Goal: Communication & Community: Answer question/provide support

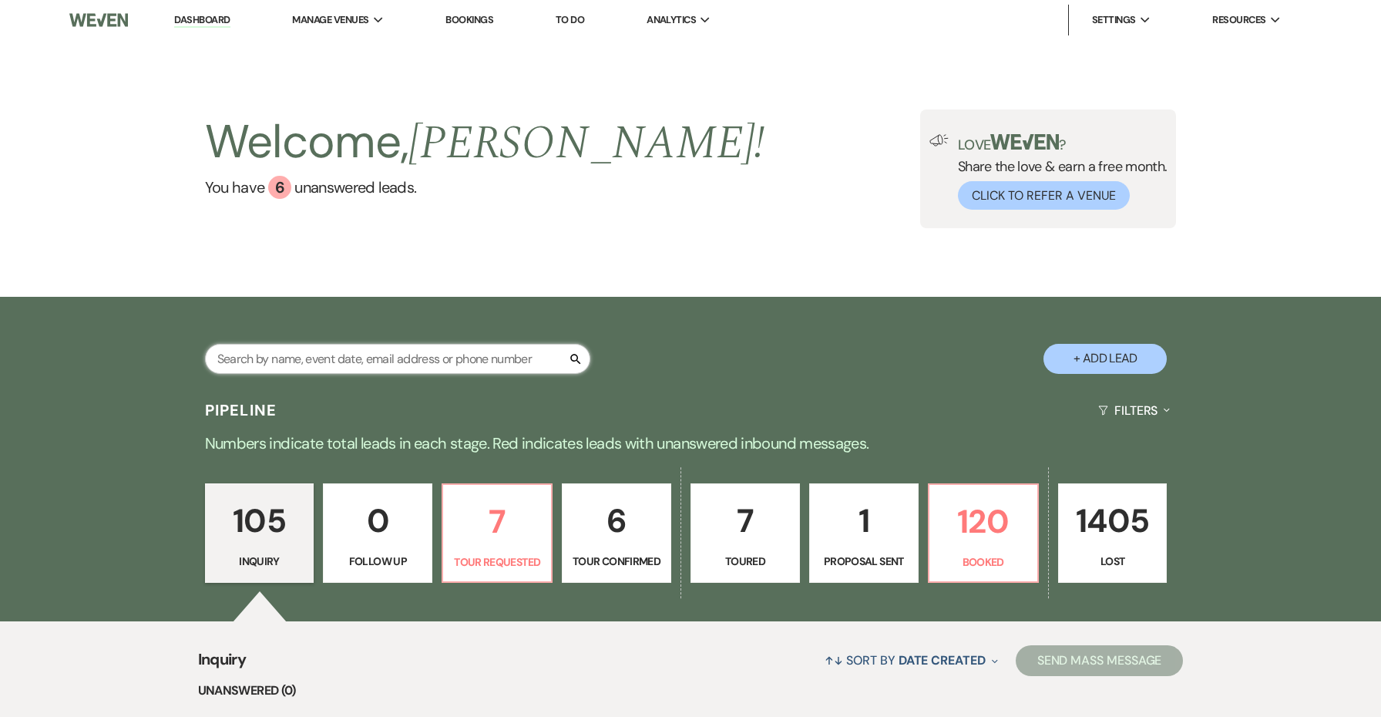
click at [515, 352] on input "text" at bounding box center [397, 359] width 385 height 30
type input "[PERSON_NAME]"
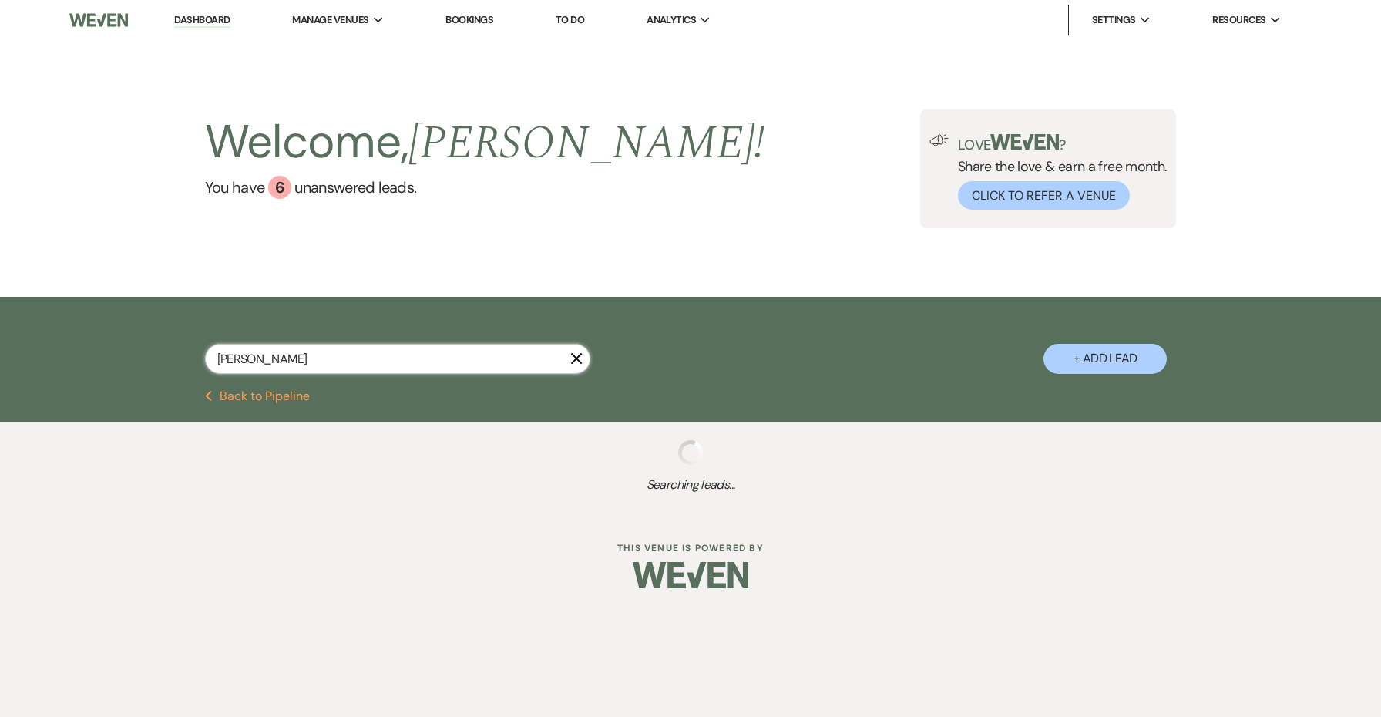
select select "8"
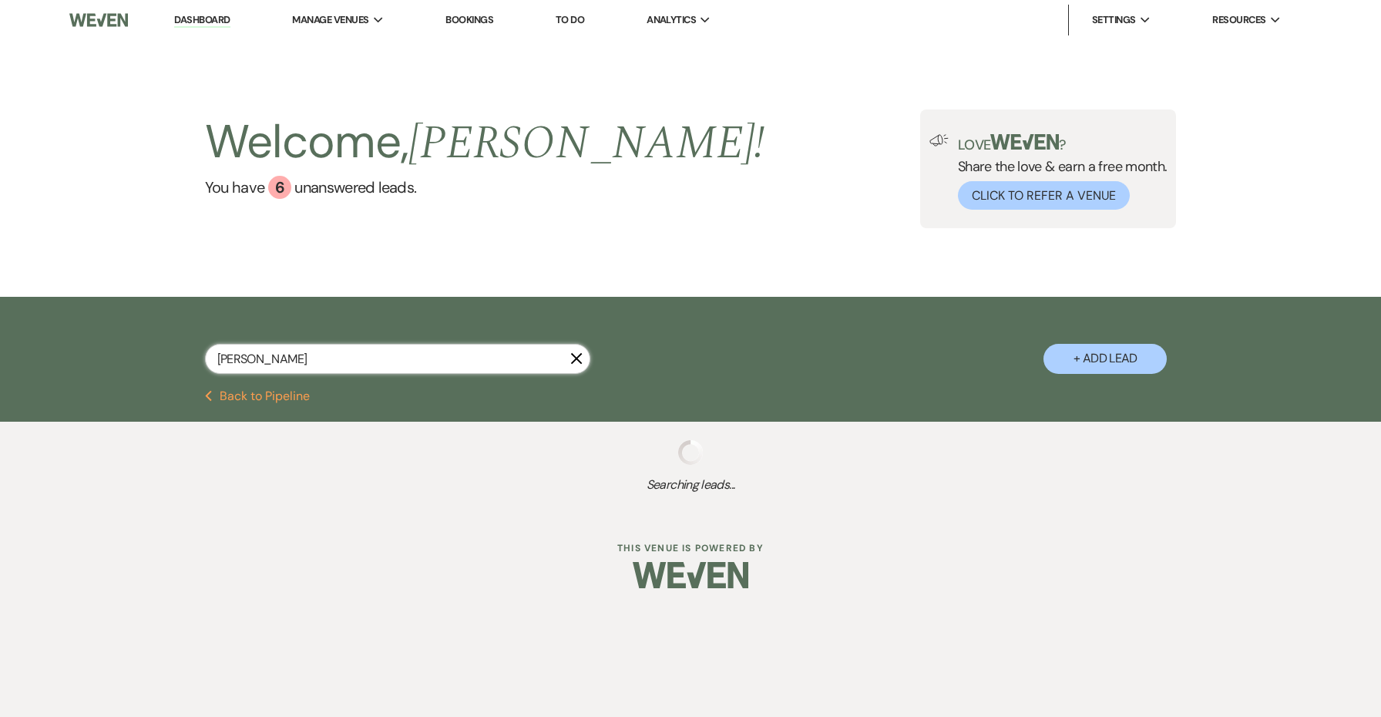
select select "5"
select select "8"
select select "6"
select select "8"
select select "6"
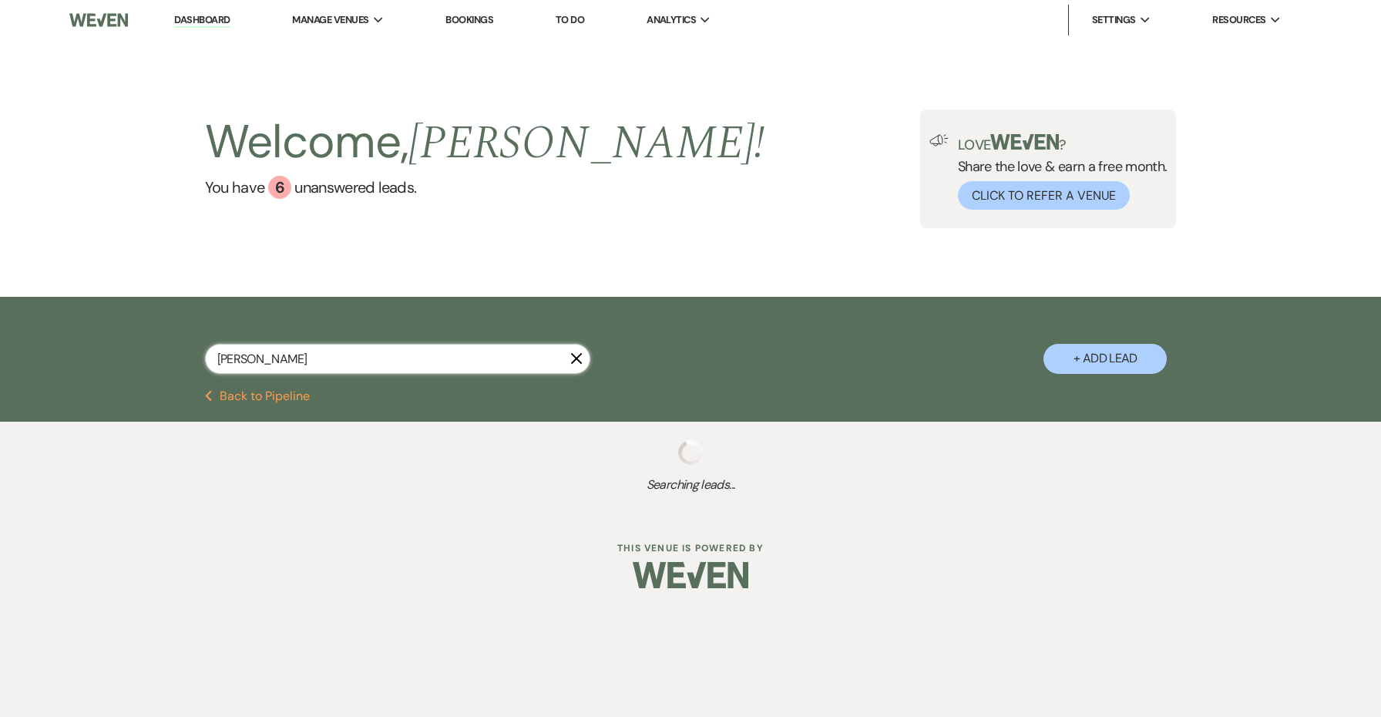
select select "8"
select select "5"
select select "8"
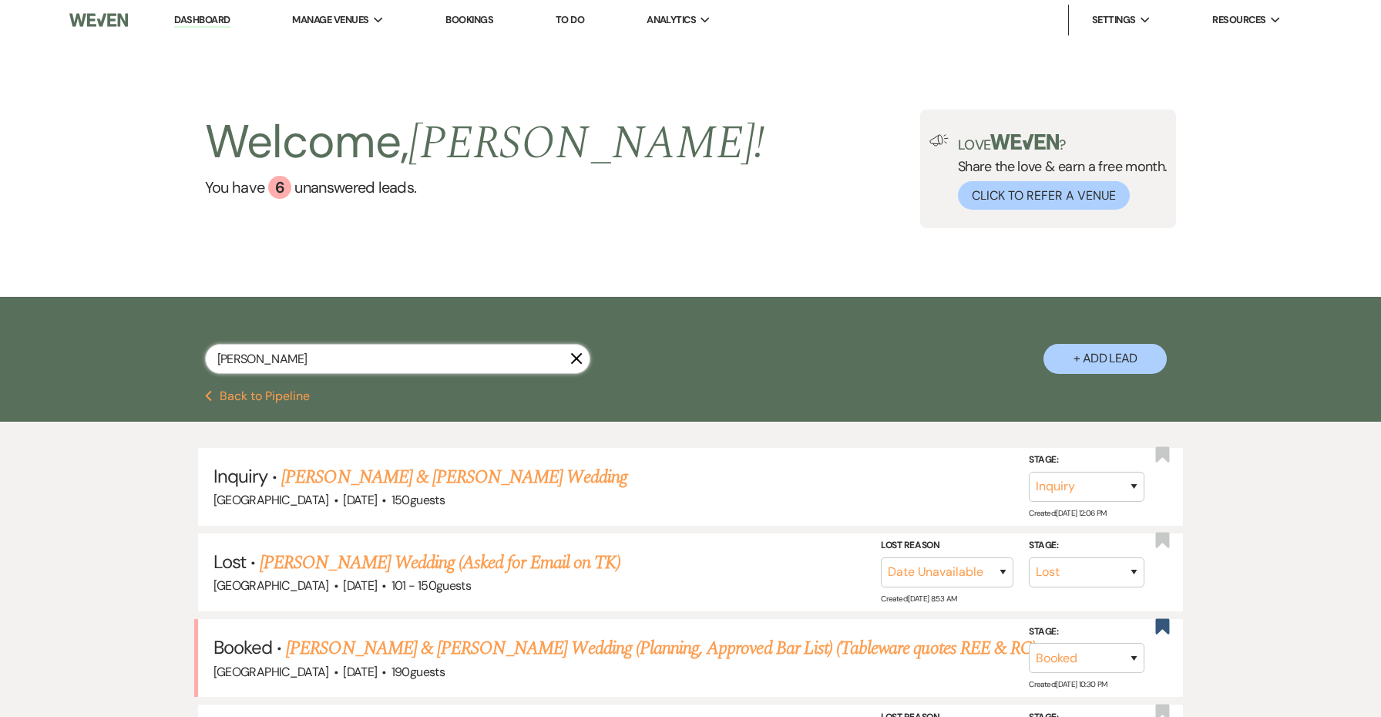
type input "[PERSON_NAME]"
drag, startPoint x: 515, startPoint y: 352, endPoint x: 498, endPoint y: 643, distance: 290.9
click at [498, 643] on link "[PERSON_NAME] & [PERSON_NAME] Wedding (Planning, Approved Bar List) (Tableware …" at bounding box center [661, 648] width 750 height 28
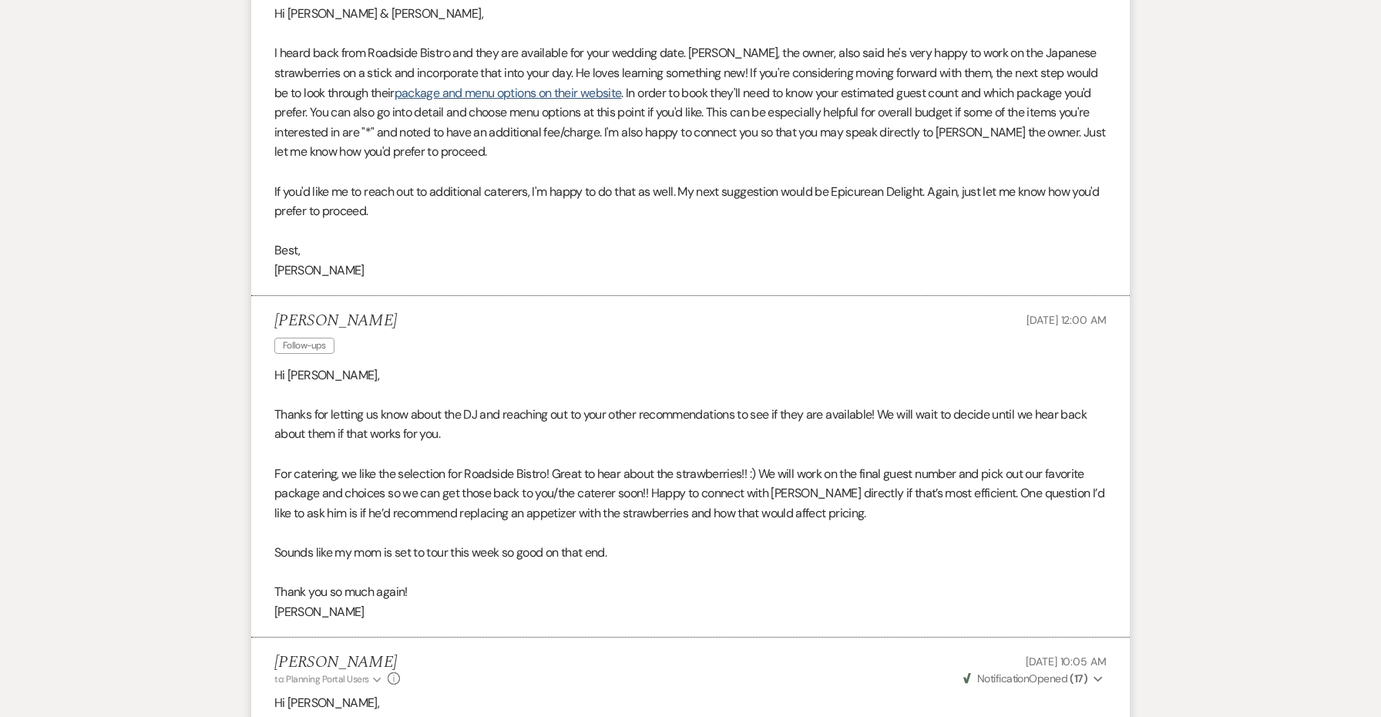
scroll to position [159, 0]
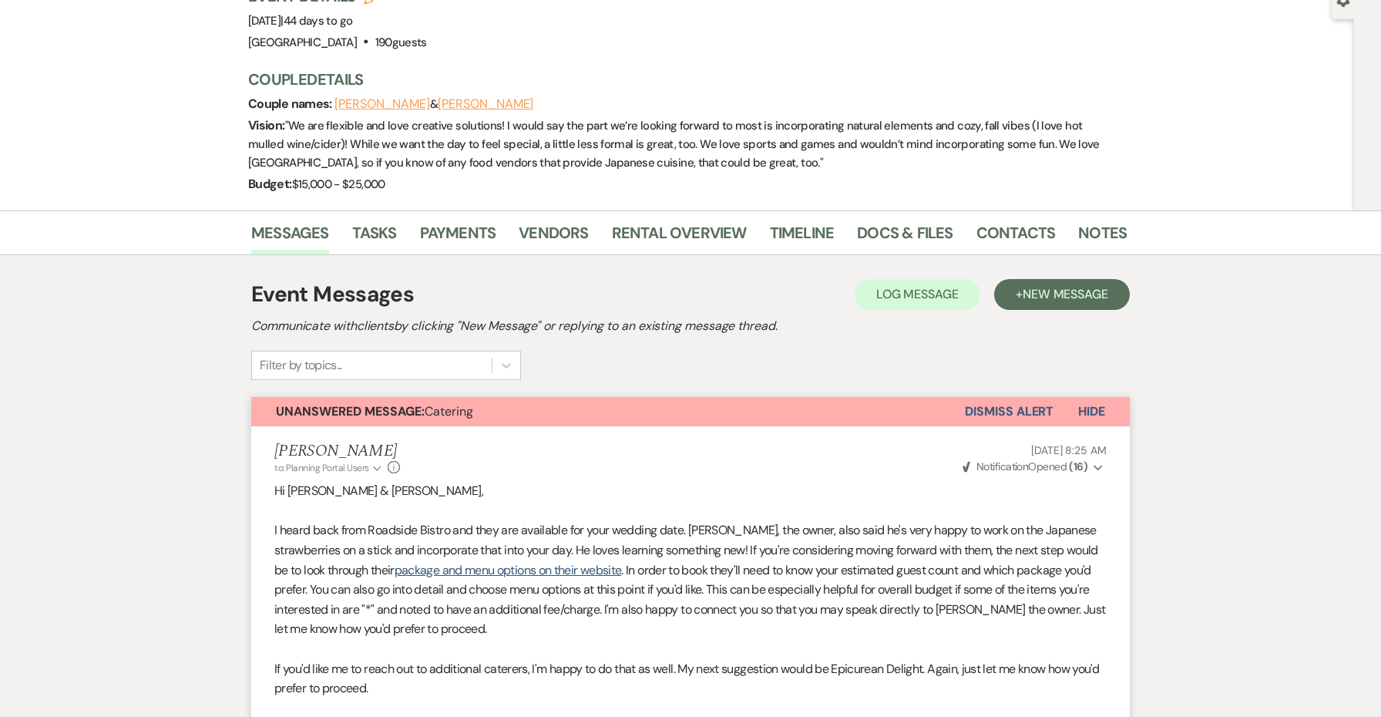
click at [985, 404] on button "Dismiss Alert" at bounding box center [1009, 411] width 89 height 29
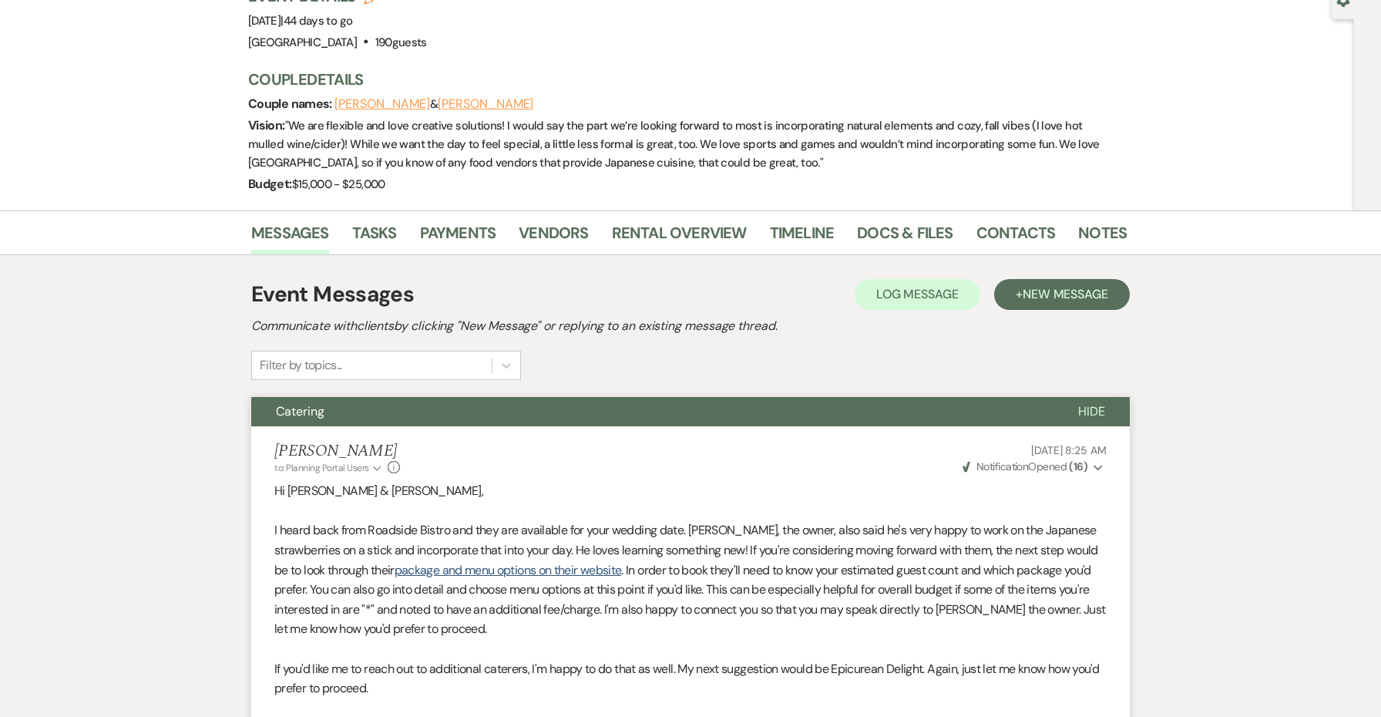
click at [978, 404] on button "Catering" at bounding box center [652, 411] width 802 height 29
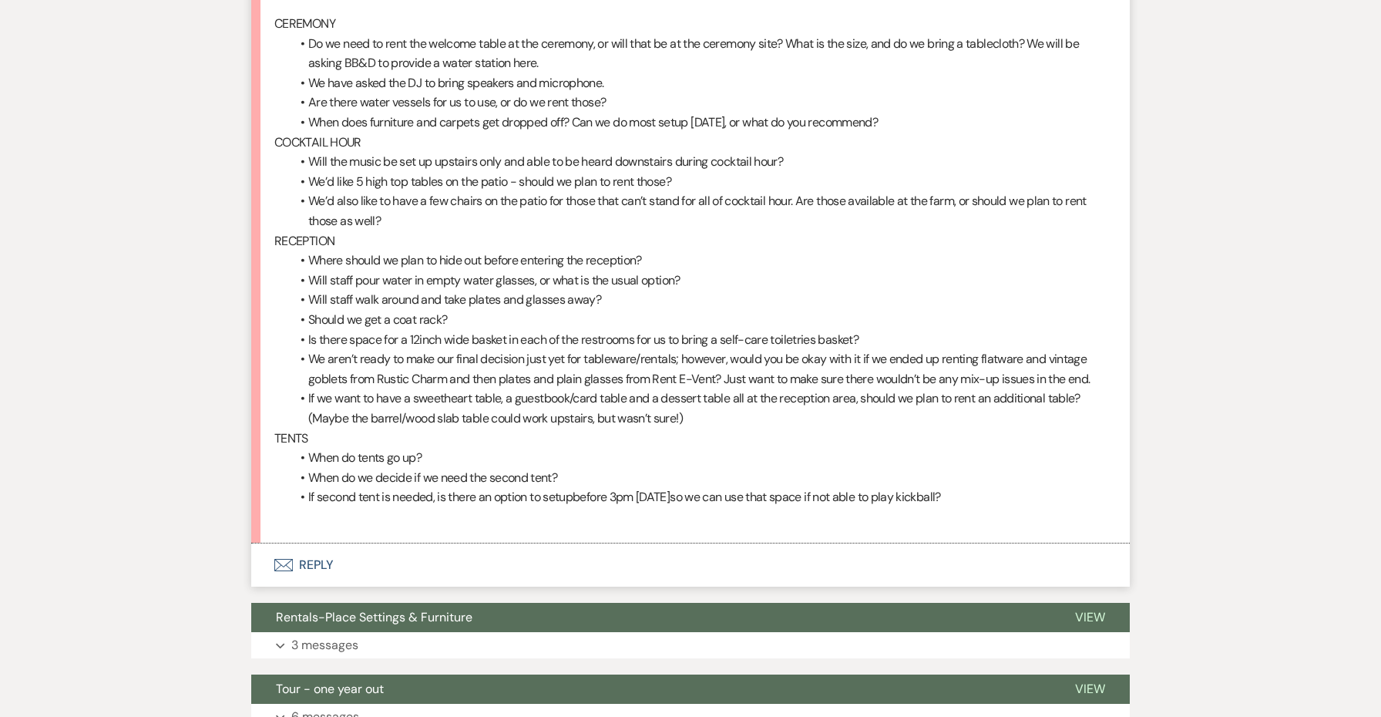
scroll to position [4061, 0]
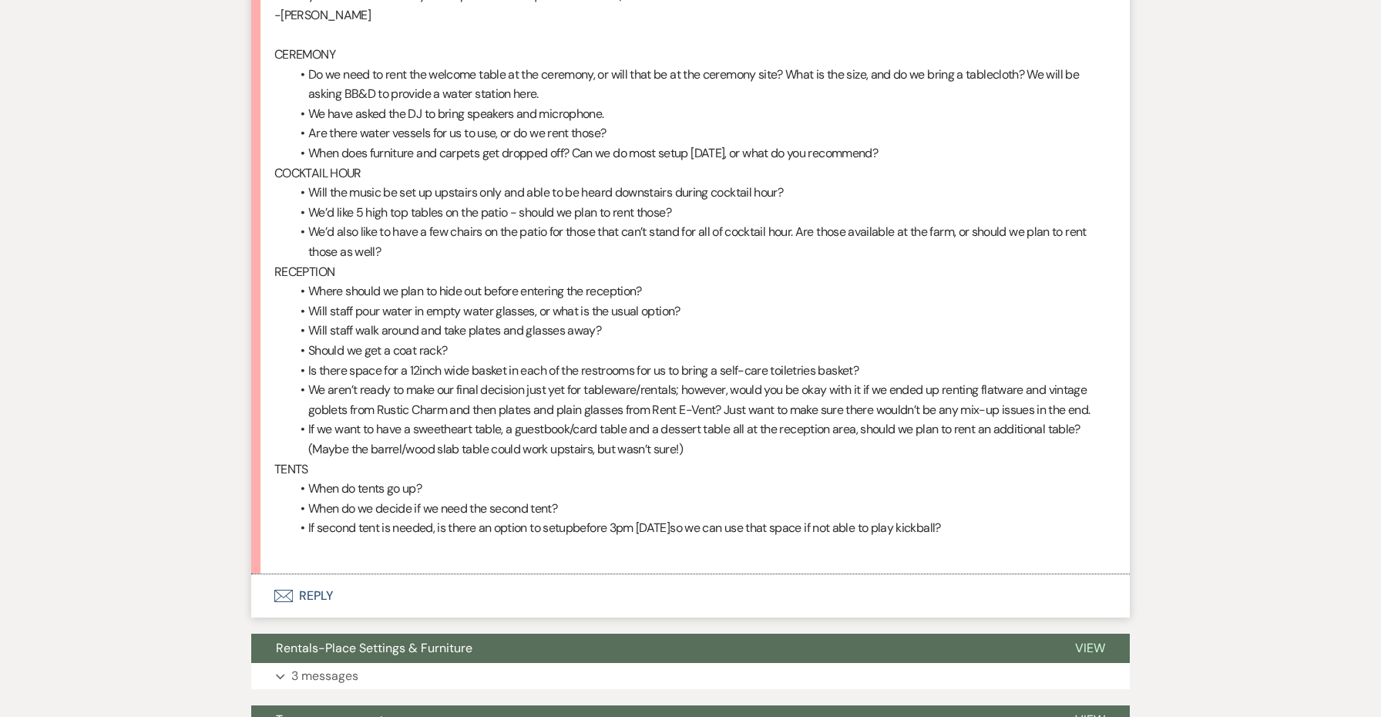
click at [305, 574] on button "Envelope Reply" at bounding box center [690, 595] width 878 height 43
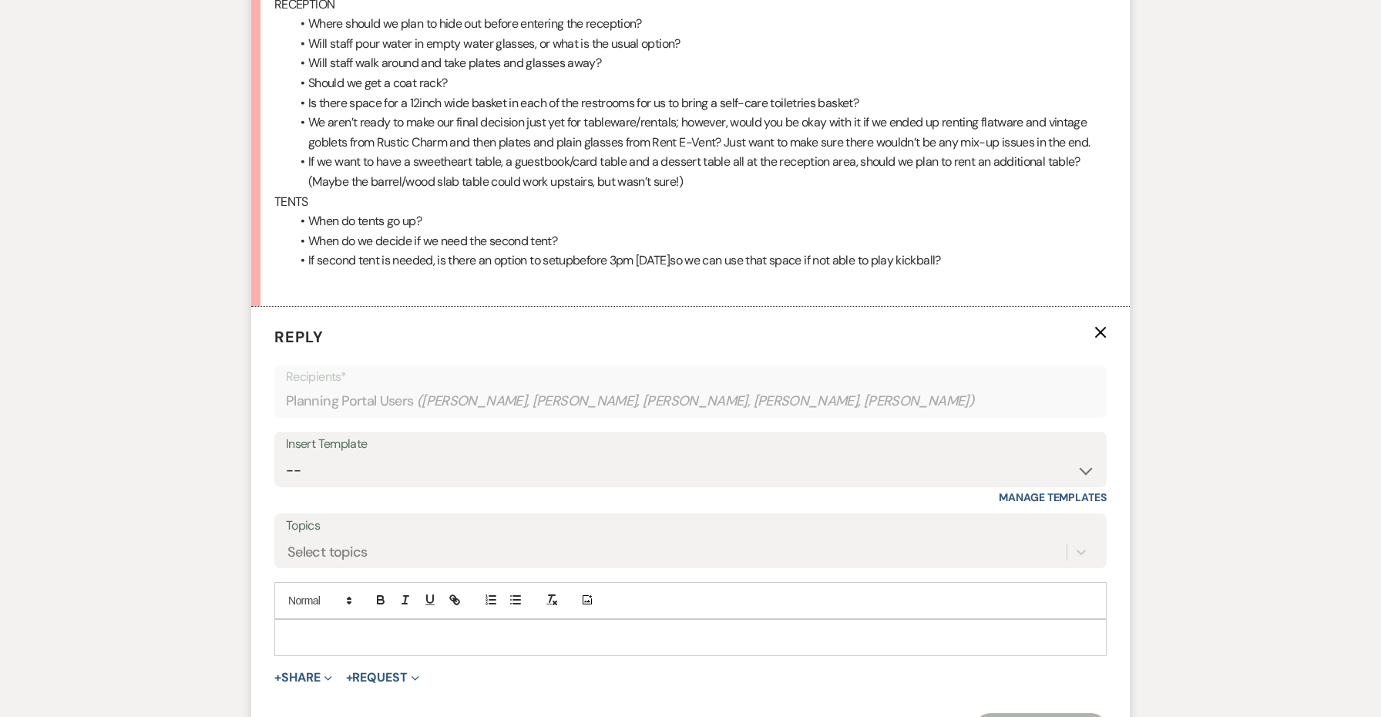
scroll to position [4337, 0]
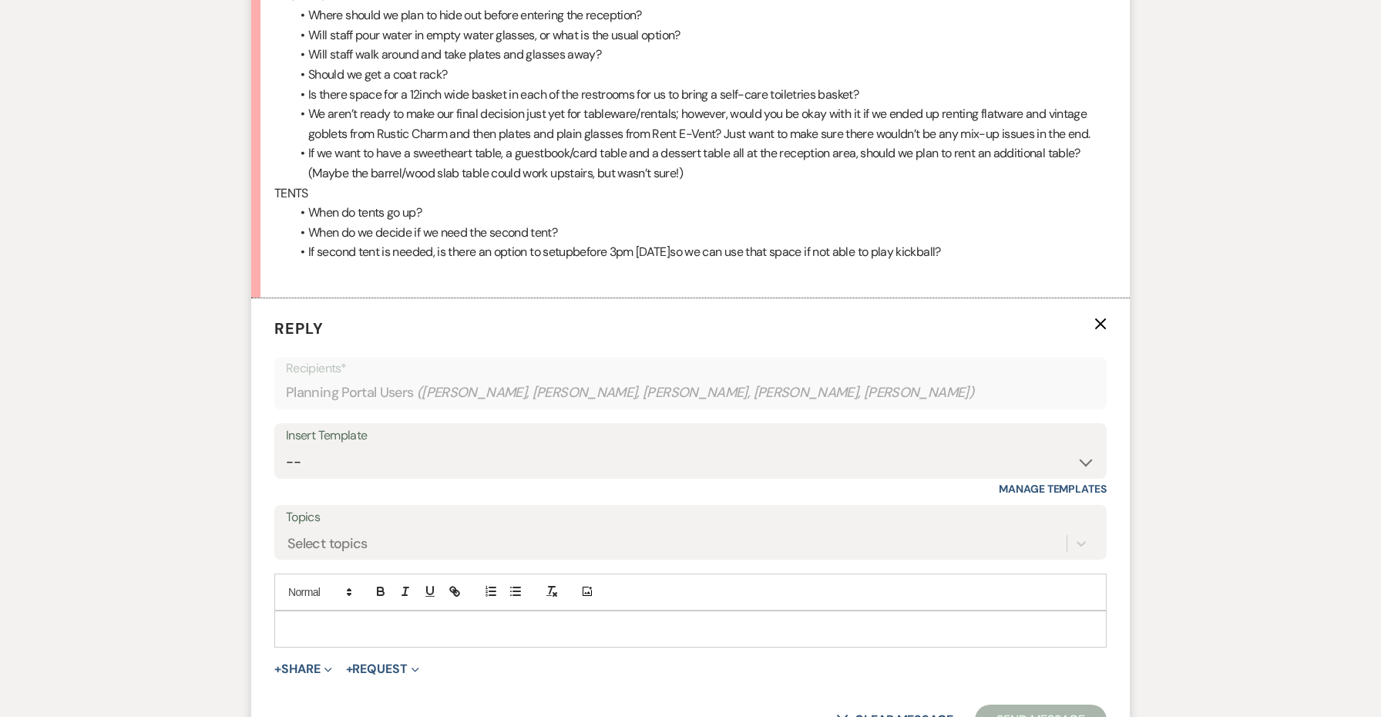
click at [366, 620] on p at bounding box center [690, 628] width 807 height 17
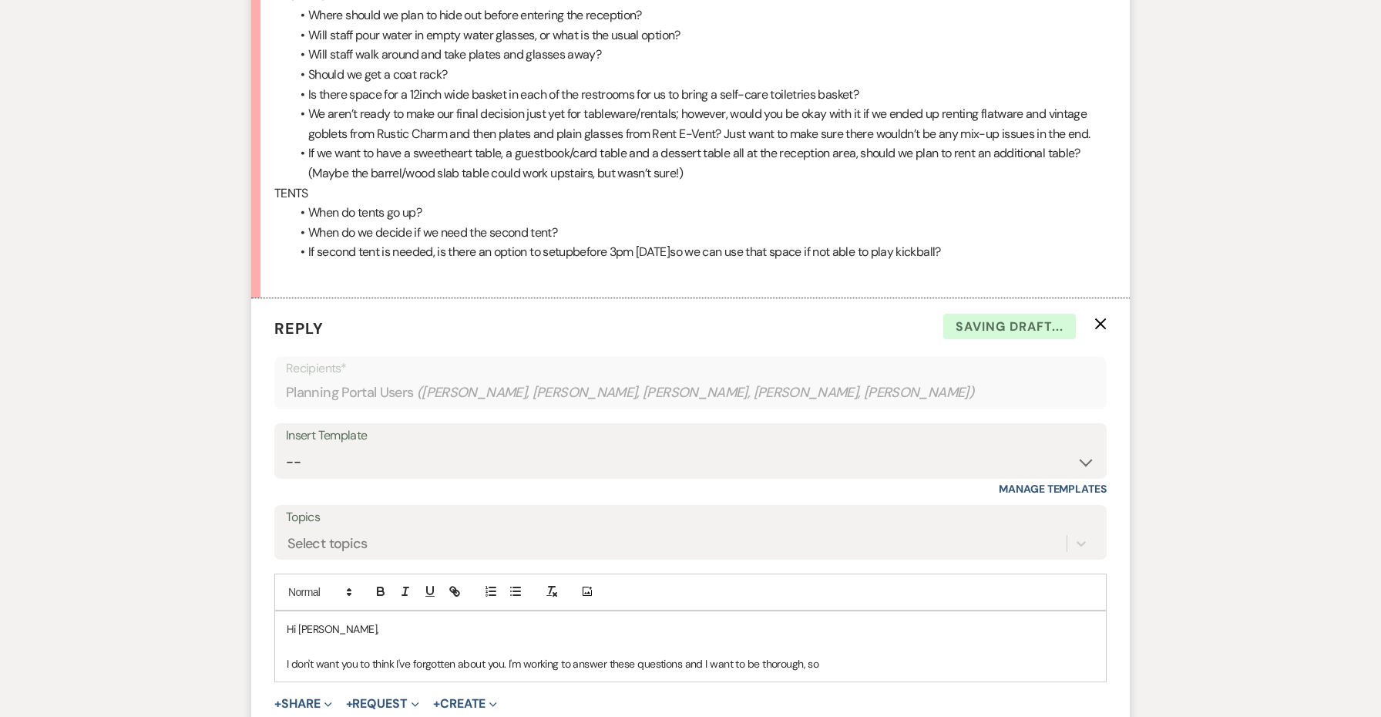
click at [695, 655] on p "I don't want you to think I've forgotten about you. I'm working to answer these…" at bounding box center [690, 663] width 807 height 17
click at [939, 655] on p "I don't want you to think I've forgotten about you. I'm working to answer these…" at bounding box center [690, 663] width 807 height 17
click at [408, 655] on p "I don't want you to think I've forgotten about you. I'm working to answer these…" at bounding box center [690, 672] width 807 height 35
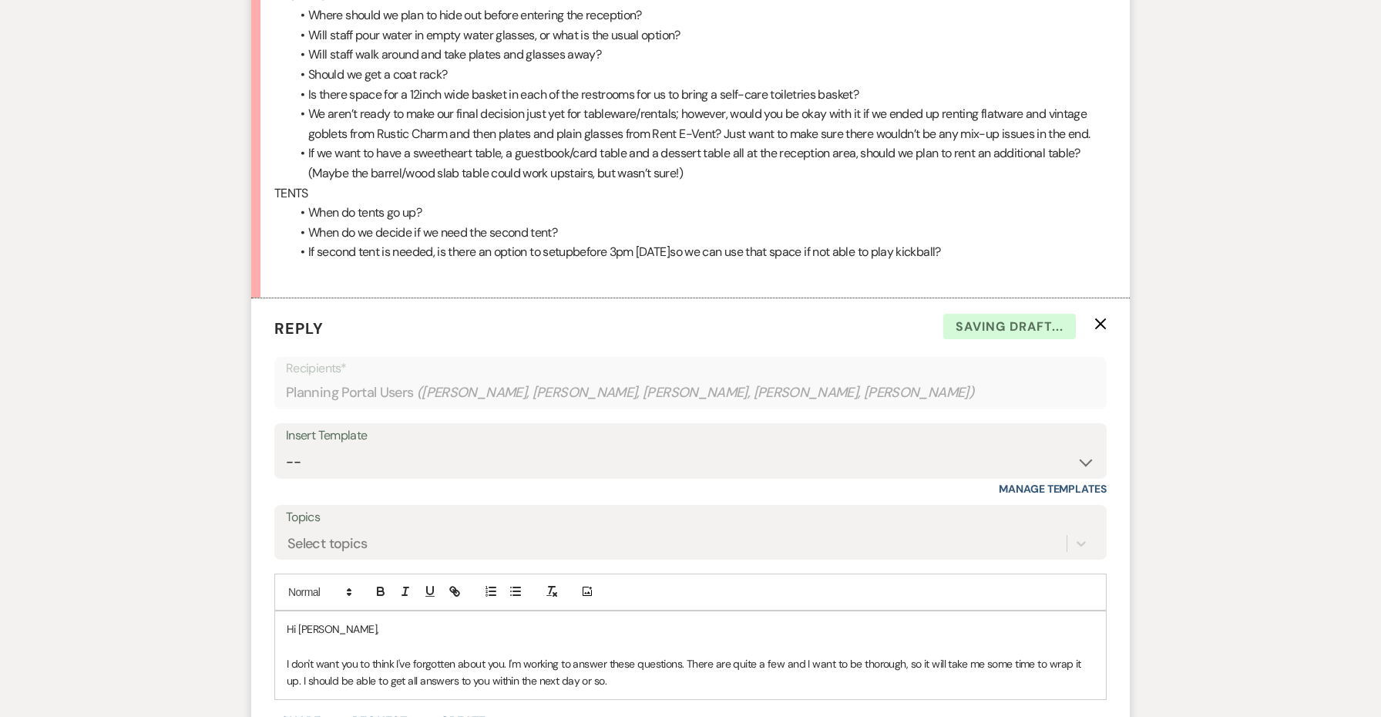
click at [623, 655] on p "I don't want you to think I've forgotten about you. I'm working to answer these…" at bounding box center [690, 672] width 807 height 35
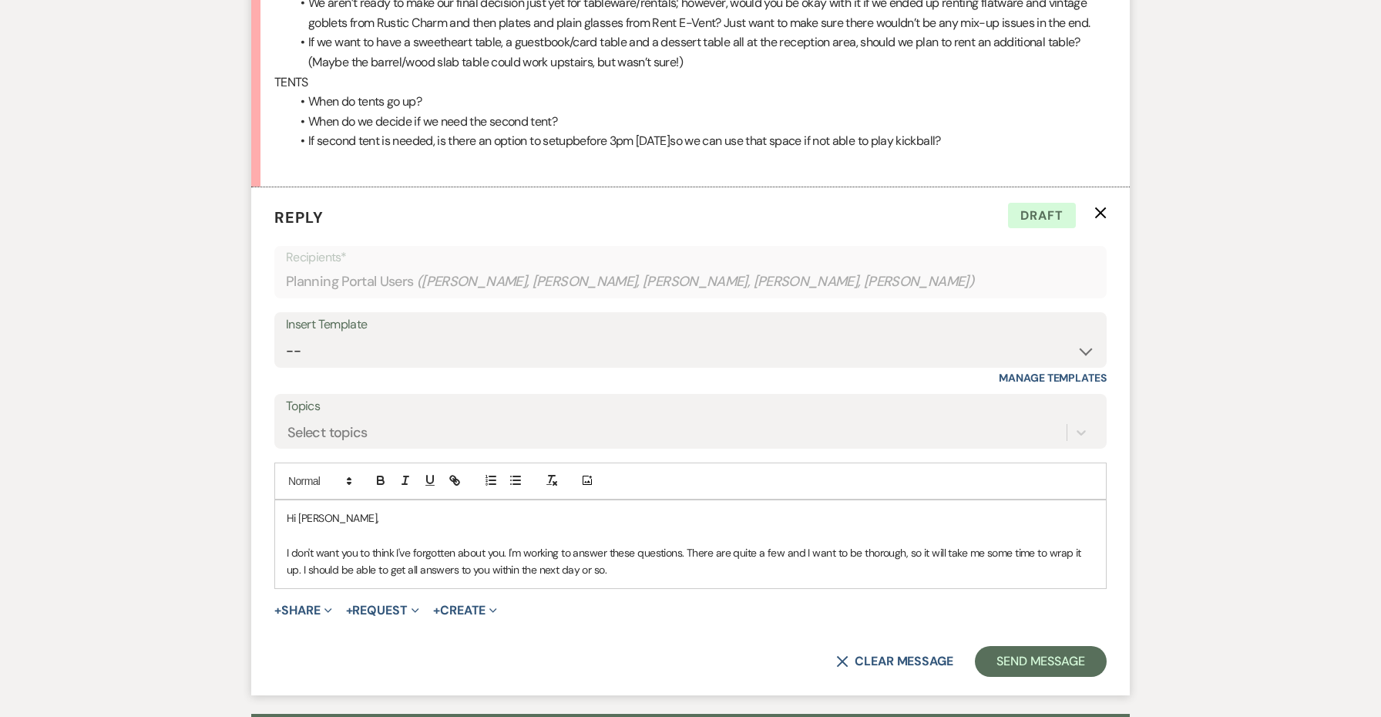
scroll to position [4454, 0]
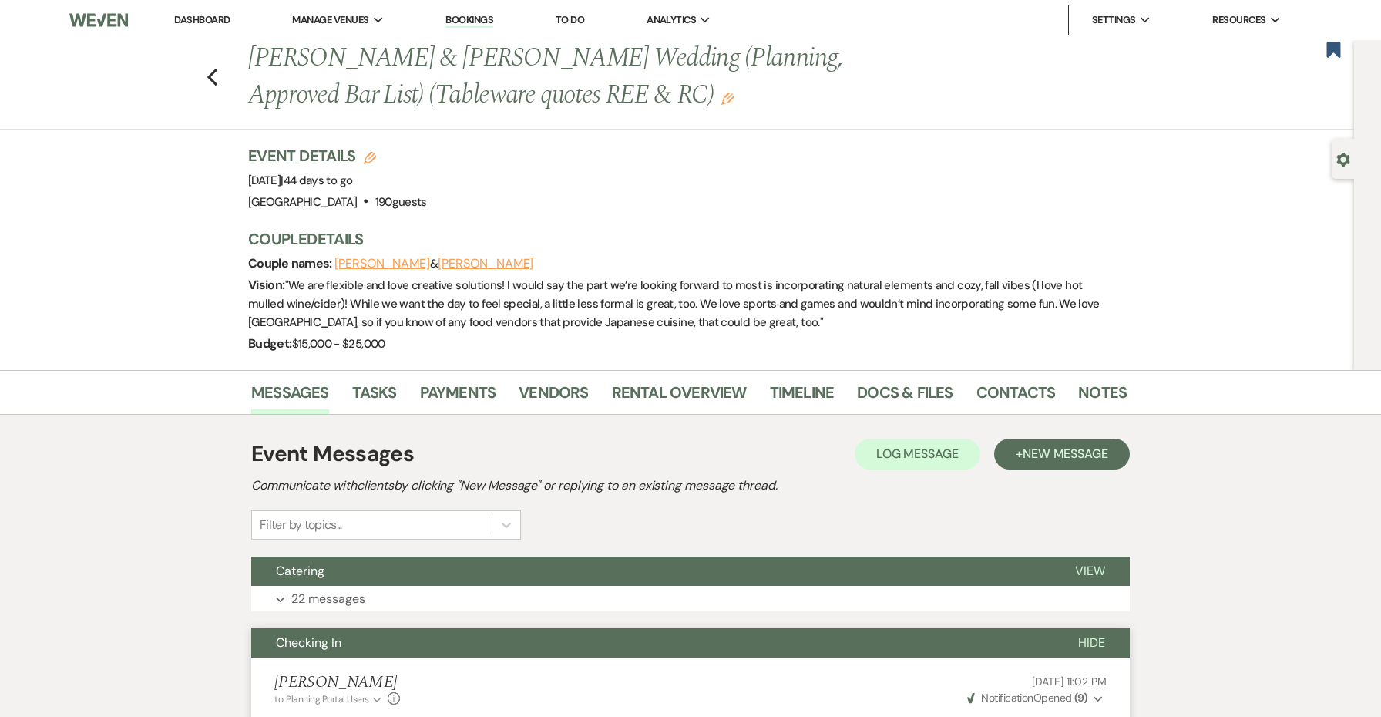
scroll to position [0, 0]
click at [211, 69] on icon "Previous" at bounding box center [212, 77] width 12 height 18
select select "8"
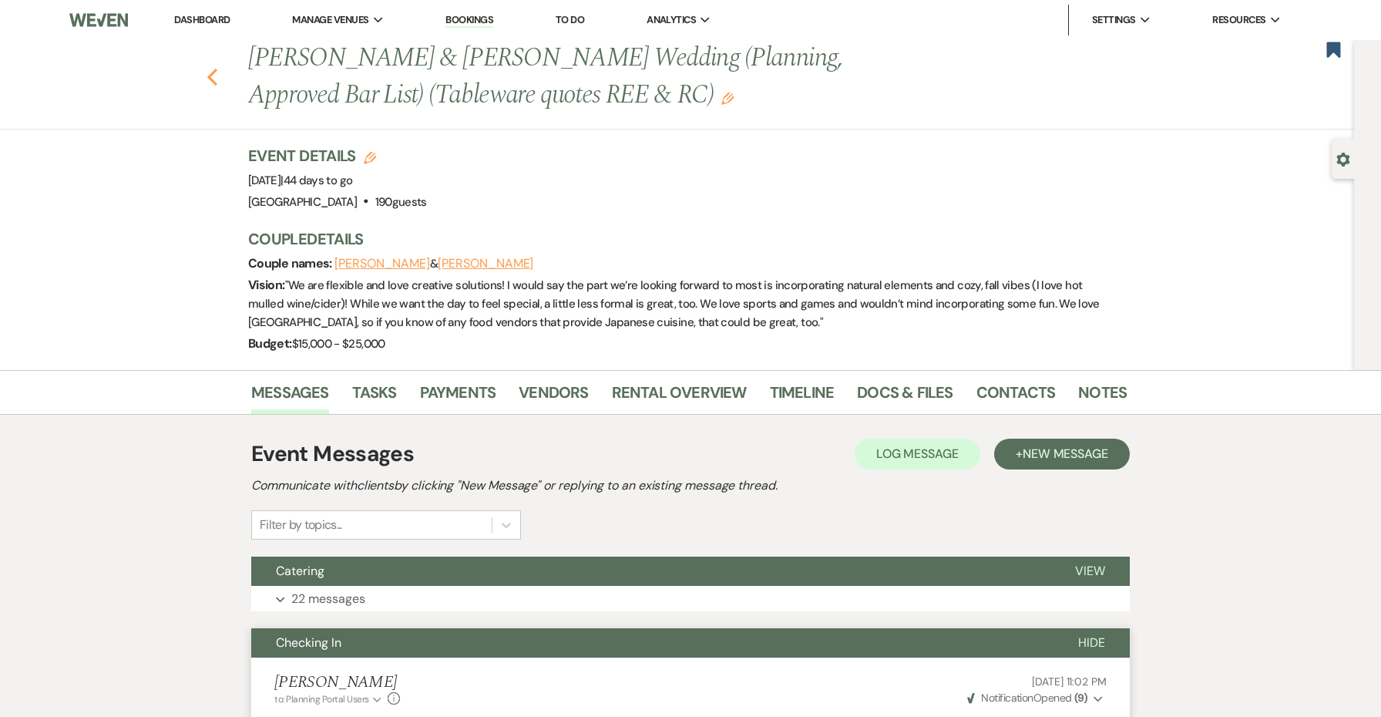
select select "8"
select select "5"
select select "8"
select select "6"
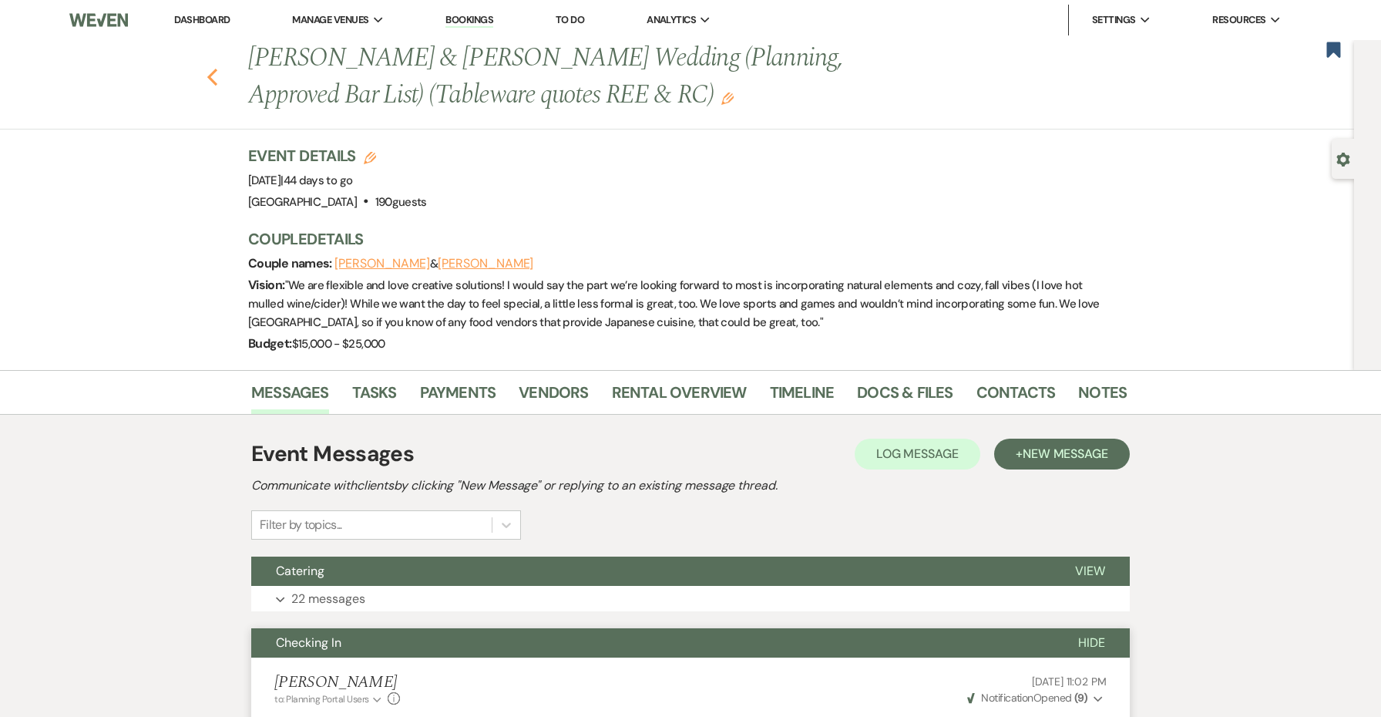
select select "8"
select select "6"
select select "8"
select select "5"
select select "8"
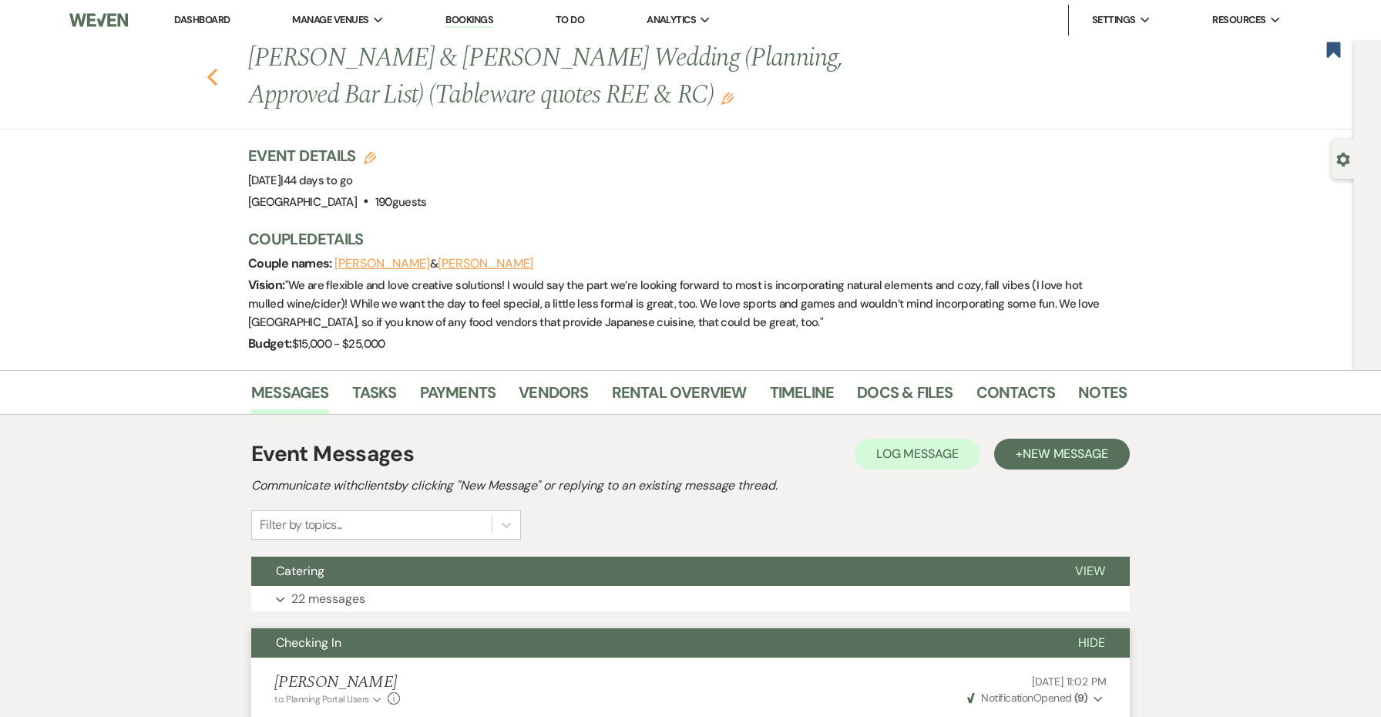
select select "8"
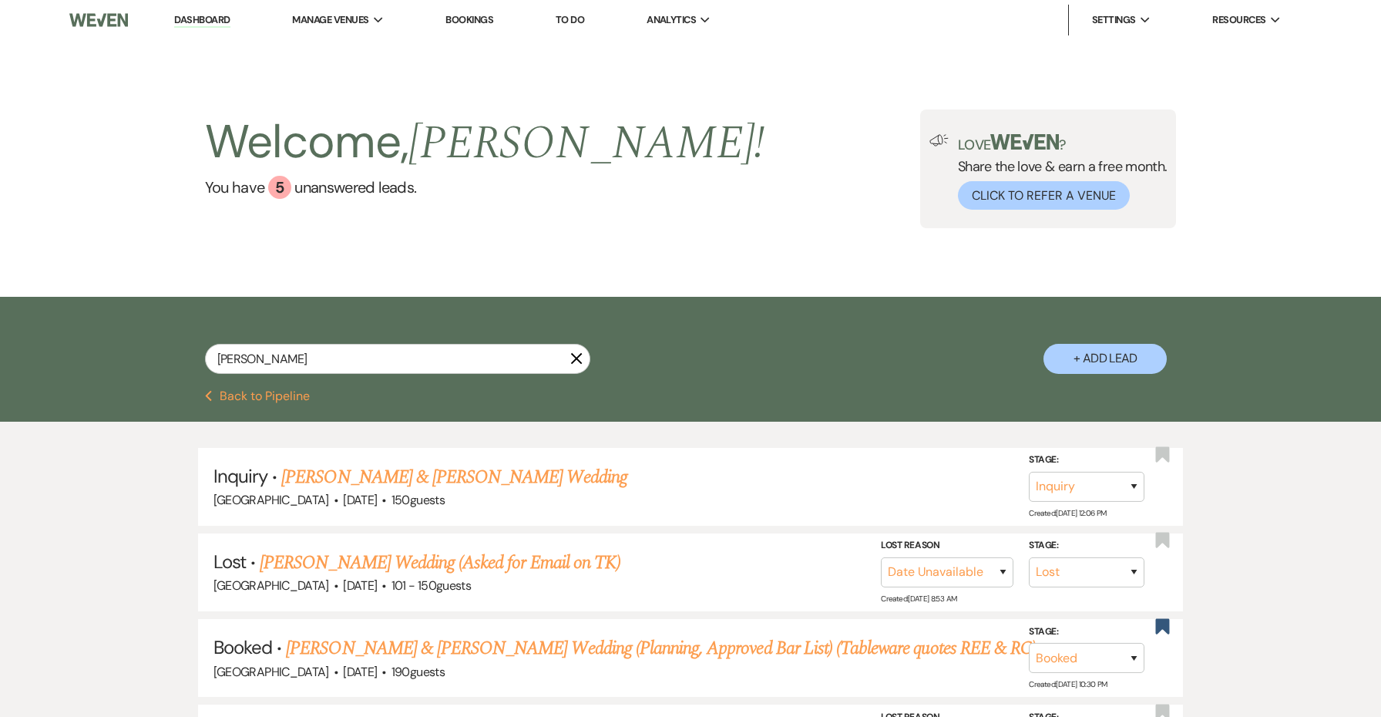
click at [572, 360] on icon "X" at bounding box center [576, 358] width 12 height 12
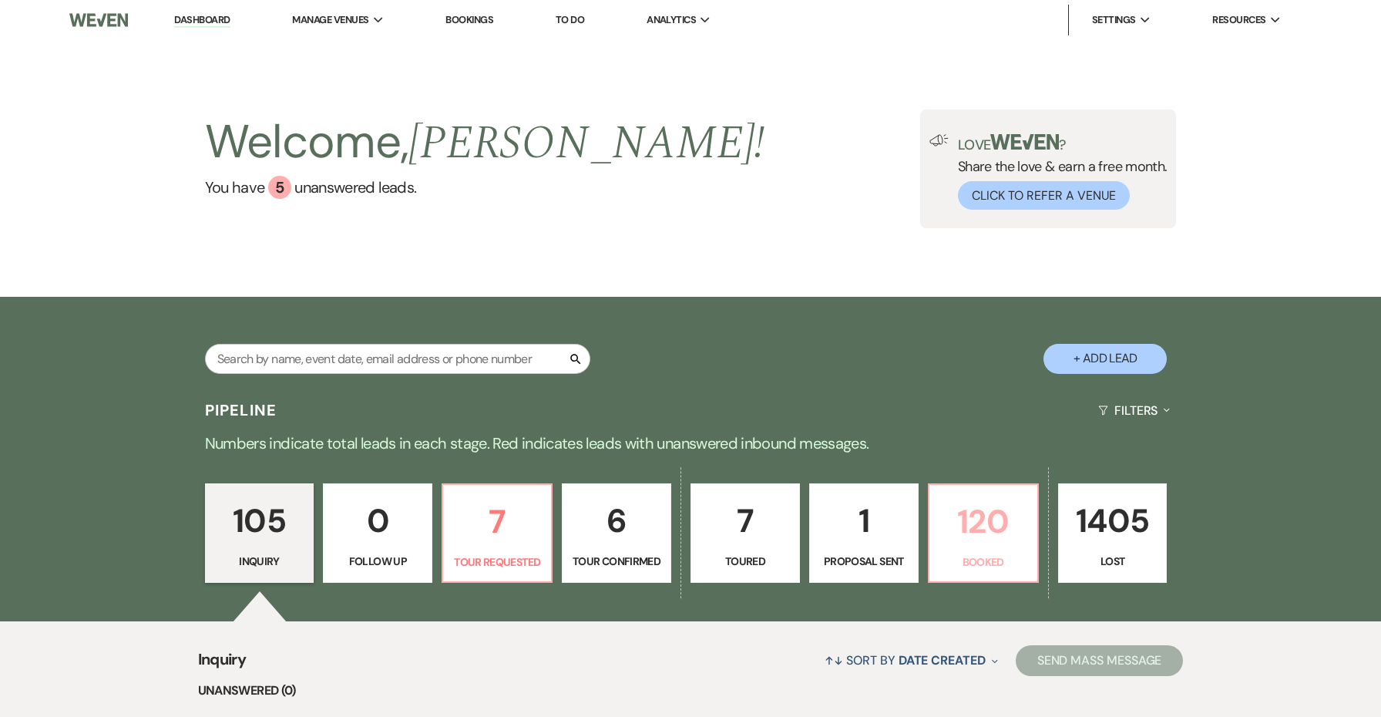
click at [942, 492] on link "120 Booked" at bounding box center [983, 533] width 111 height 100
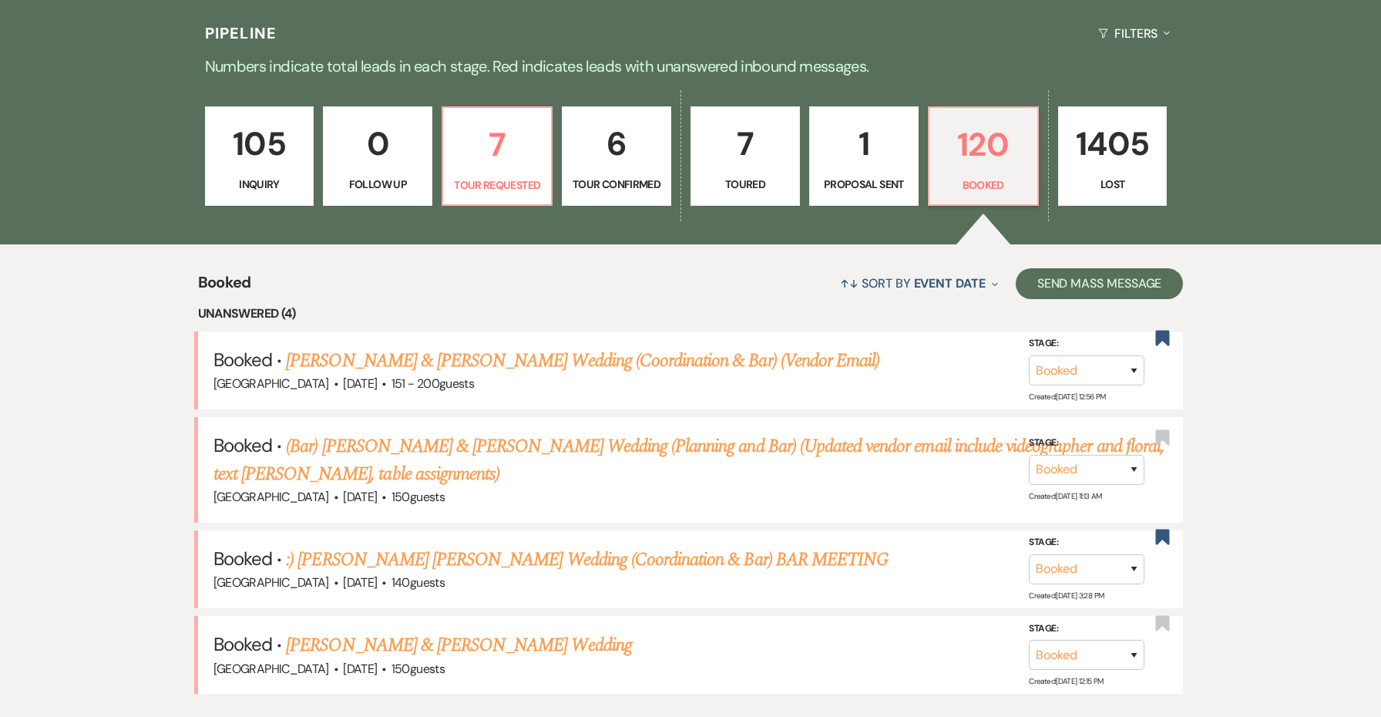
scroll to position [418, 0]
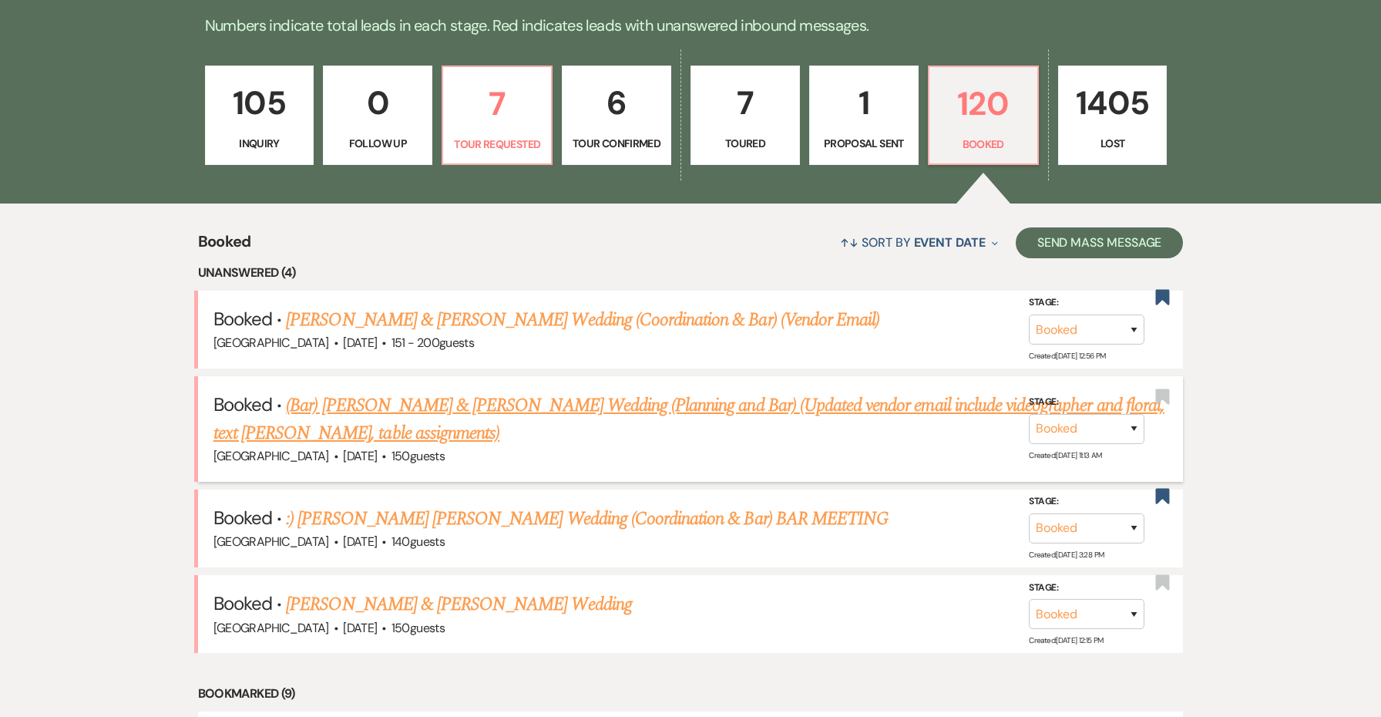
click at [570, 403] on link "(Bar) [PERSON_NAME] & [PERSON_NAME] Wedding (Planning and Bar) (Updated vendor …" at bounding box center [688, 418] width 951 height 55
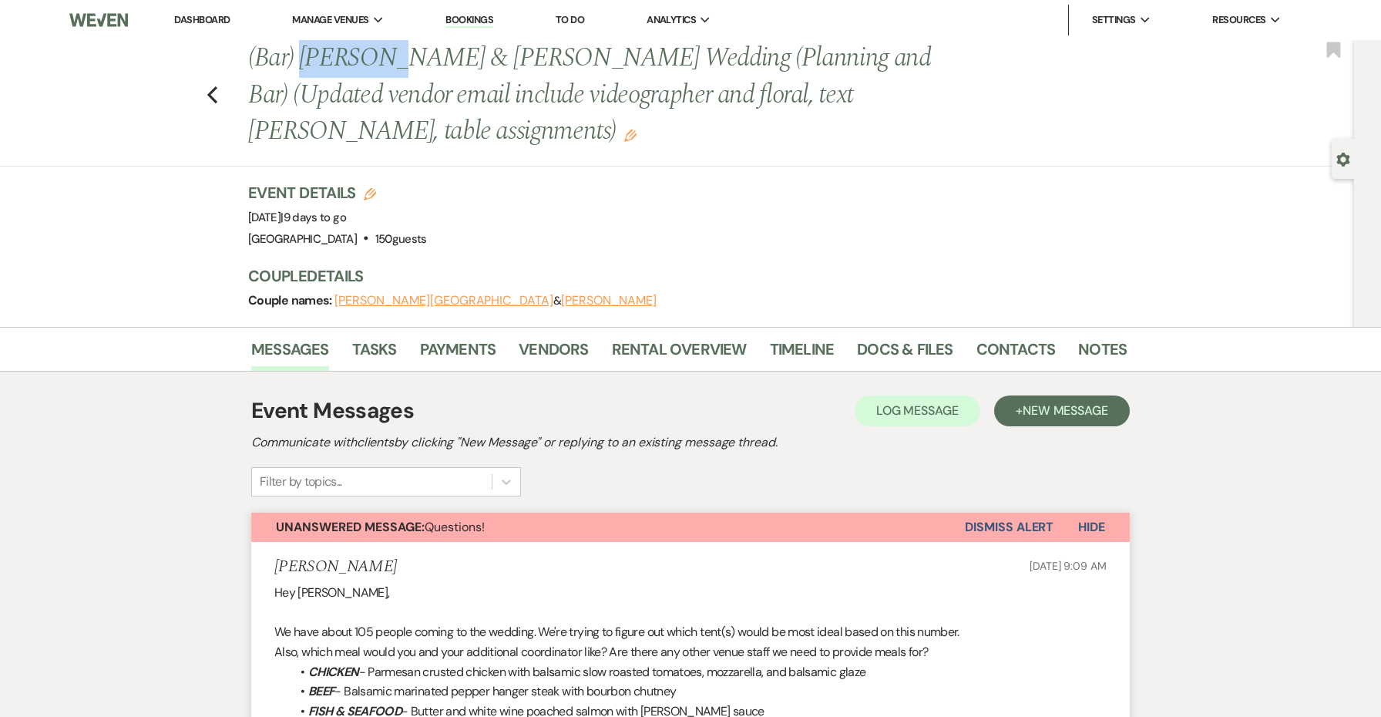
drag, startPoint x: 364, startPoint y: 52, endPoint x: 304, endPoint y: 50, distance: 60.1
click at [304, 50] on h1 "(Bar) [PERSON_NAME] & [PERSON_NAME] Wedding (Planning and Bar) (Updated vendor …" at bounding box center [593, 95] width 690 height 110
click at [314, 52] on h1 "(Bar) [PERSON_NAME] & [PERSON_NAME] Wedding (Planning and Bar) (Updated vendor …" at bounding box center [593, 95] width 690 height 110
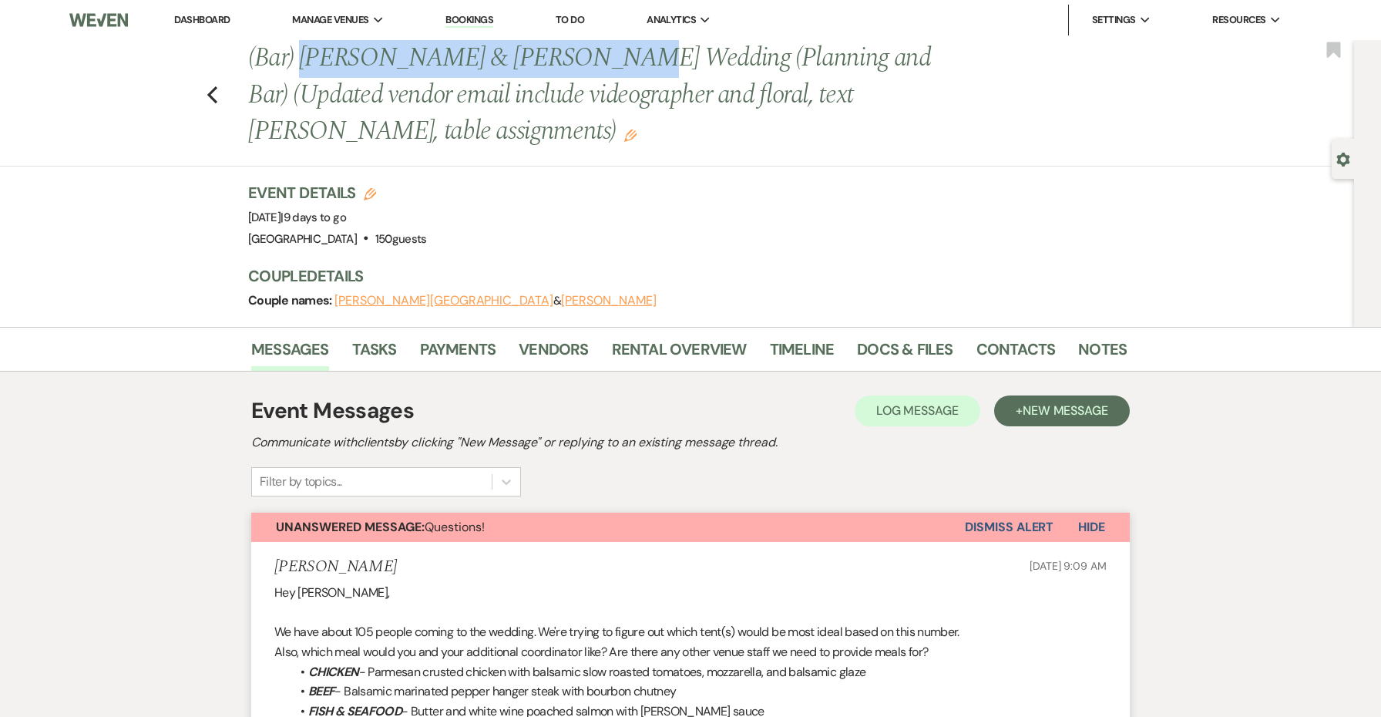
drag, startPoint x: 570, startPoint y: 62, endPoint x: 308, endPoint y: 52, distance: 262.1
click at [308, 52] on h1 "(Bar) [PERSON_NAME] & [PERSON_NAME] Wedding (Planning and Bar) (Updated vendor …" at bounding box center [593, 95] width 690 height 110
copy h1 "[PERSON_NAME] & [PERSON_NAME][GEOGRAPHIC_DATA]"
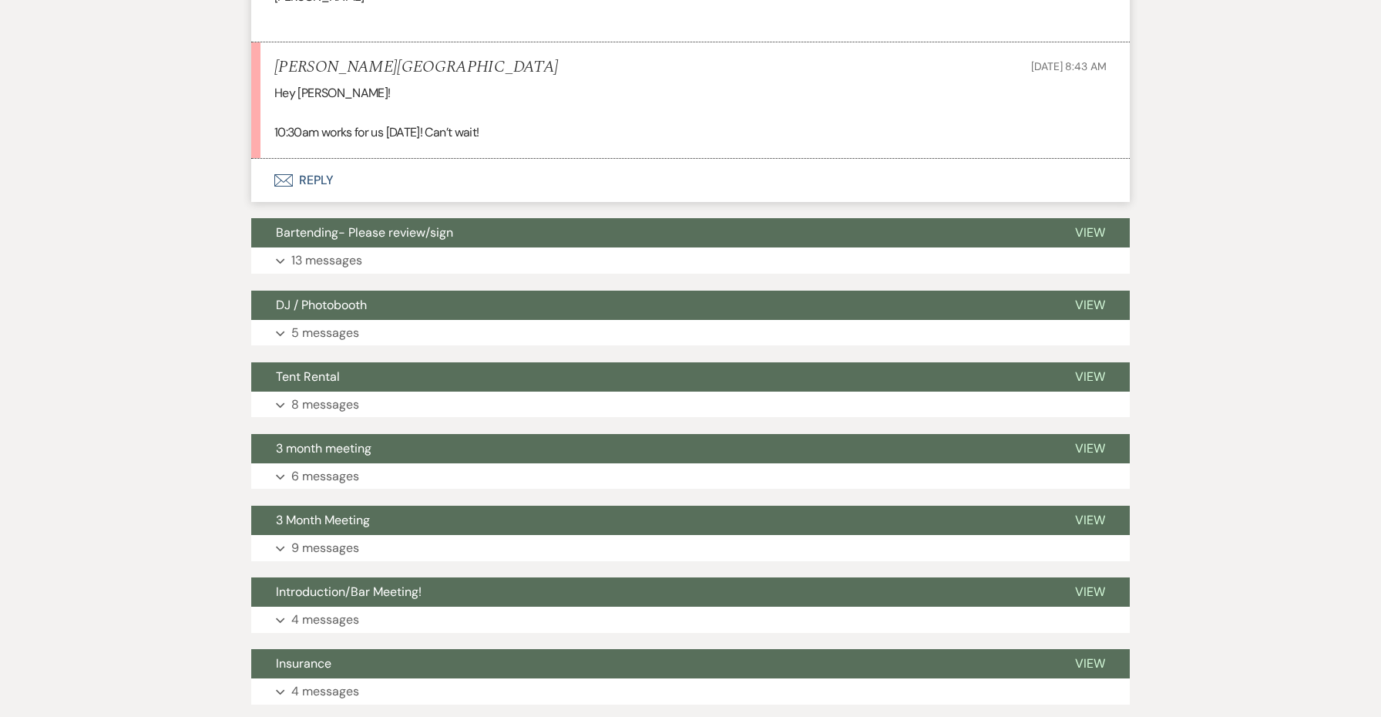
scroll to position [3463, 0]
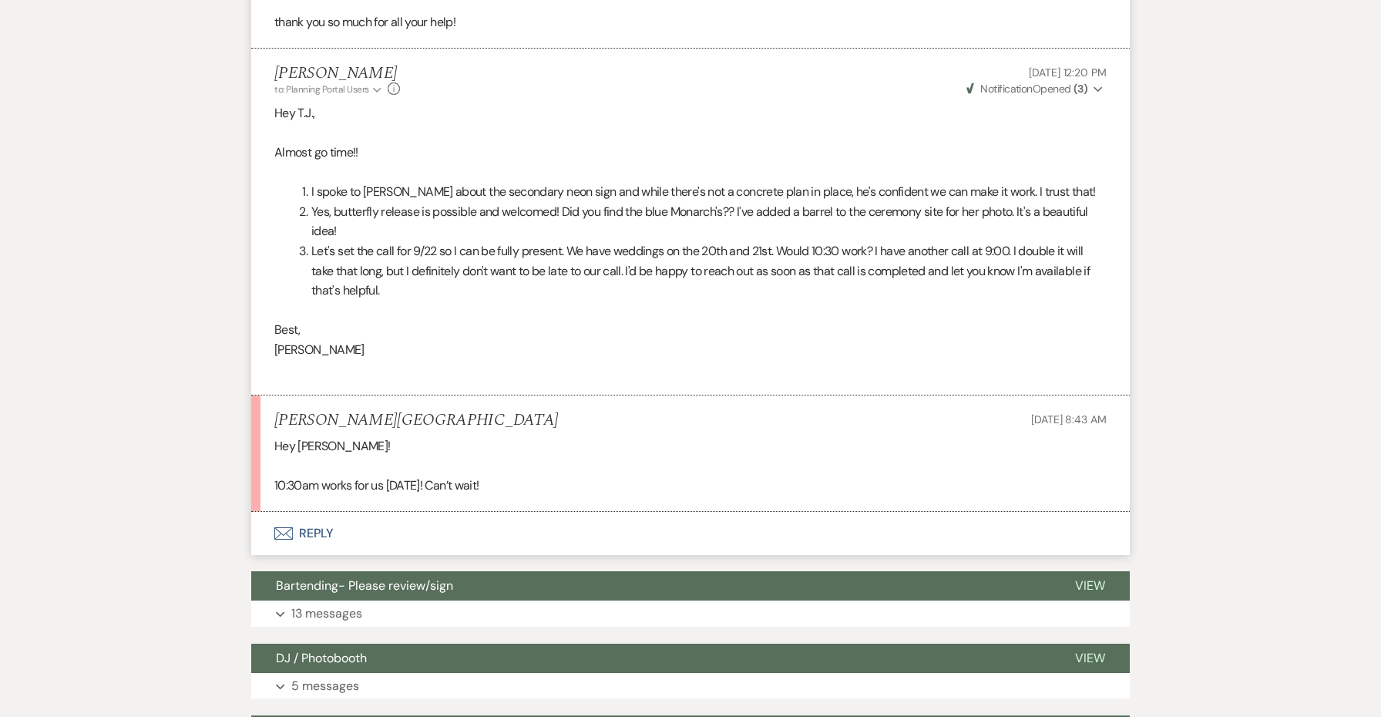
click at [318, 512] on button "Envelope Reply" at bounding box center [690, 533] width 878 height 43
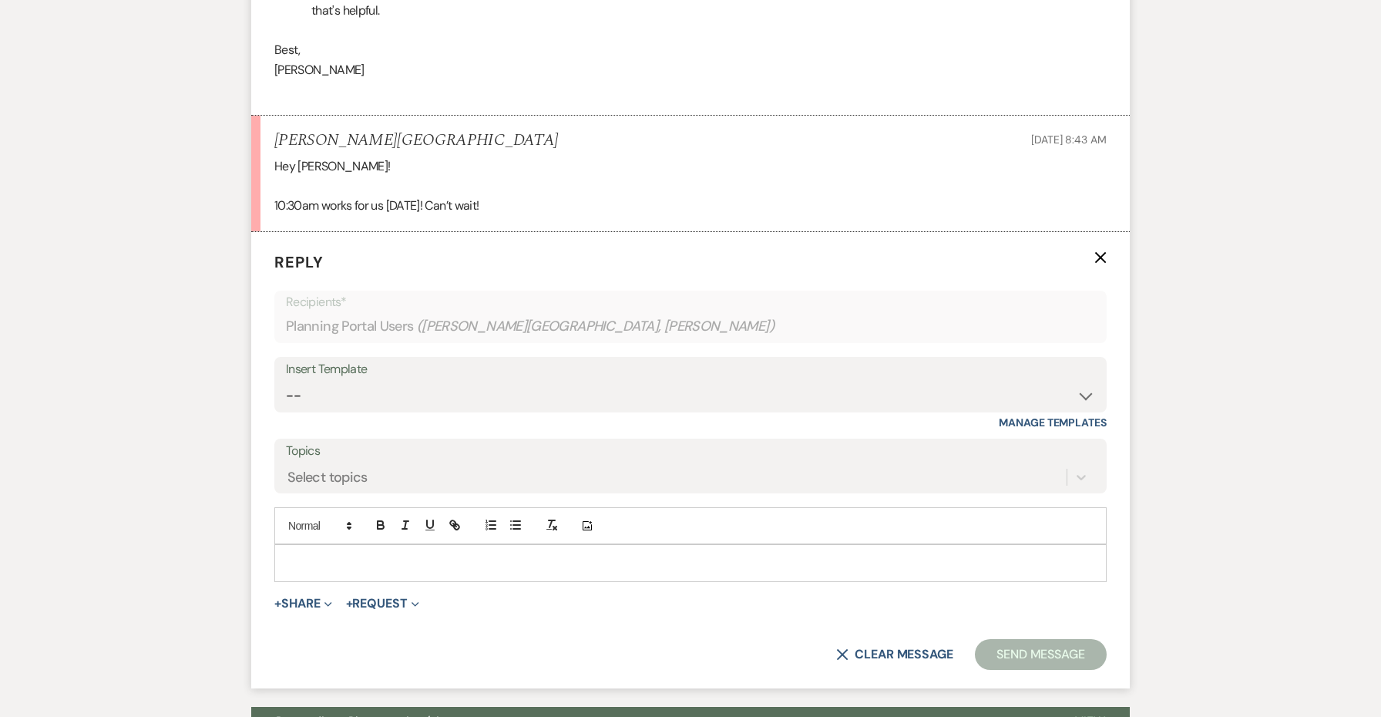
scroll to position [3782, 0]
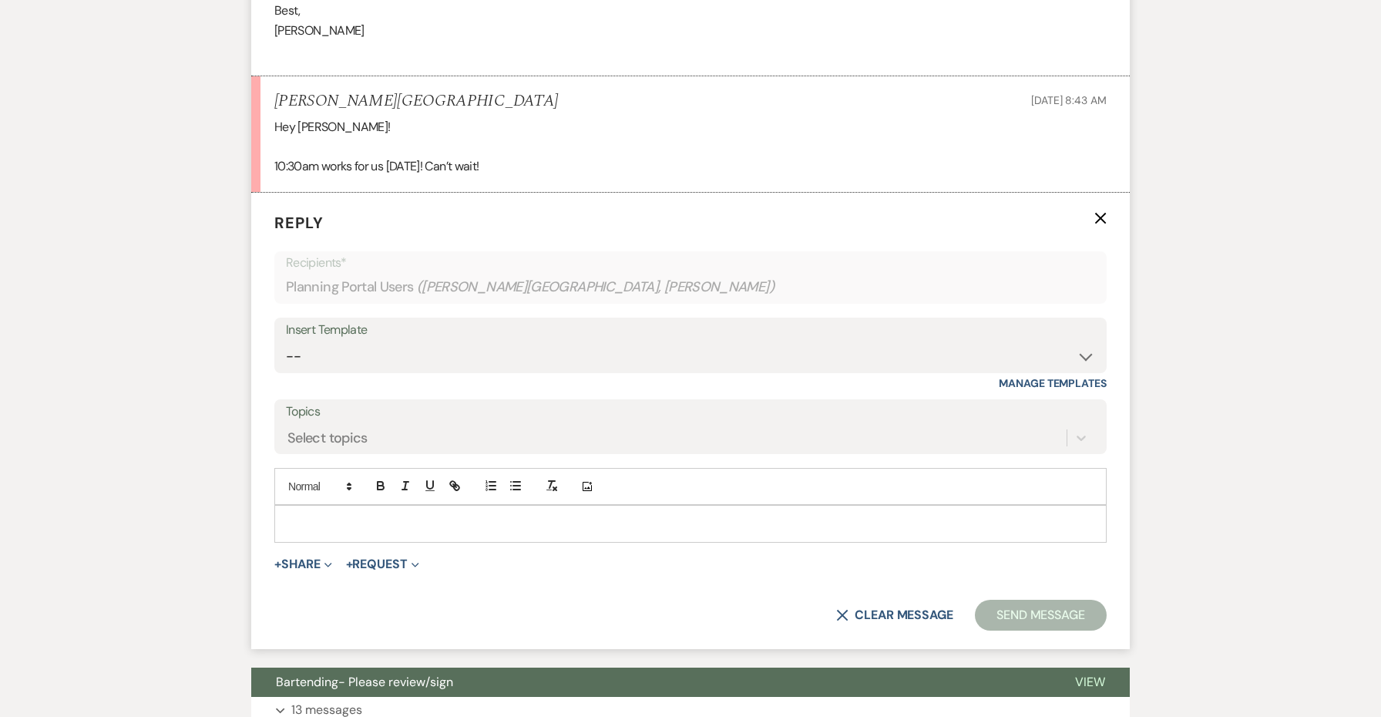
click at [397, 515] on p at bounding box center [690, 523] width 807 height 17
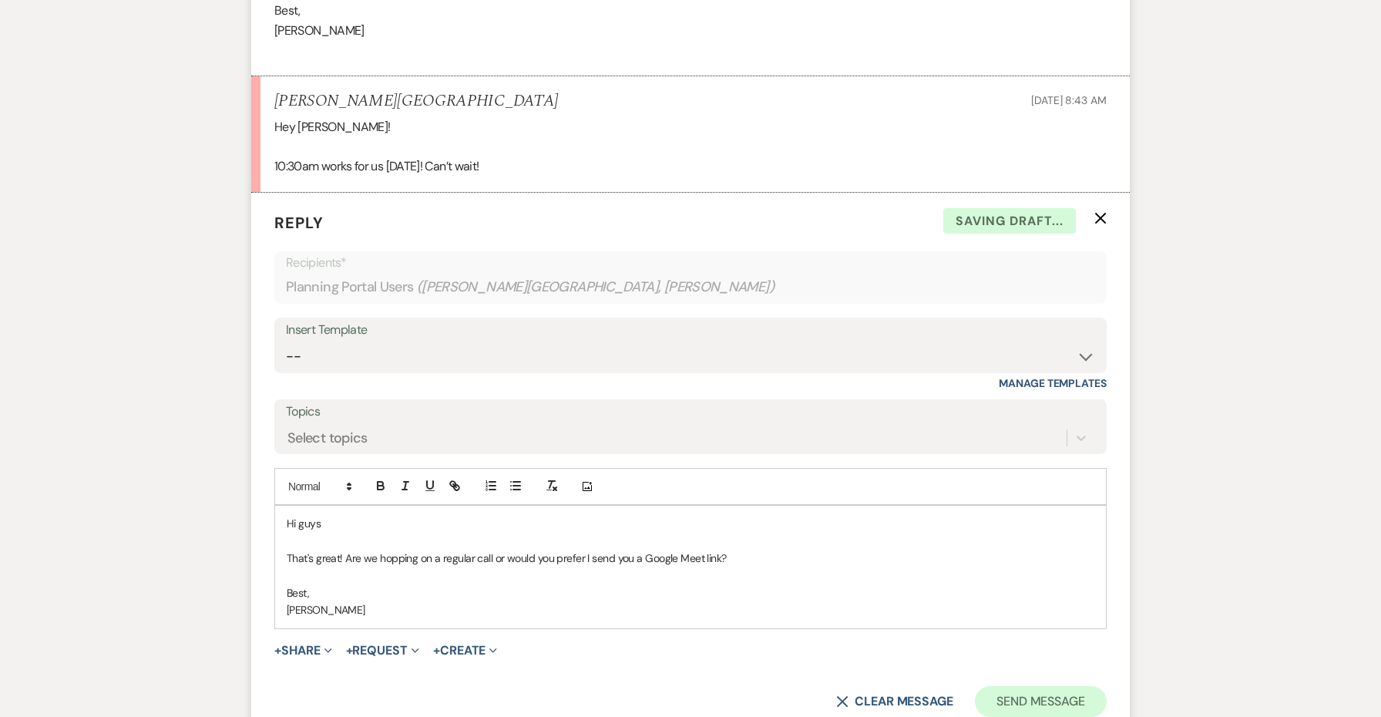
click at [995, 686] on button "Send Message" at bounding box center [1041, 701] width 132 height 31
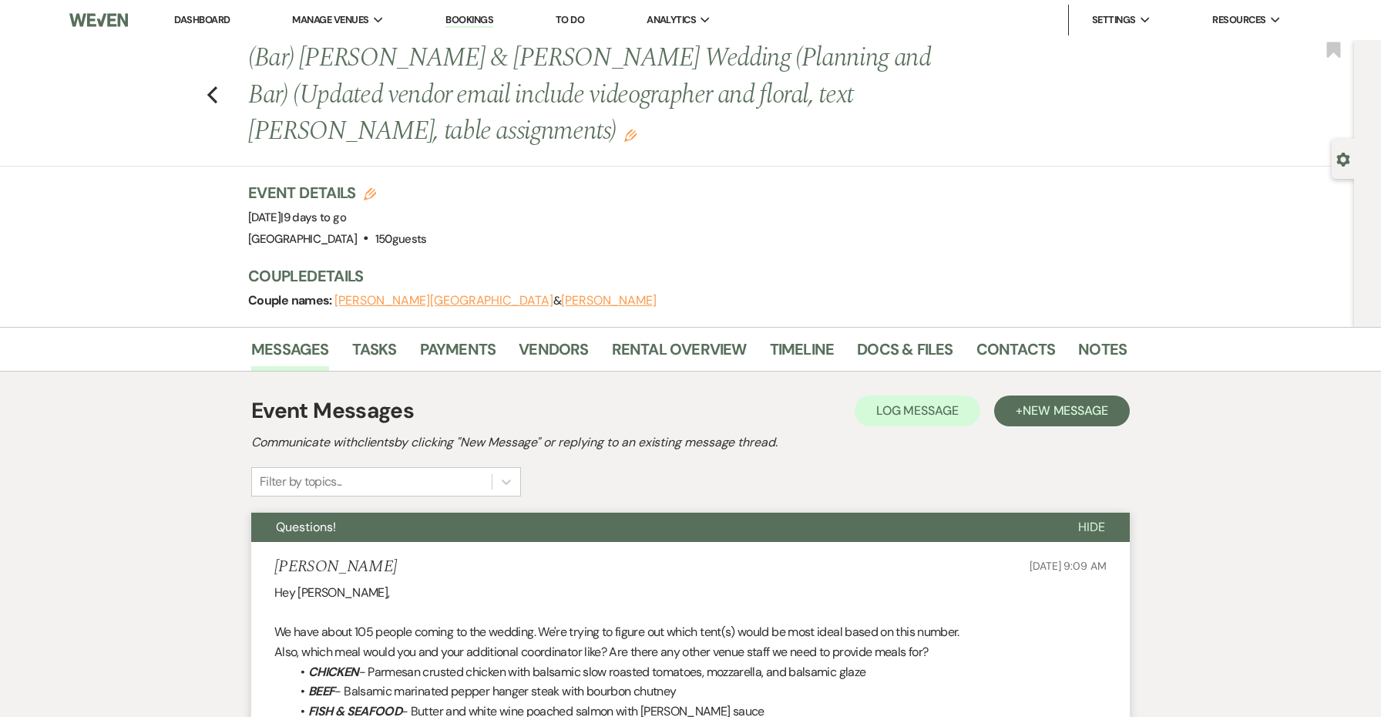
scroll to position [0, 0]
click at [211, 90] on icon "Previous" at bounding box center [212, 95] width 12 height 18
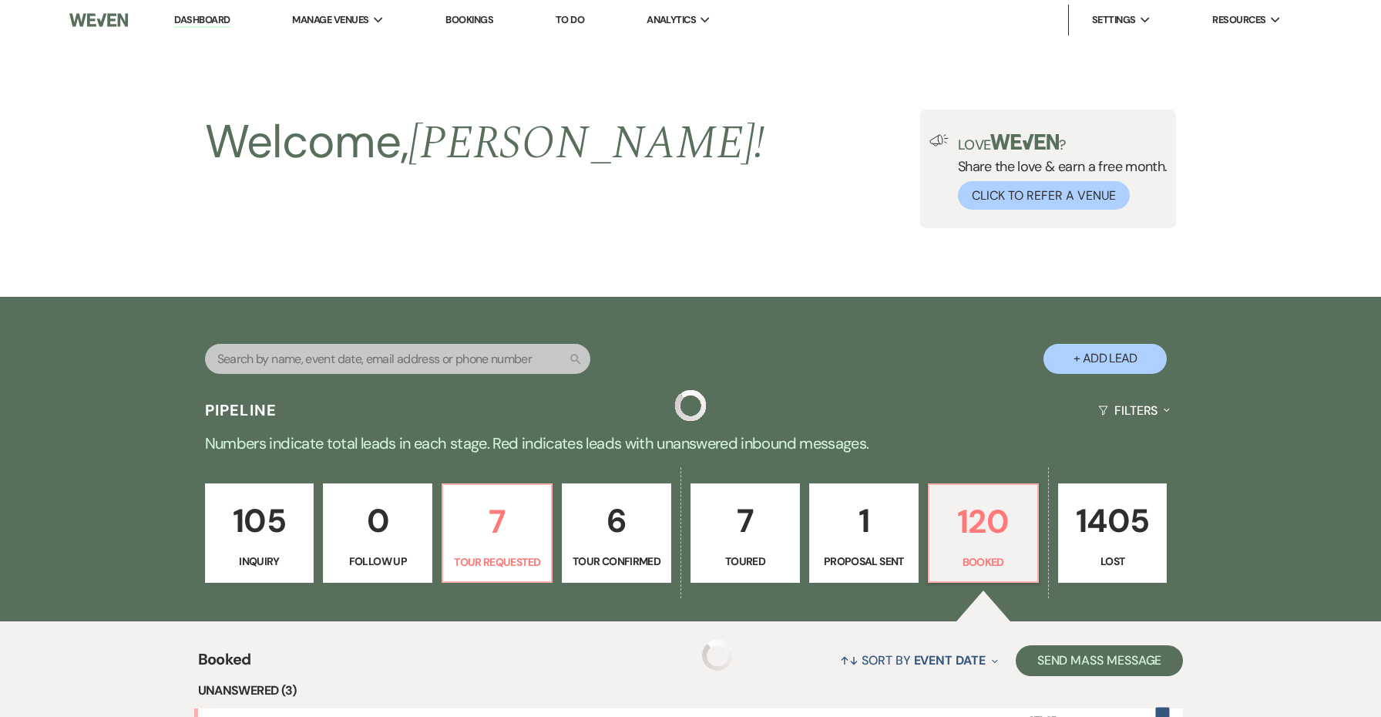
scroll to position [418, 0]
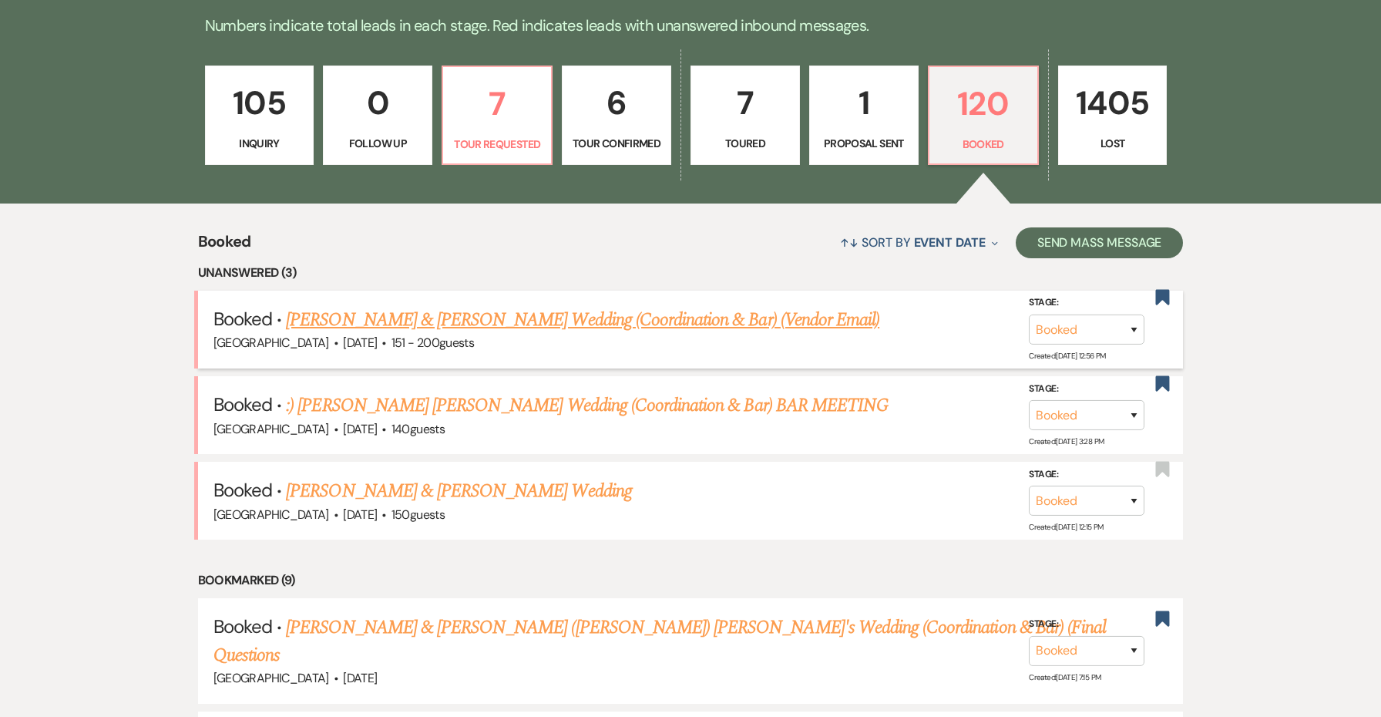
click at [482, 306] on h5 "Booked · [PERSON_NAME] & [PERSON_NAME] Wedding (Coordination & Bar) (Vendor Ema…" at bounding box center [690, 320] width 955 height 28
click at [480, 321] on link "[PERSON_NAME] & [PERSON_NAME] Wedding (Coordination & Bar) (Vendor Email)" at bounding box center [582, 320] width 593 height 28
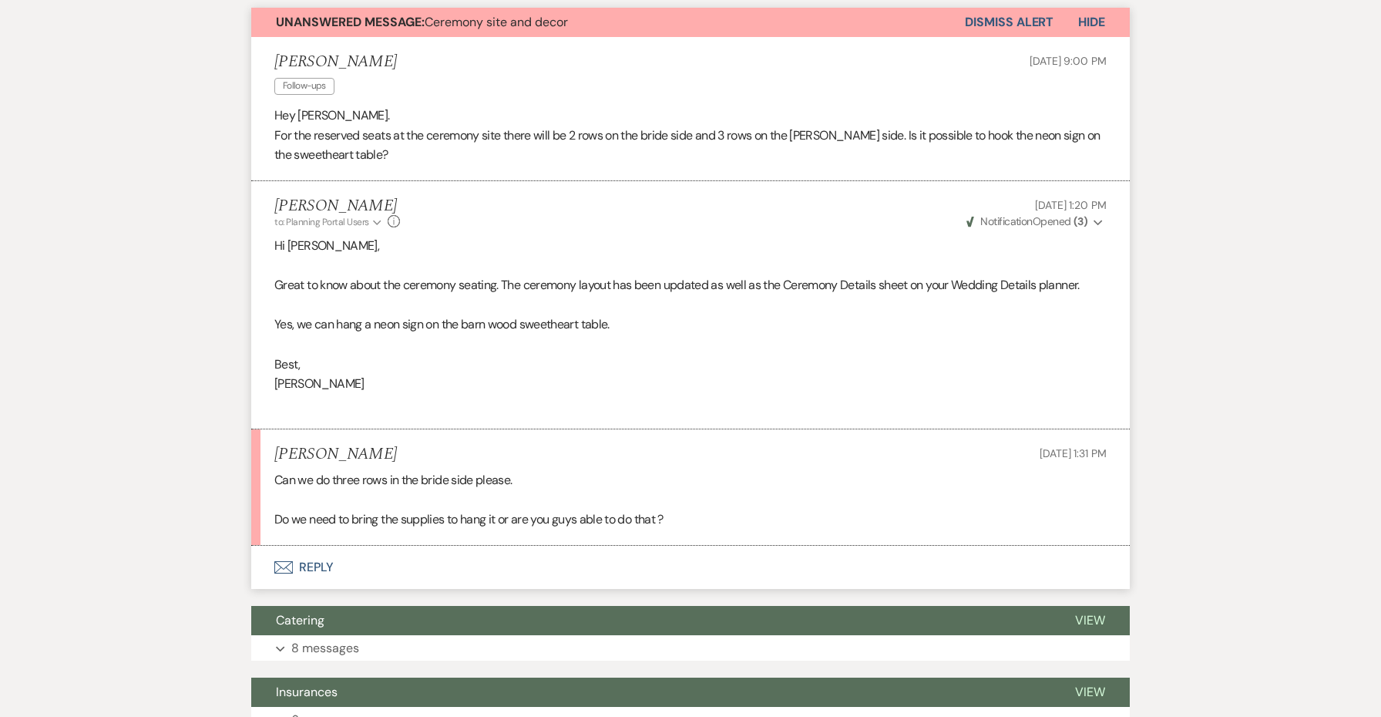
scroll to position [515, 0]
click at [311, 568] on button "Envelope Reply" at bounding box center [690, 566] width 878 height 43
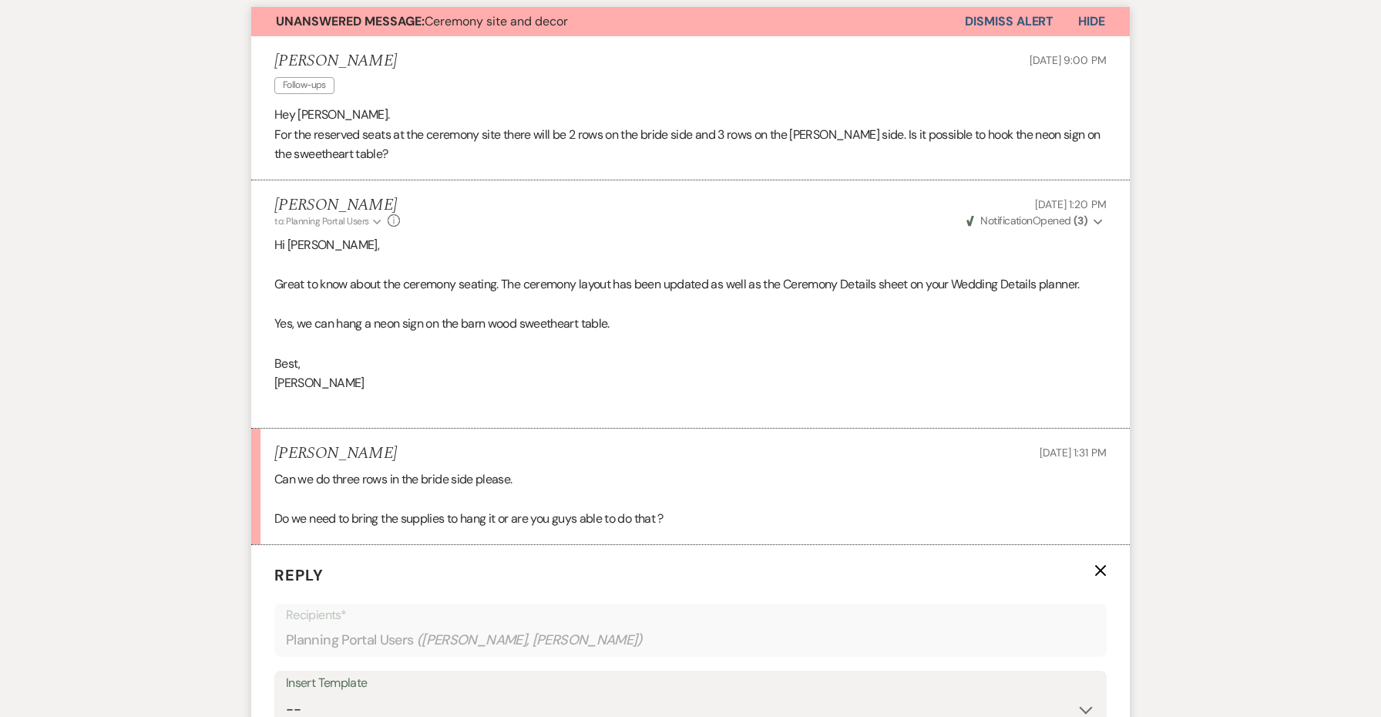
scroll to position [919, 0]
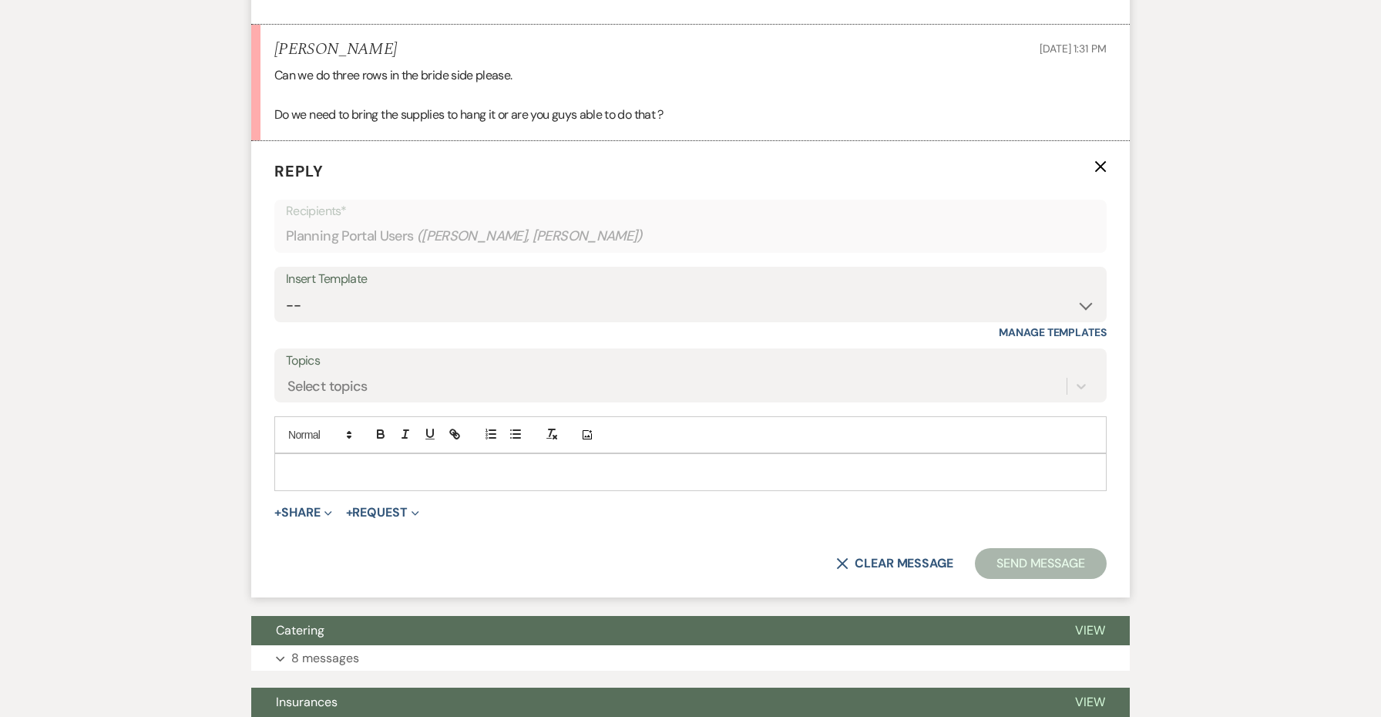
click at [361, 470] on div at bounding box center [690, 471] width 831 height 35
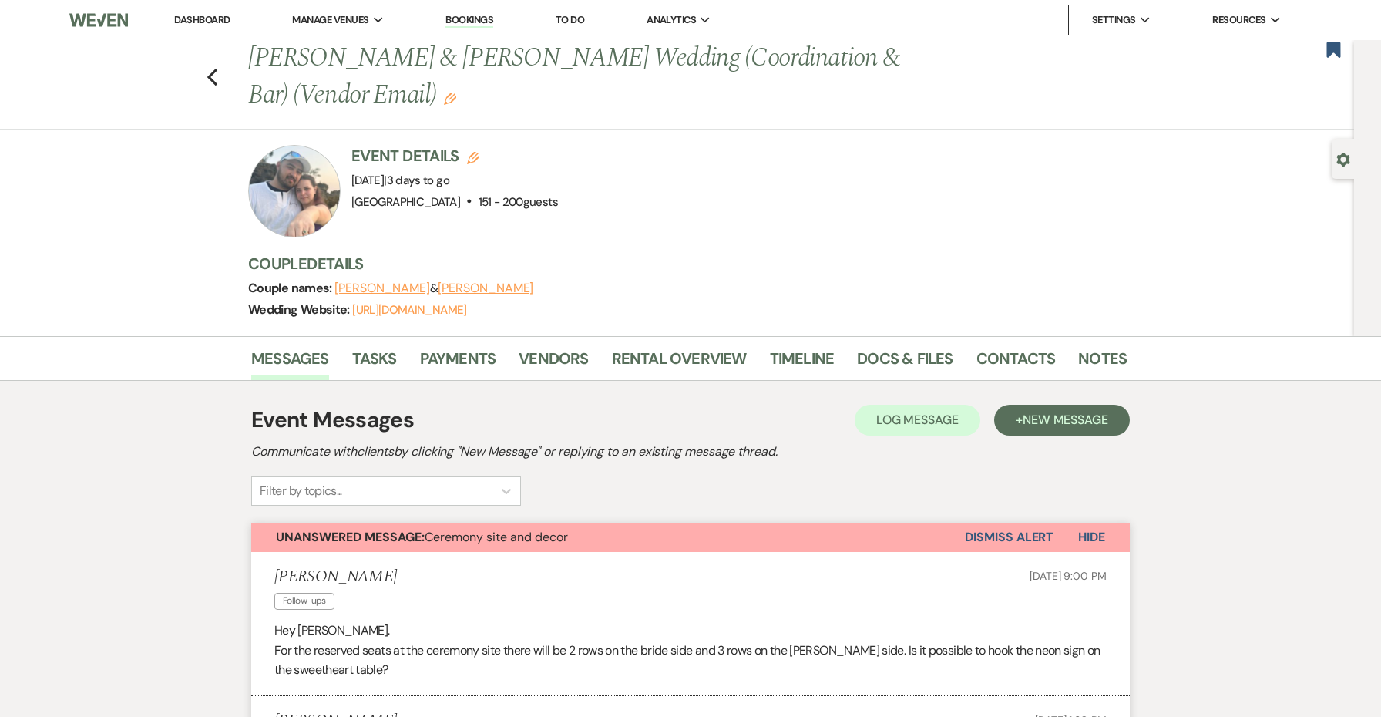
scroll to position [0, 0]
click at [1086, 359] on link "Notes" at bounding box center [1102, 363] width 49 height 34
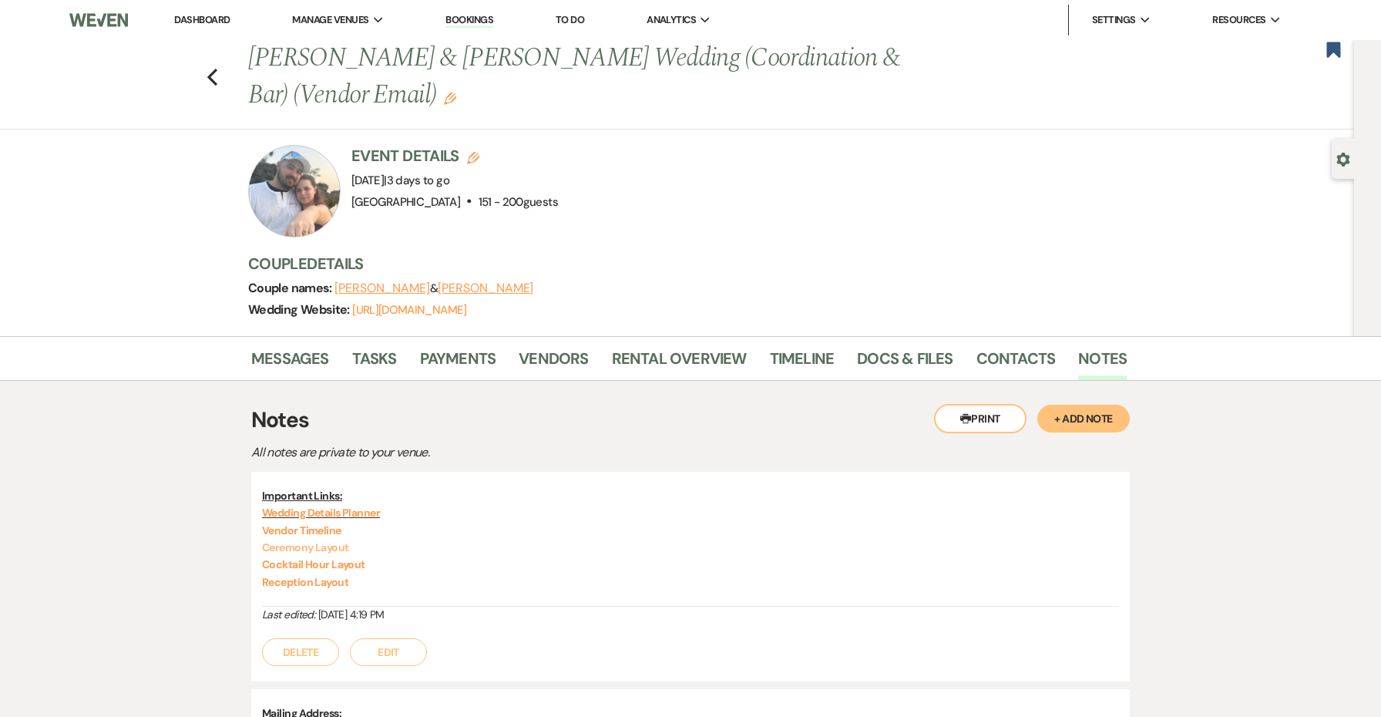
click at [333, 543] on link "Ceremony Layout" at bounding box center [305, 547] width 87 height 14
click at [310, 515] on link "Wedding Details Planner" at bounding box center [321, 512] width 118 height 14
click at [314, 358] on link "Messages" at bounding box center [290, 363] width 78 height 34
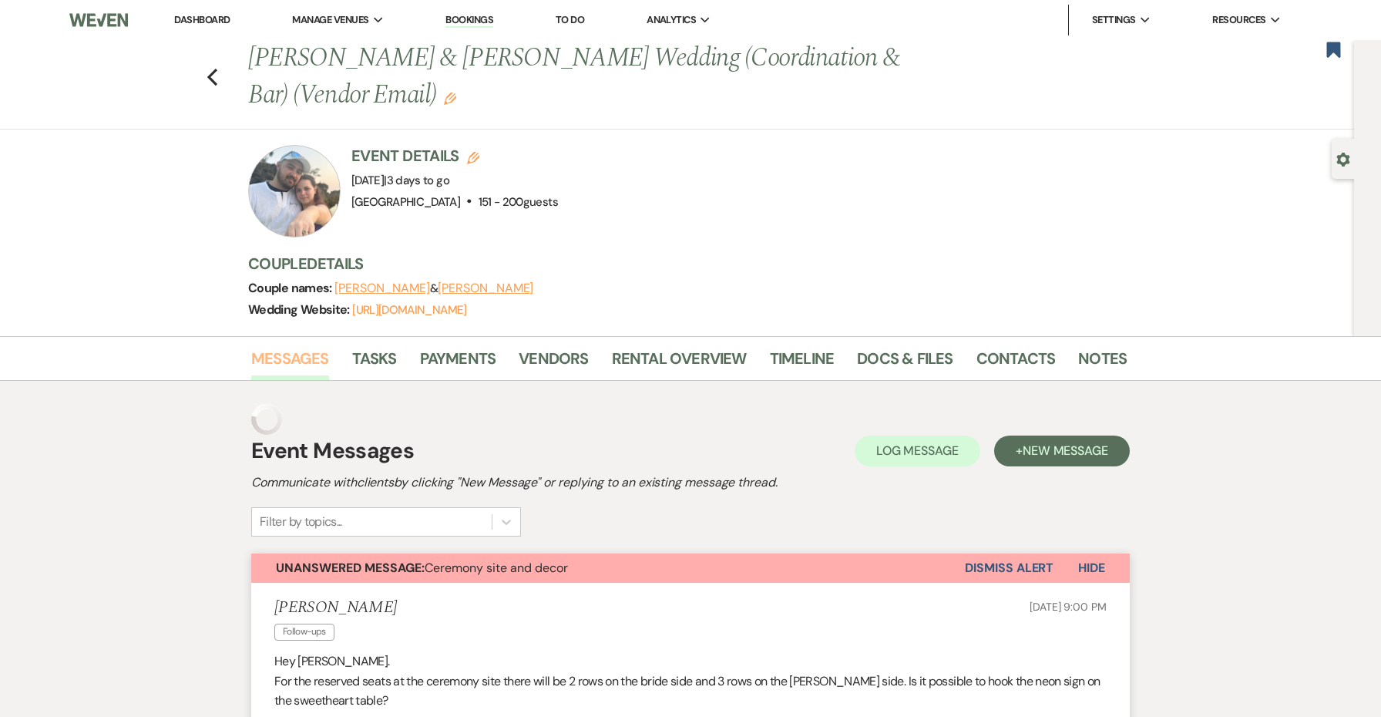
scroll to position [935, 0]
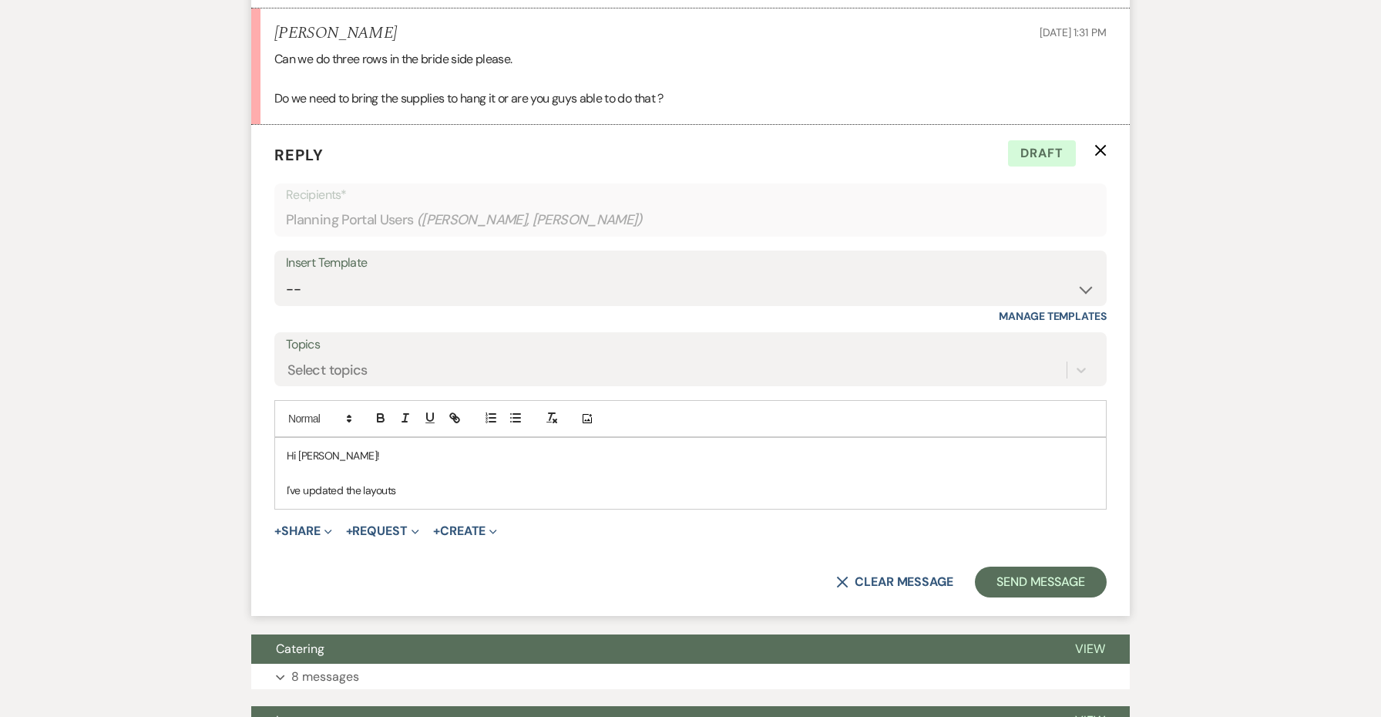
click at [438, 489] on div "Hi [PERSON_NAME]! I've updated the layouts" at bounding box center [690, 473] width 831 height 70
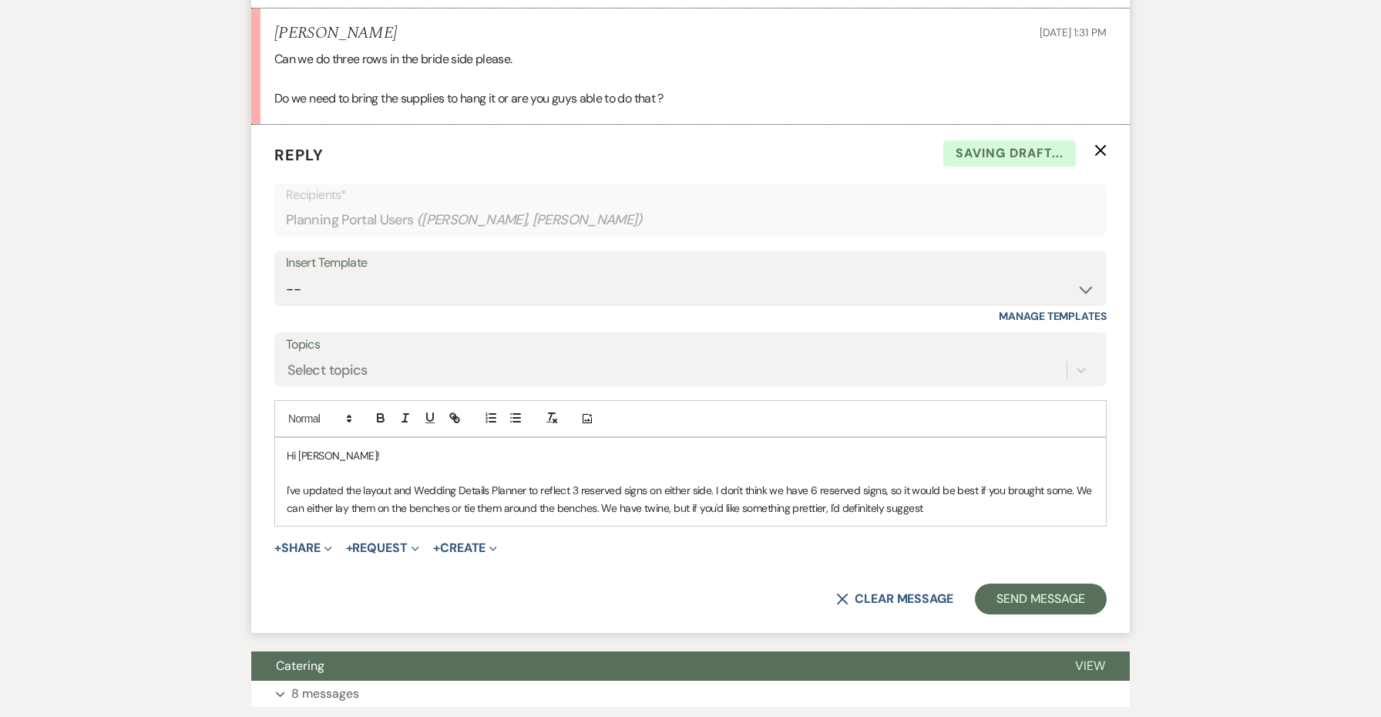
click at [725, 494] on p "I've updated the layout and Wedding Details Planner to reflect 3 reserved signs…" at bounding box center [690, 499] width 807 height 35
click at [700, 494] on p "I've updated the layout and Wedding Details Planner to reflect 3 reserved signs…" at bounding box center [690, 499] width 807 height 35
drag, startPoint x: 1082, startPoint y: 492, endPoint x: 977, endPoint y: 495, distance: 104.8
click at [977, 495] on p "I've updated the layout and Wedding Details Planner to reflect 3 reserved signs…" at bounding box center [690, 499] width 807 height 35
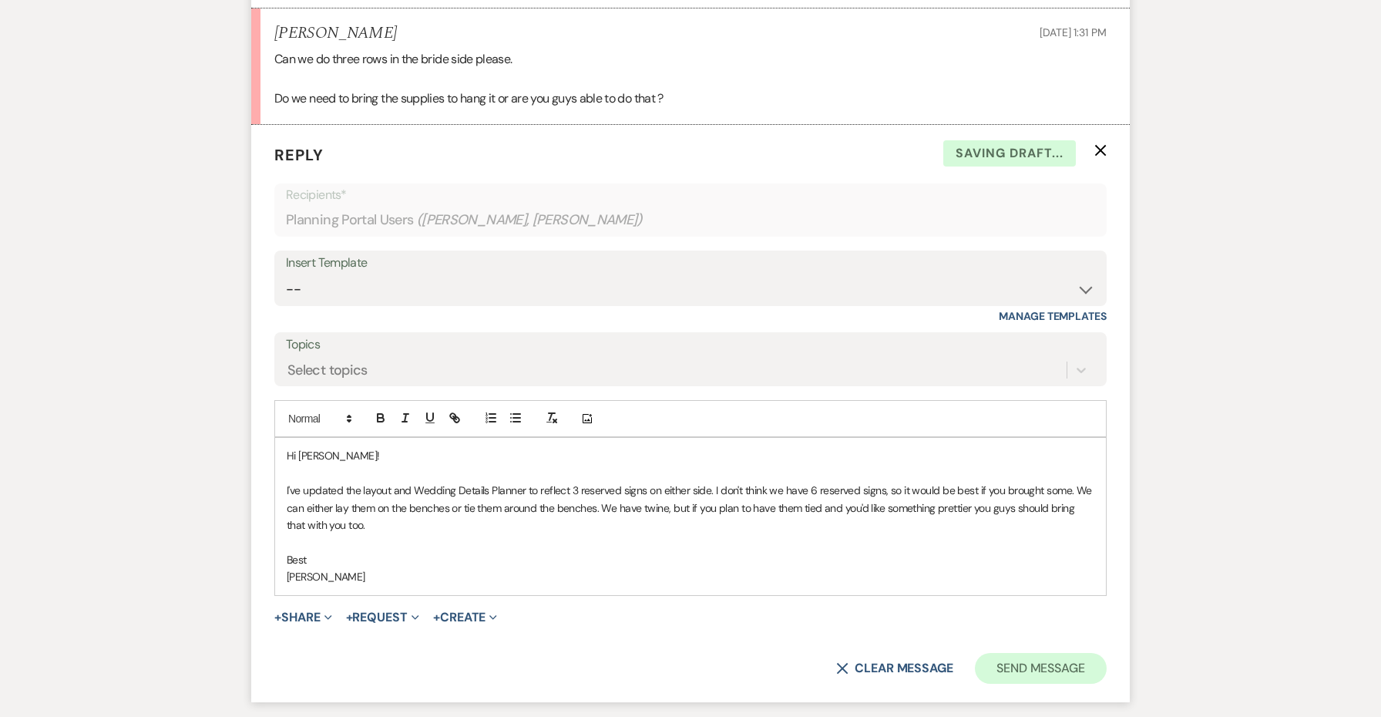
click at [1019, 655] on button "Send Message" at bounding box center [1041, 668] width 132 height 31
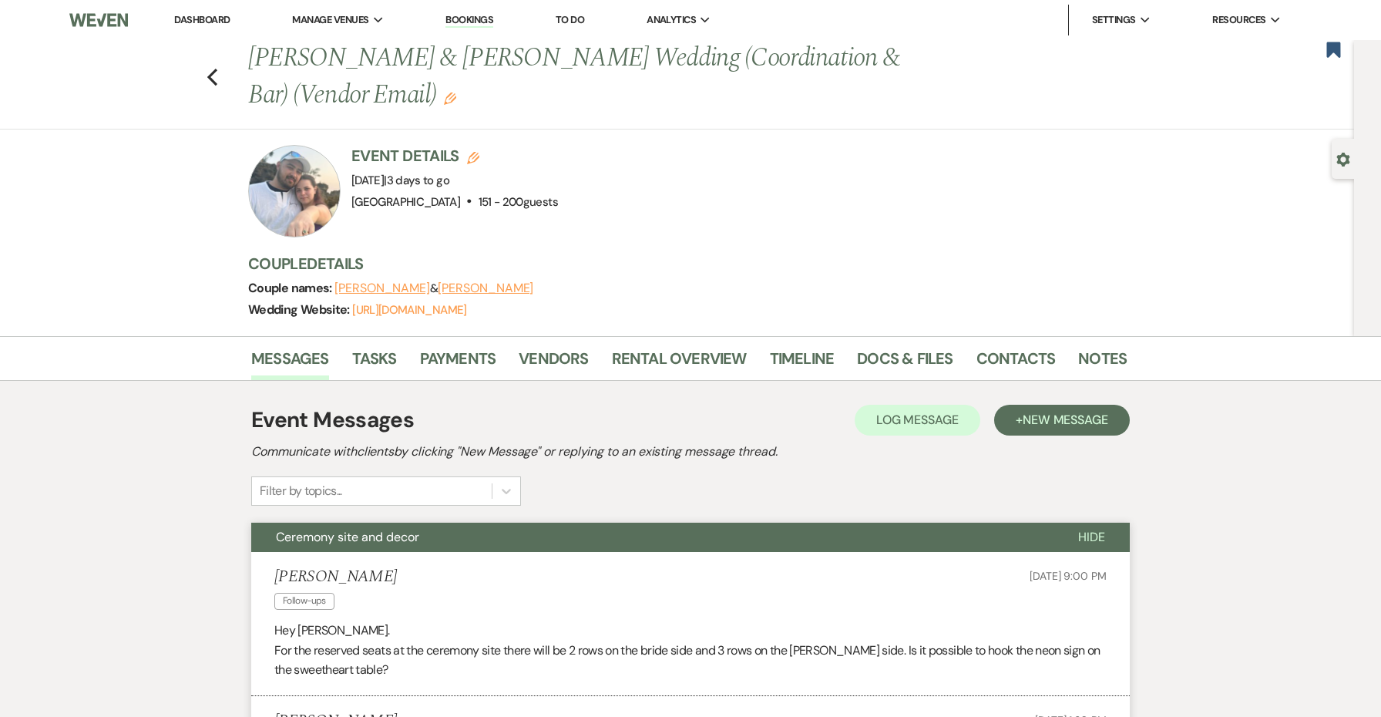
scroll to position [0, 0]
click at [197, 17] on link "Dashboard" at bounding box center [201, 19] width 55 height 13
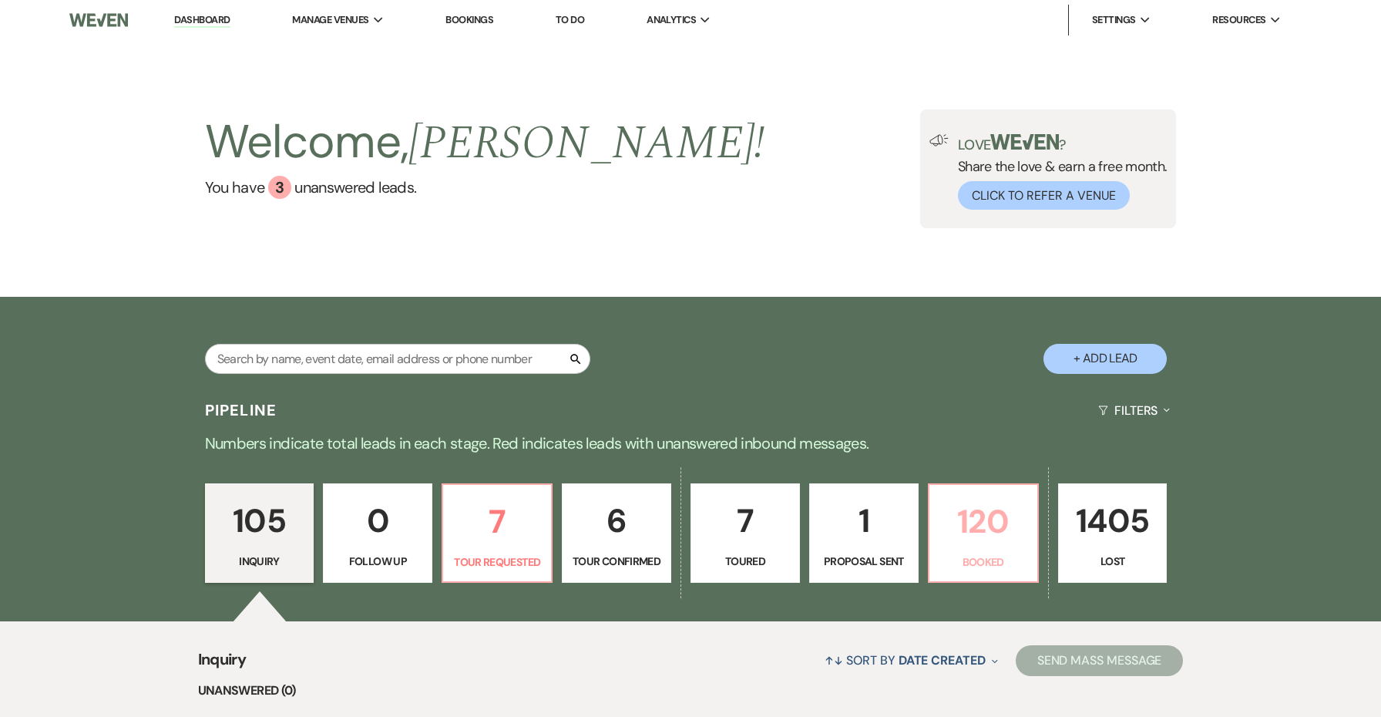
click at [959, 535] on p "120" at bounding box center [982, 521] width 89 height 52
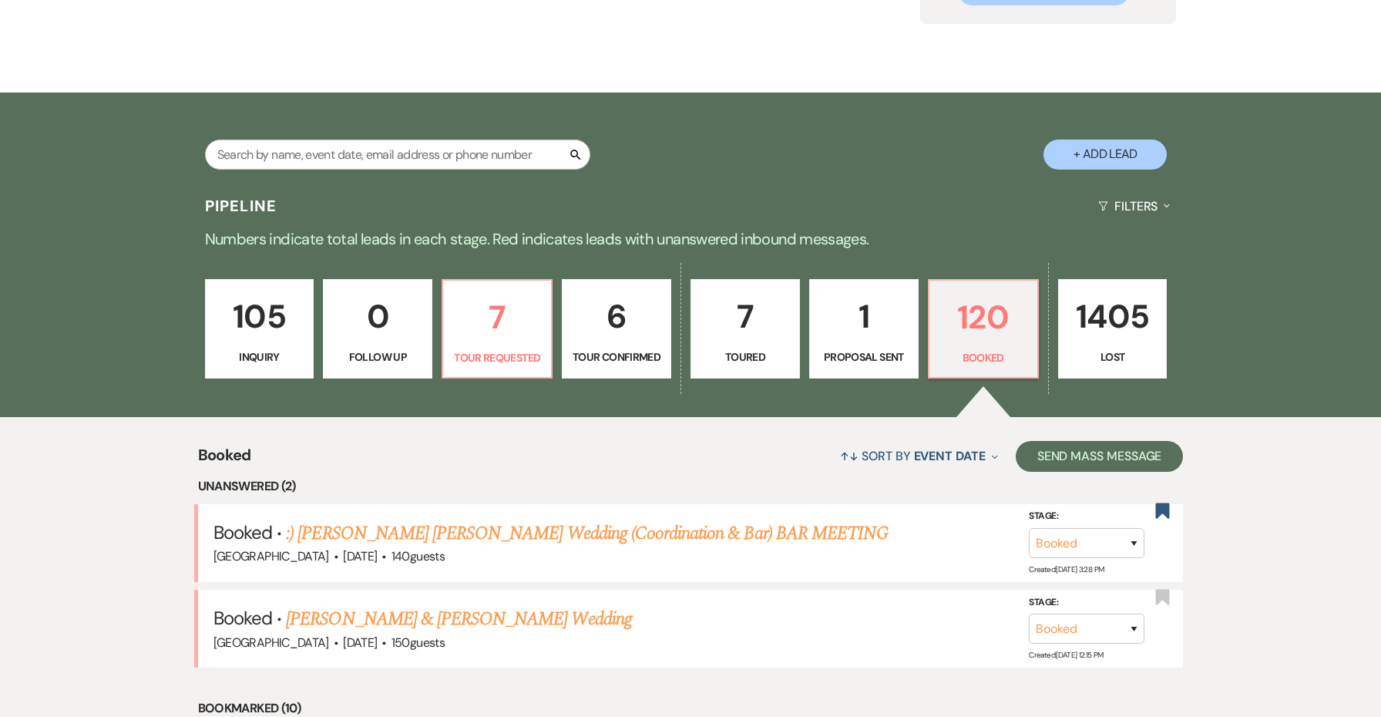
scroll to position [282, 0]
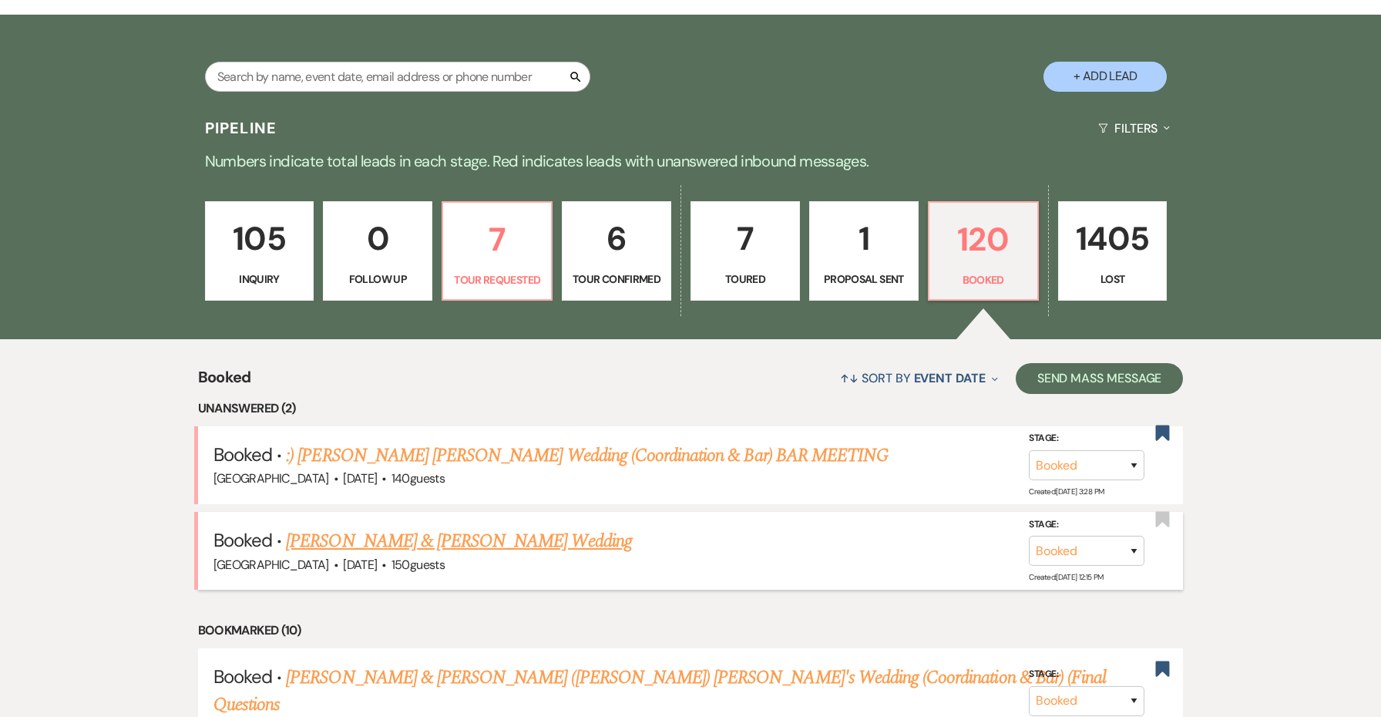
click at [484, 529] on link "[PERSON_NAME] & [PERSON_NAME] Wedding" at bounding box center [458, 541] width 345 height 28
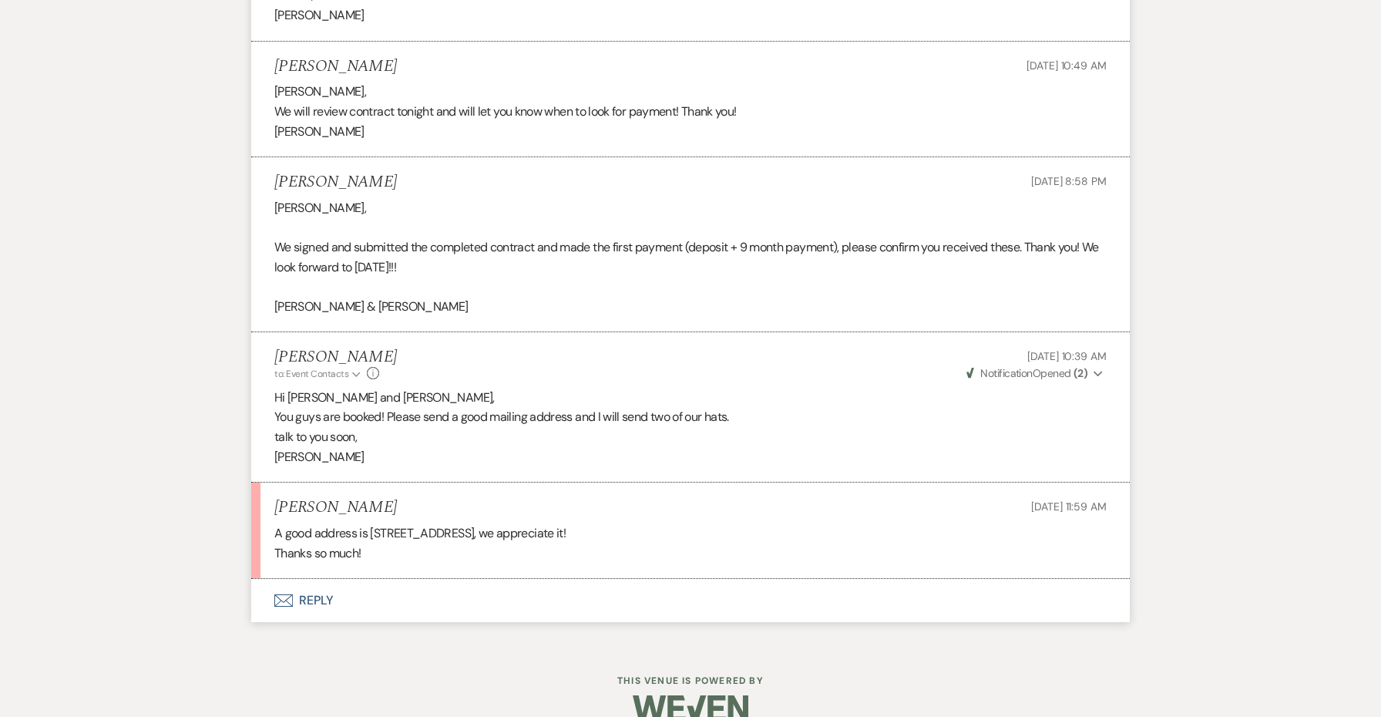
scroll to position [3959, 0]
drag, startPoint x: 527, startPoint y: 508, endPoint x: 373, endPoint y: 508, distance: 154.1
click at [372, 525] on p "A good address is [STREET_ADDRESS], we appreciate it!" at bounding box center [690, 535] width 832 height 20
copy p "[STREET_ADDRESS]"
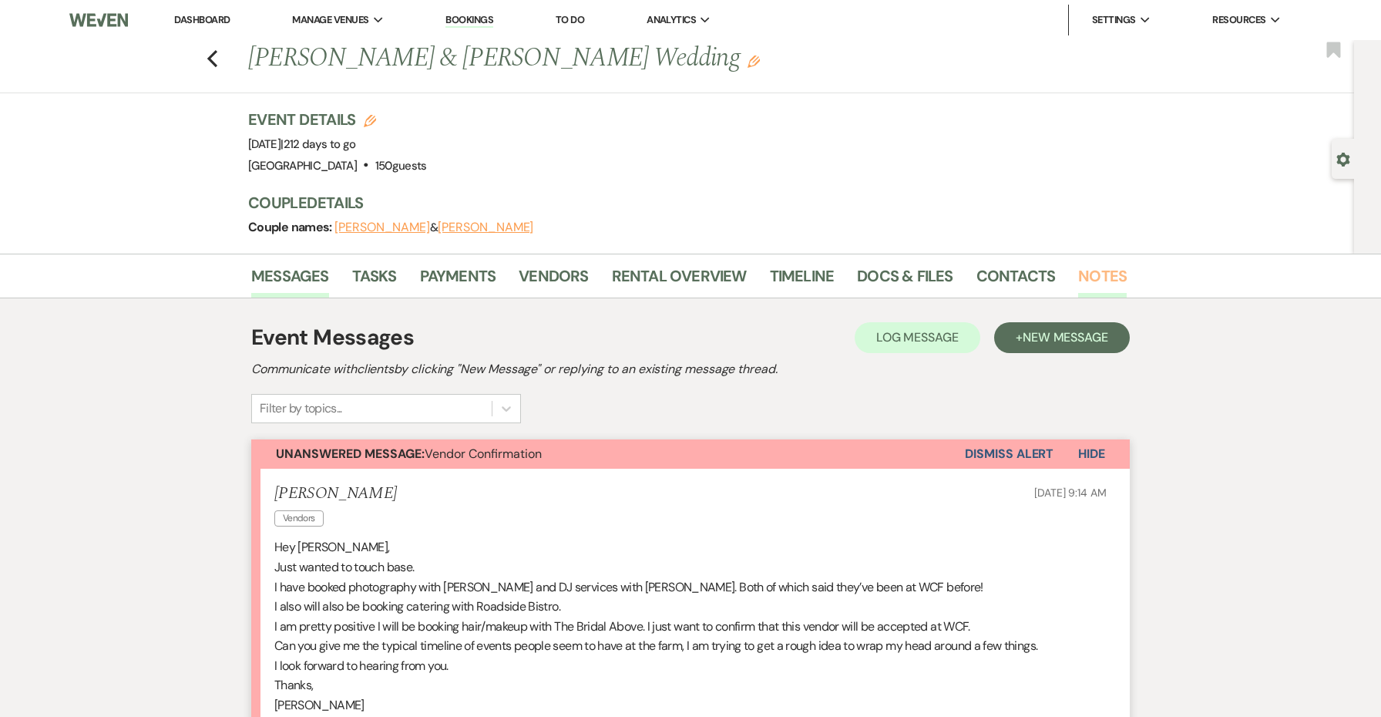
scroll to position [0, 0]
click at [1119, 270] on li "Notes" at bounding box center [1114, 278] width 72 height 37
click at [1103, 273] on link "Notes" at bounding box center [1102, 280] width 49 height 34
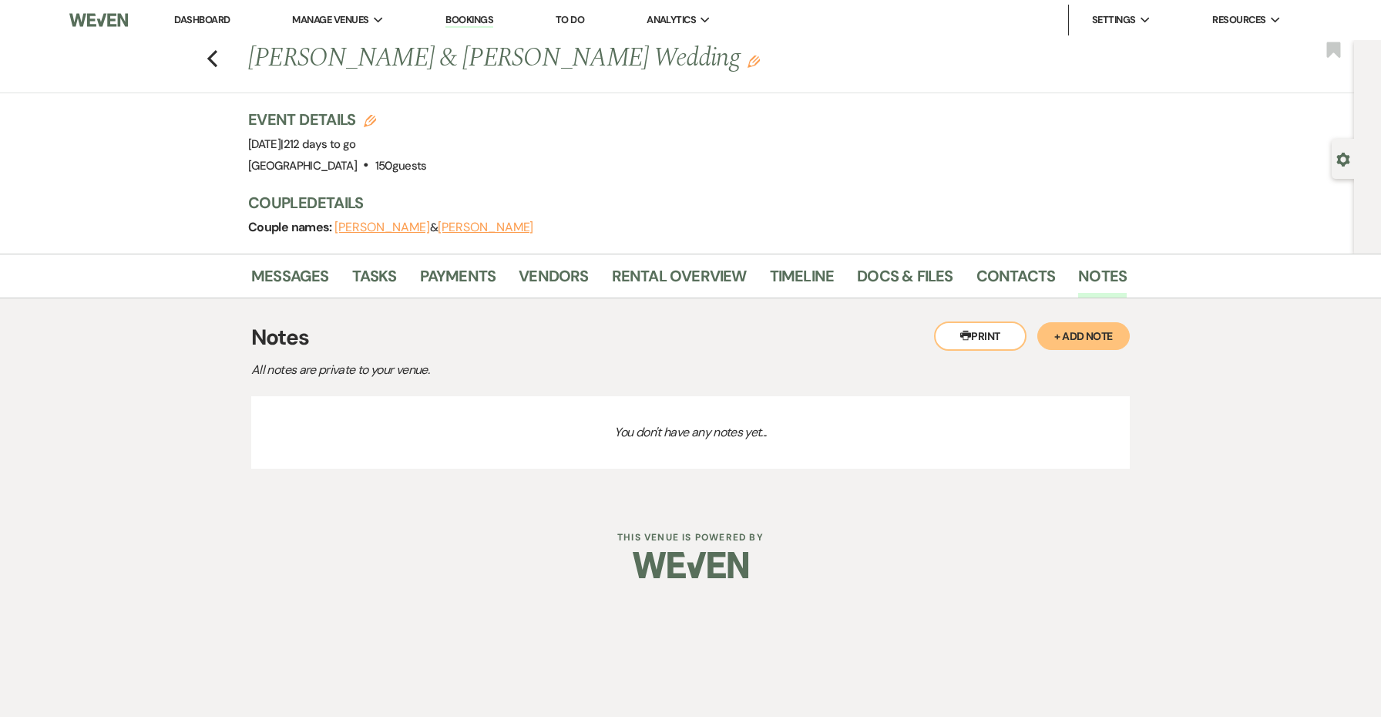
click at [1059, 340] on button "+ Add Note" at bounding box center [1083, 336] width 92 height 28
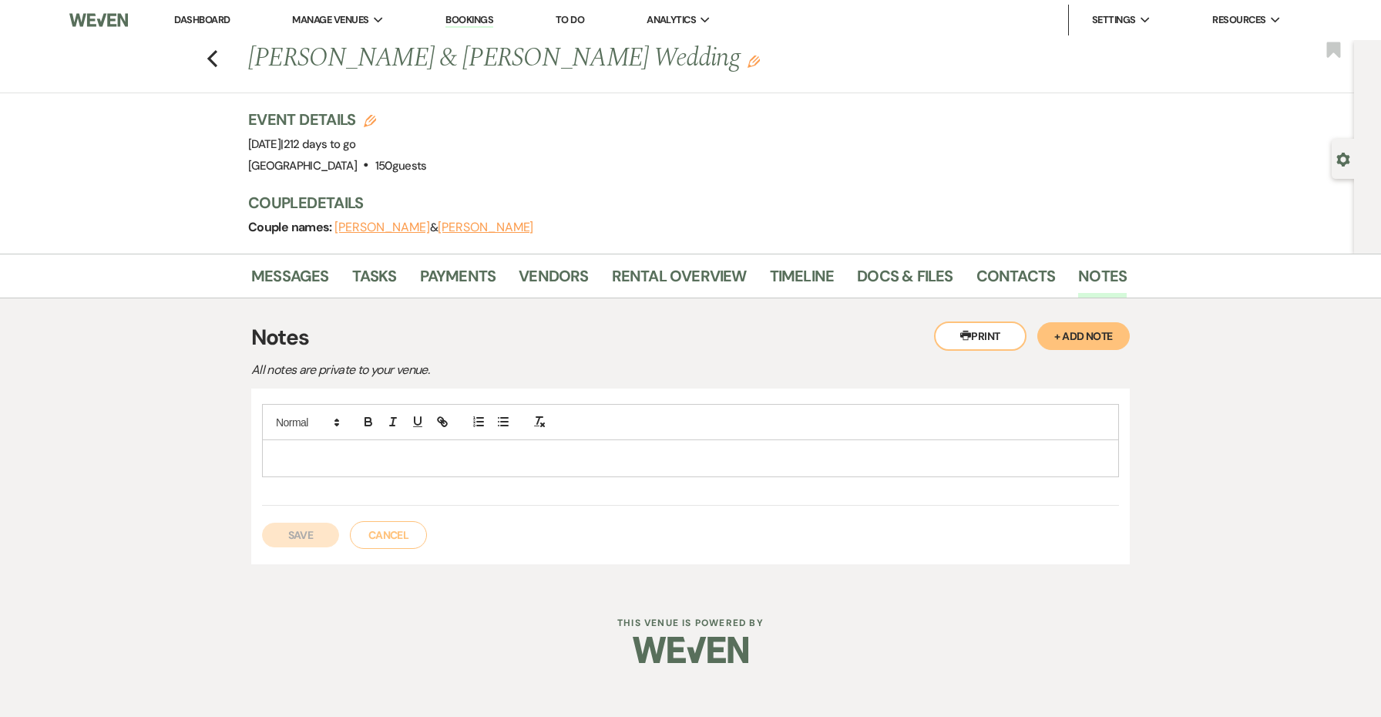
click at [707, 471] on div at bounding box center [690, 457] width 855 height 35
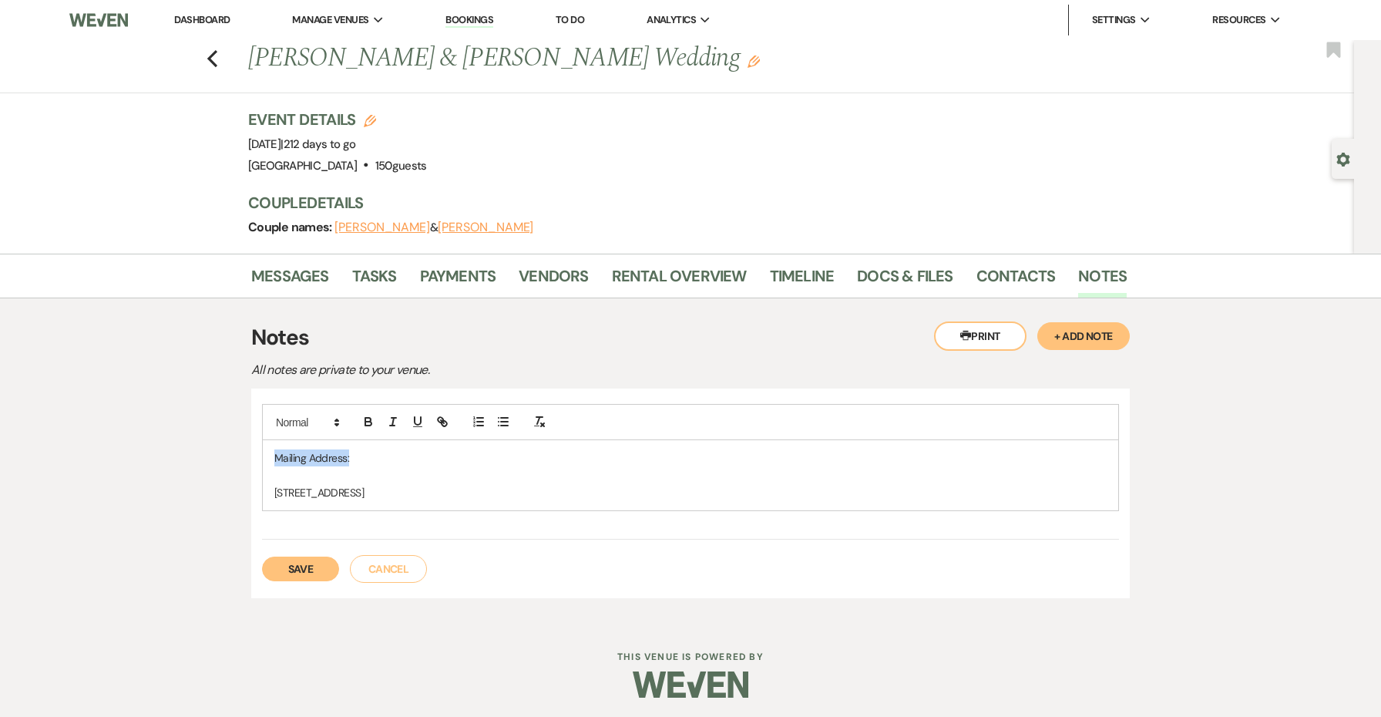
drag, startPoint x: 441, startPoint y: 457, endPoint x: 156, endPoint y: 445, distance: 285.3
click at [156, 445] on div "Messages Tasks Payments Vendors Rental Overview Timeline Docs & Files Contacts …" at bounding box center [690, 437] width 1381 height 368
click at [287, 562] on button "Save" at bounding box center [300, 568] width 77 height 25
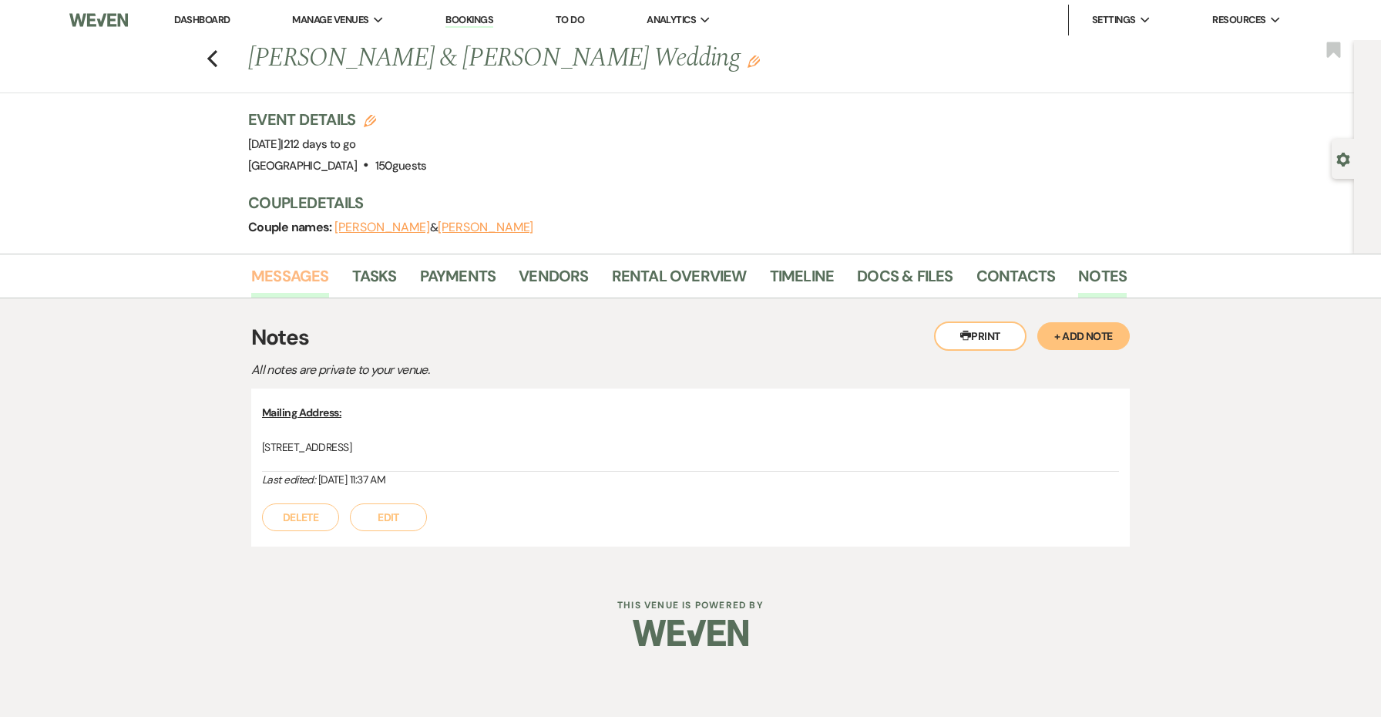
click at [308, 280] on link "Messages" at bounding box center [290, 280] width 78 height 34
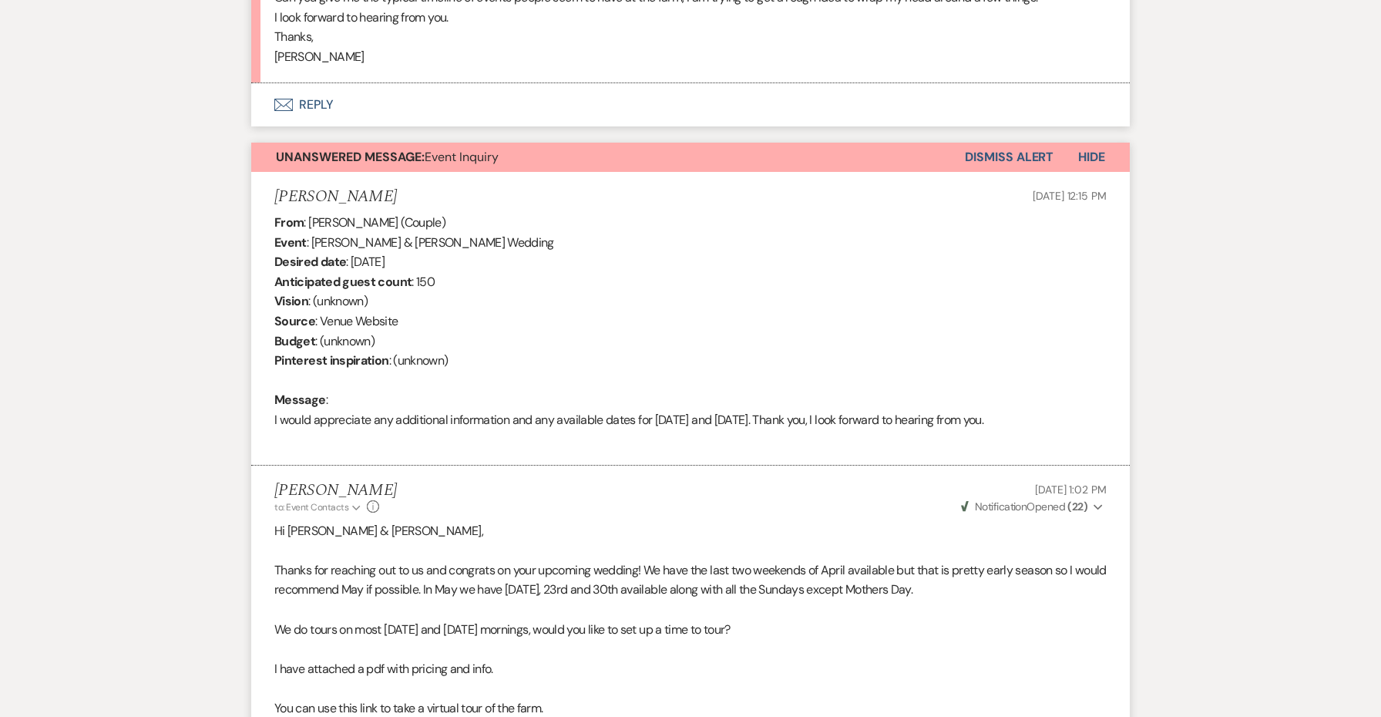
scroll to position [646, 0]
click at [1025, 144] on button "Dismiss Alert" at bounding box center [1009, 158] width 89 height 29
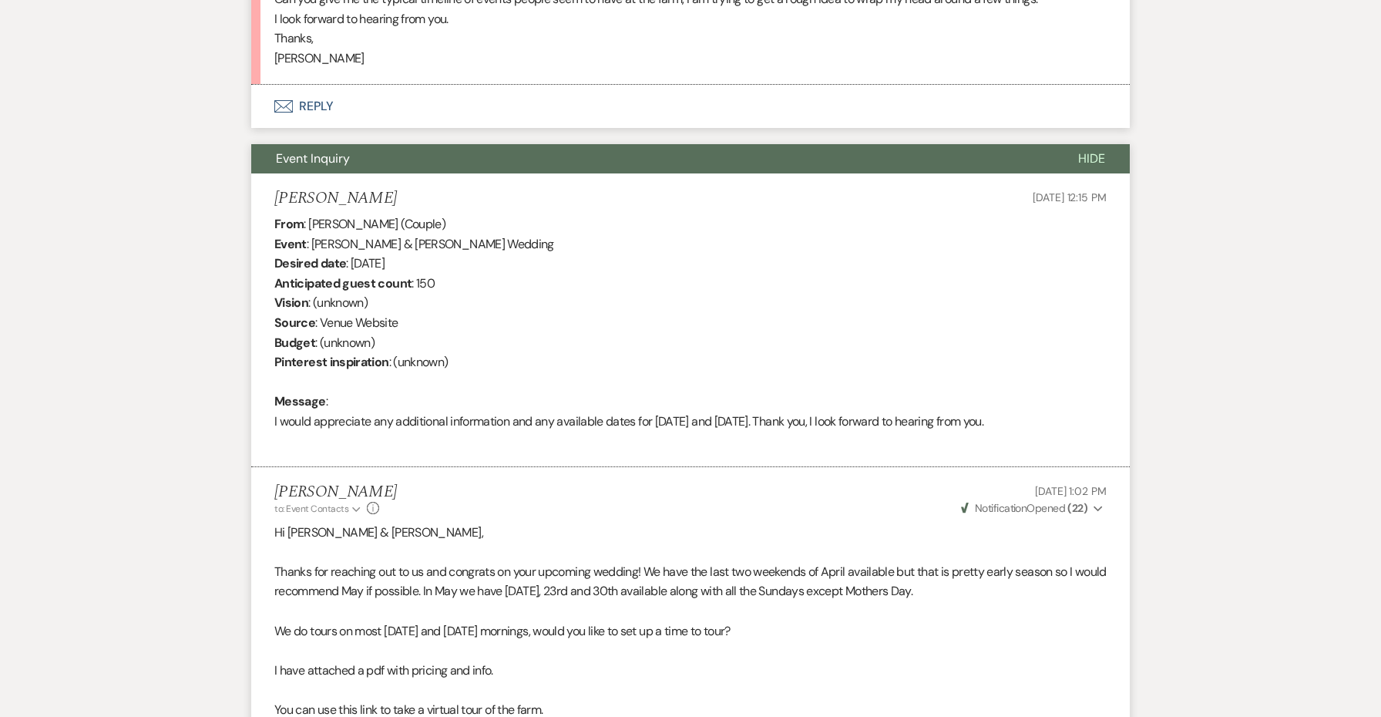
click at [986, 153] on button "Event Inquiry" at bounding box center [652, 158] width 802 height 29
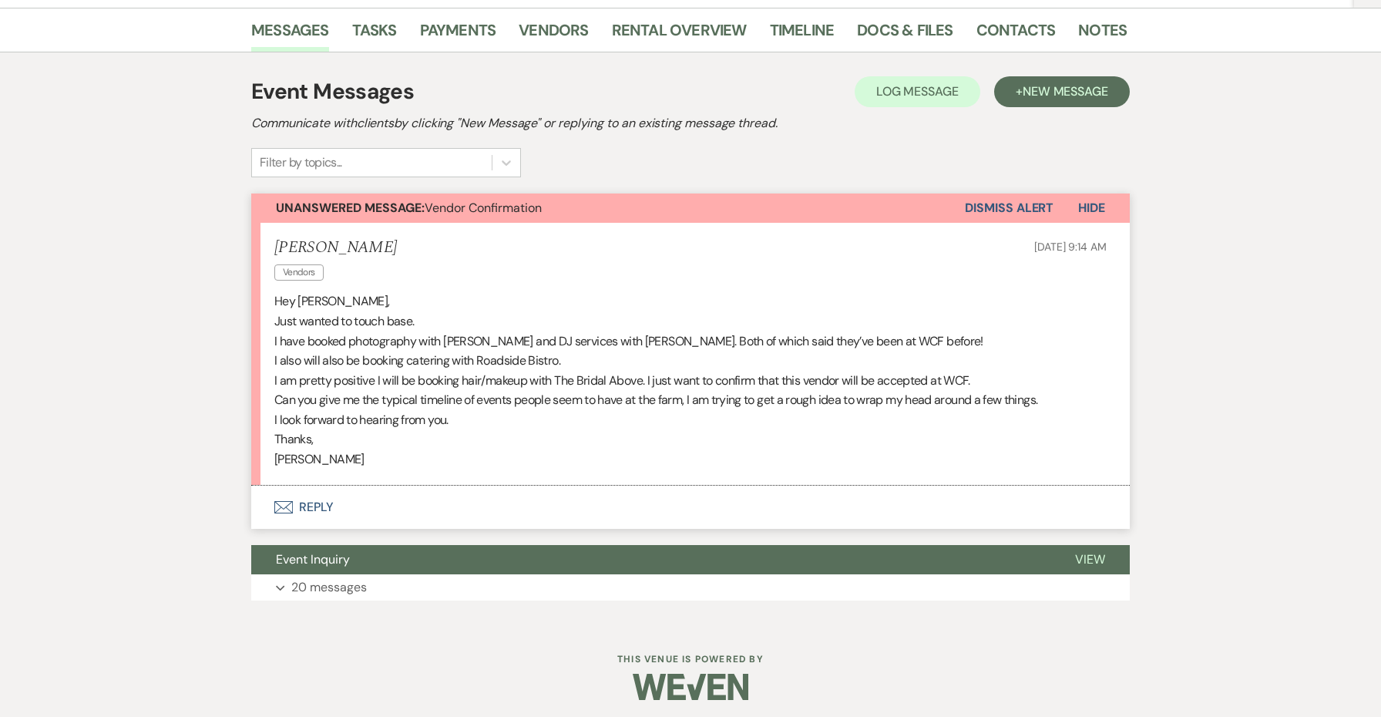
scroll to position [245, 0]
click at [297, 457] on p "[PERSON_NAME]" at bounding box center [690, 460] width 832 height 20
click at [324, 493] on button "Envelope Reply" at bounding box center [690, 507] width 878 height 43
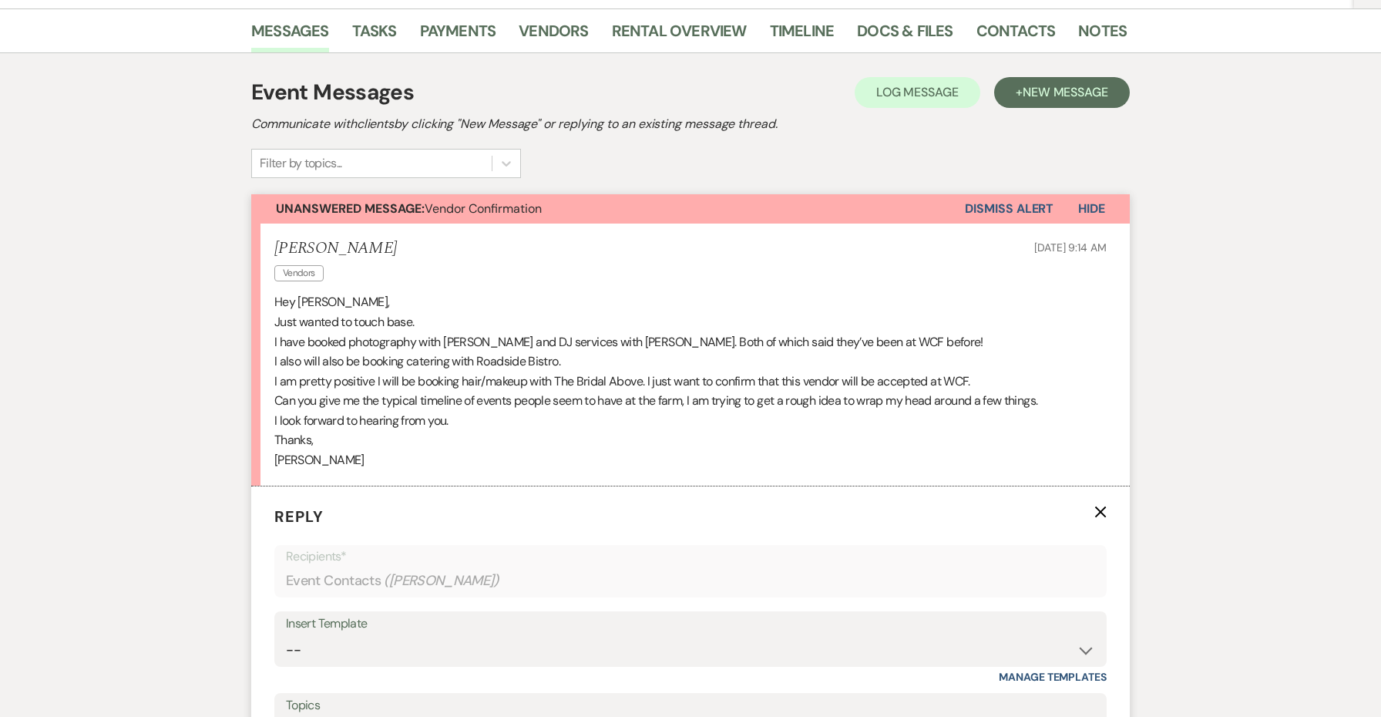
scroll to position [594, 0]
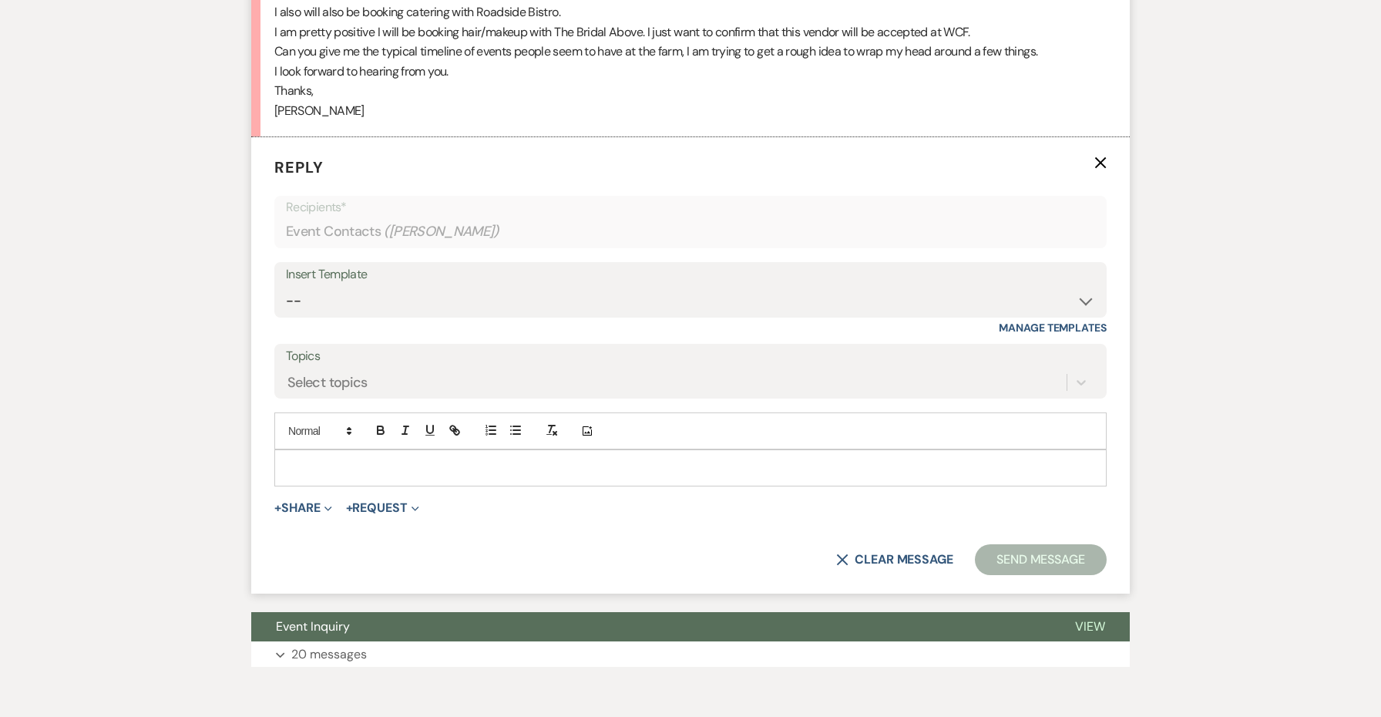
click at [319, 461] on p at bounding box center [690, 467] width 807 height 17
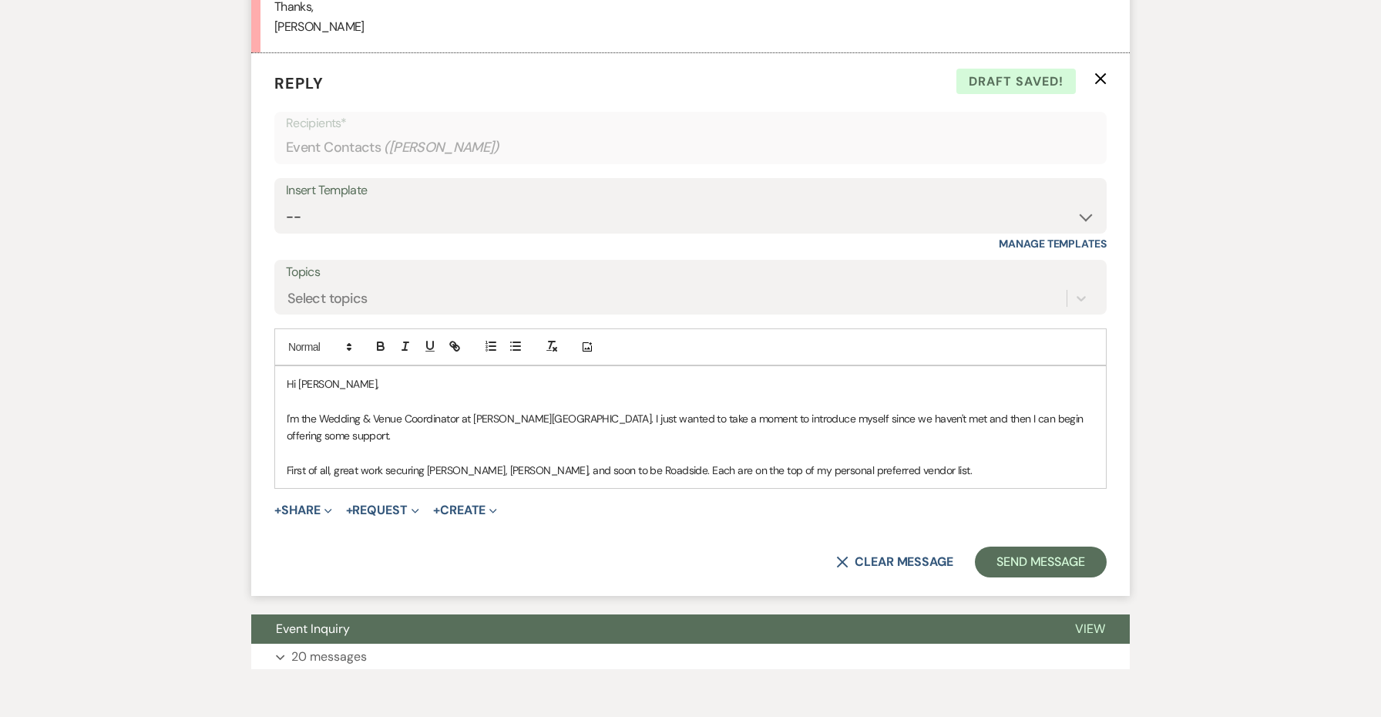
scroll to position [681, 0]
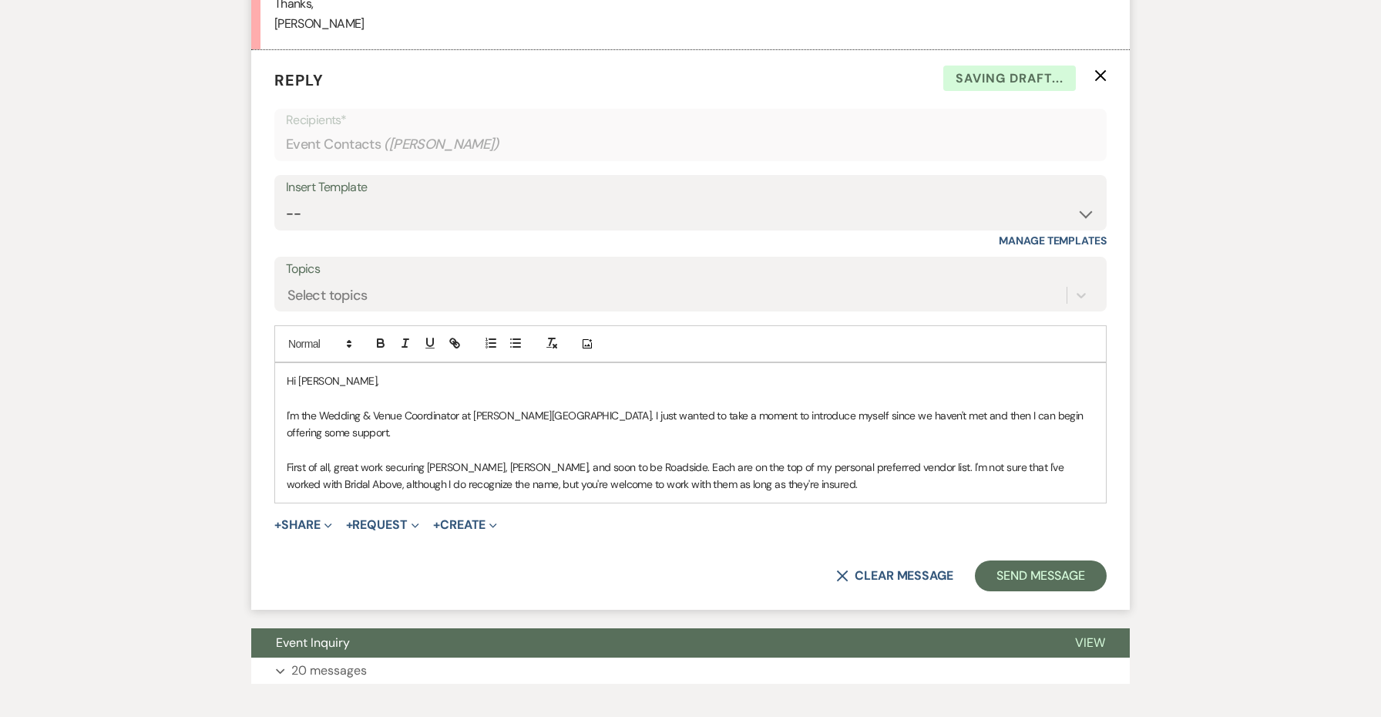
click at [696, 458] on p "First of all, great work securing [PERSON_NAME], [PERSON_NAME], and soon to be …" at bounding box center [690, 475] width 807 height 35
click at [829, 458] on p "First of all, great work securing [PERSON_NAME], [PERSON_NAME], and soon to be …" at bounding box center [690, 475] width 807 height 35
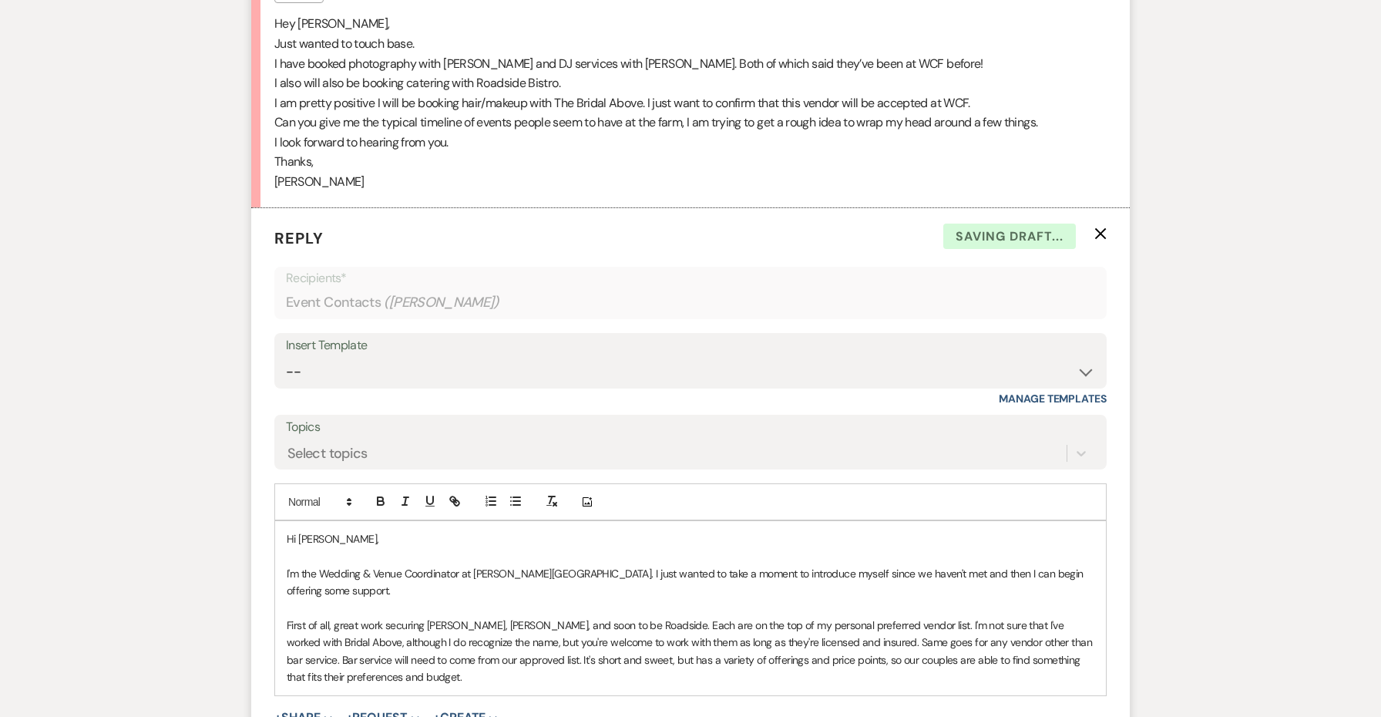
scroll to position [632, 0]
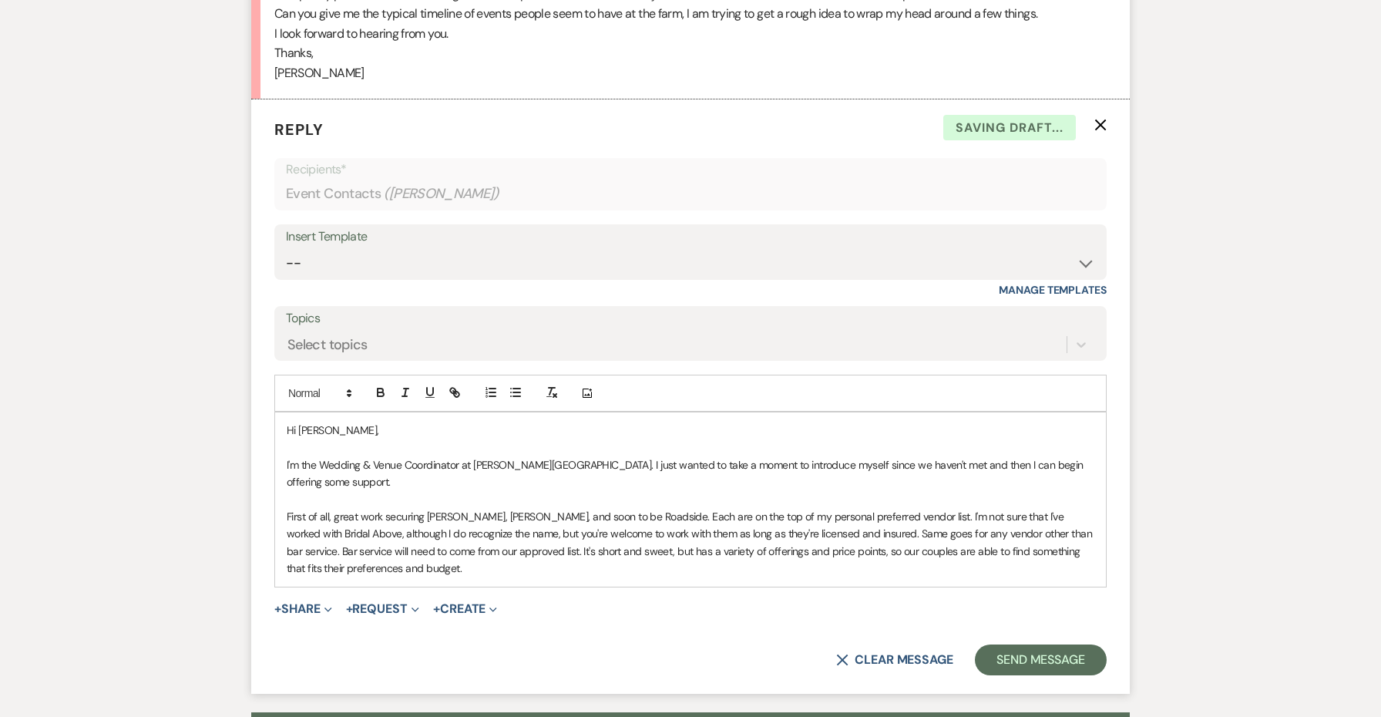
click at [779, 525] on p "First of all, great work securing [PERSON_NAME], [PERSON_NAME], and soon to be …" at bounding box center [690, 542] width 807 height 69
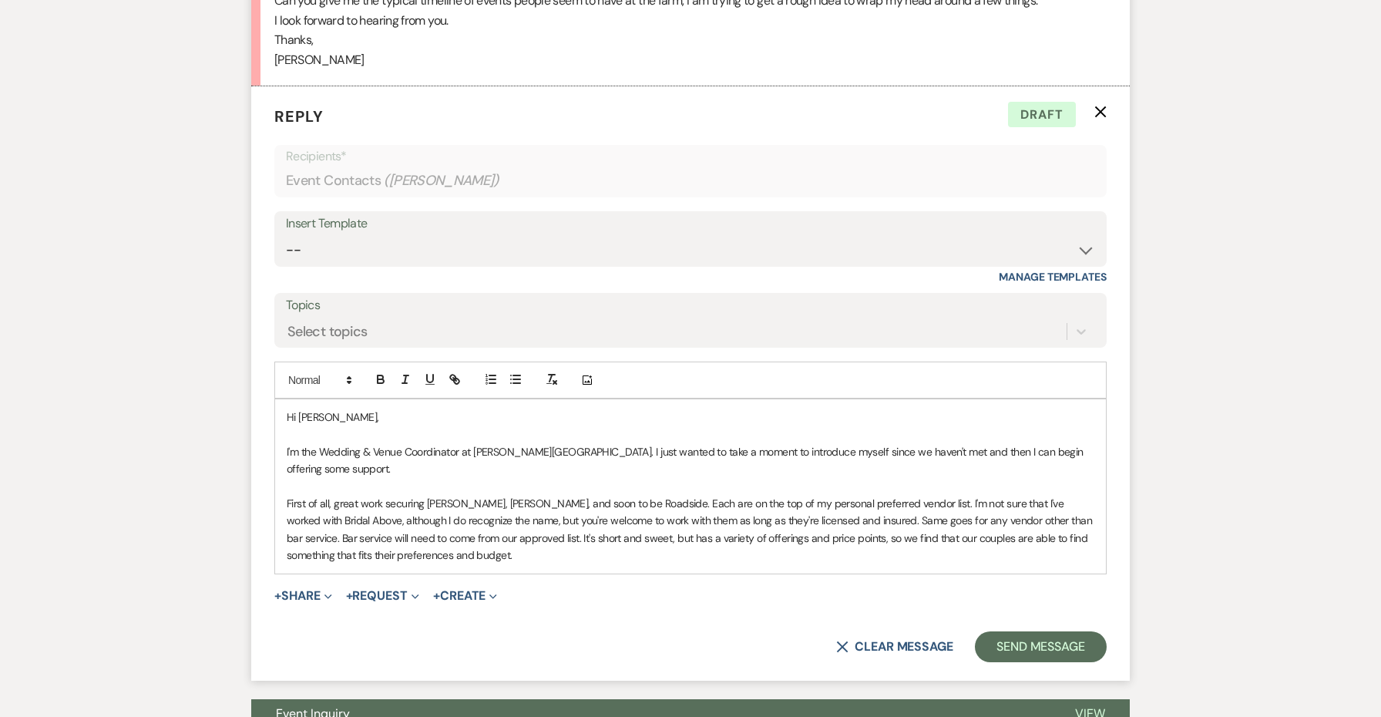
scroll to position [652, 0]
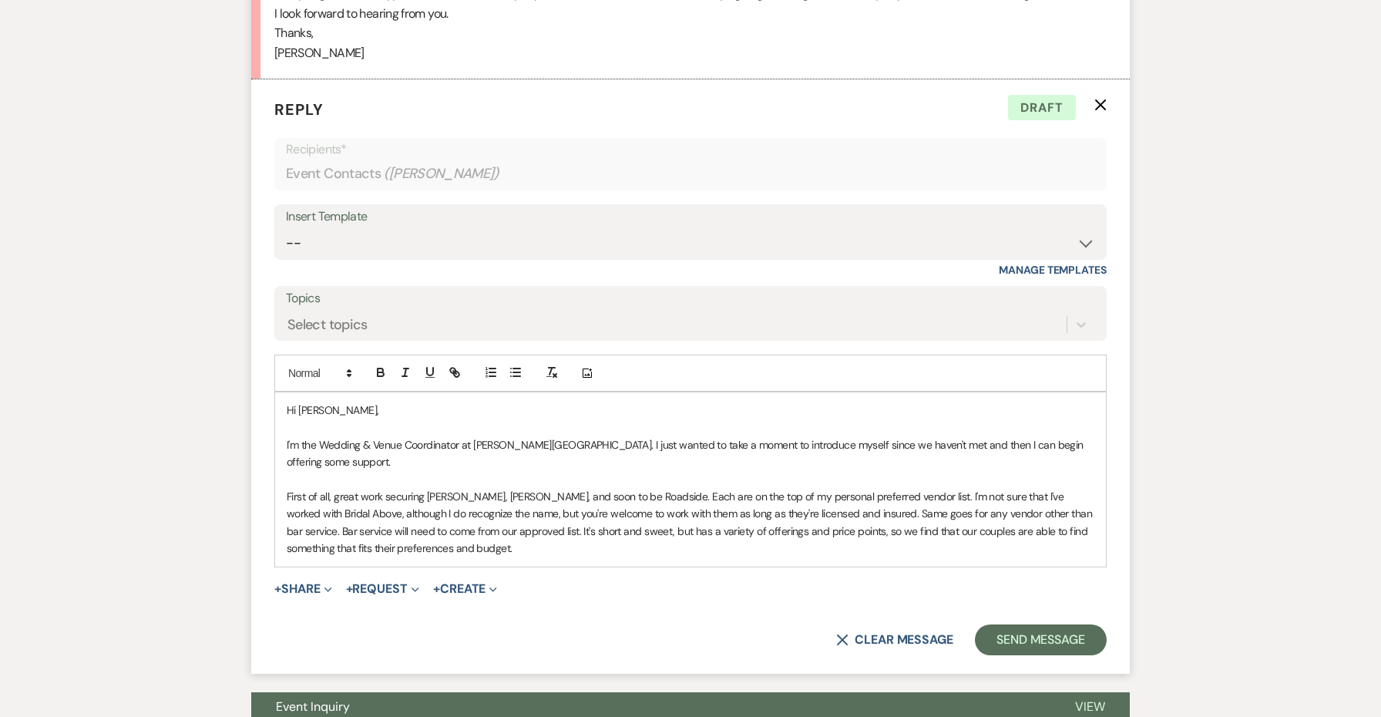
click at [654, 521] on p "First of all, great work securing [PERSON_NAME], [PERSON_NAME], and soon to be …" at bounding box center [690, 522] width 807 height 69
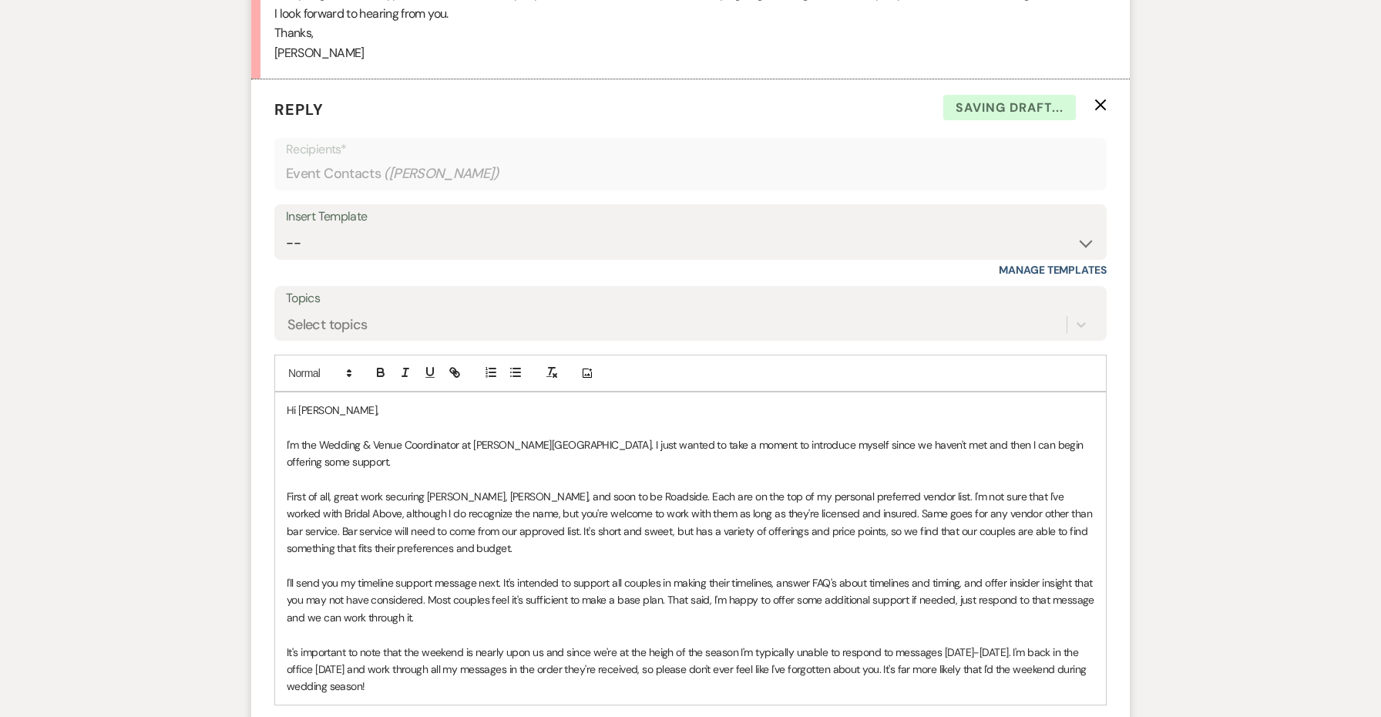
drag, startPoint x: 403, startPoint y: 654, endPoint x: 260, endPoint y: 435, distance: 261.1
click at [260, 435] on form "Reply X Saving draft... Recipients* Event Contacts ( [PERSON_NAME] ) Insert Tem…" at bounding box center [690, 445] width 878 height 732
copy div "I'm the Wedding & Venue Coordinator at [PERSON_NAME][GEOGRAPHIC_DATA]. I just w…"
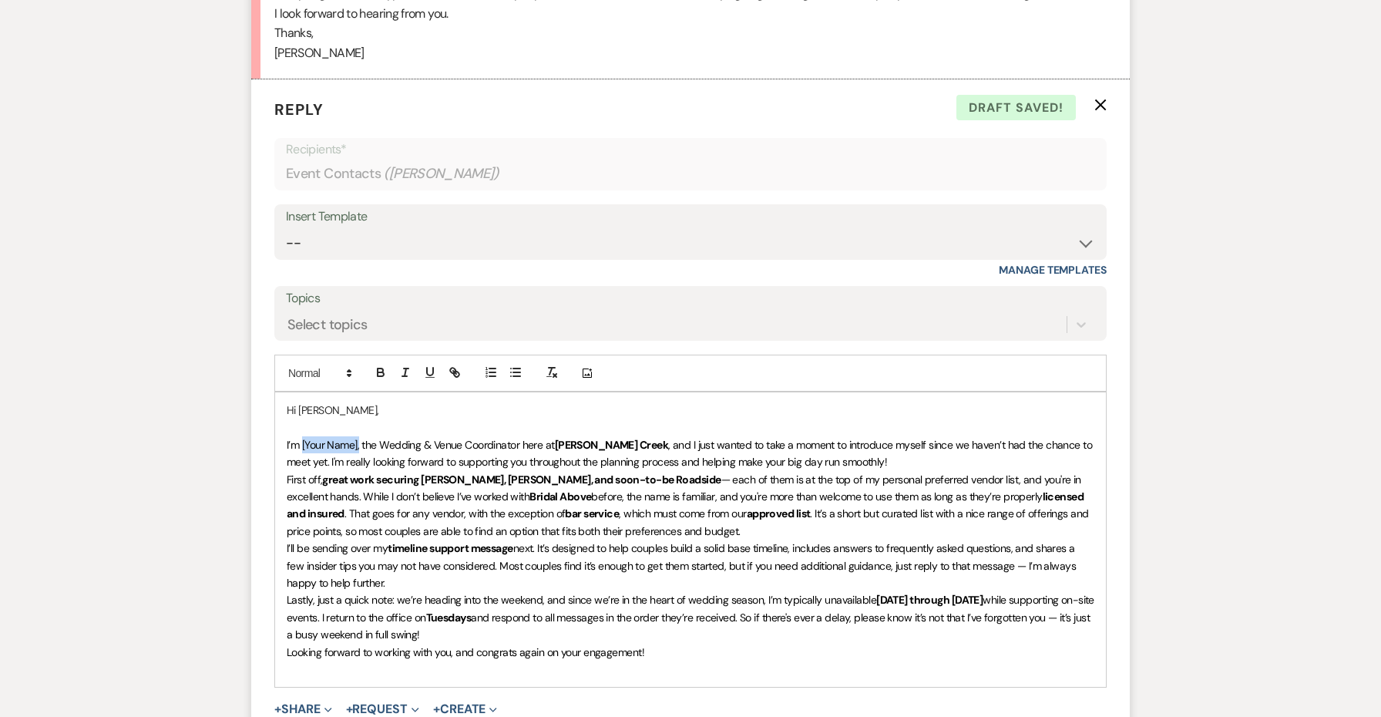
drag, startPoint x: 359, startPoint y: 436, endPoint x: 302, endPoint y: 435, distance: 57.0
click at [302, 438] on span "I’m [Your Name], the Wedding & Venue Coordinator here at" at bounding box center [421, 445] width 268 height 14
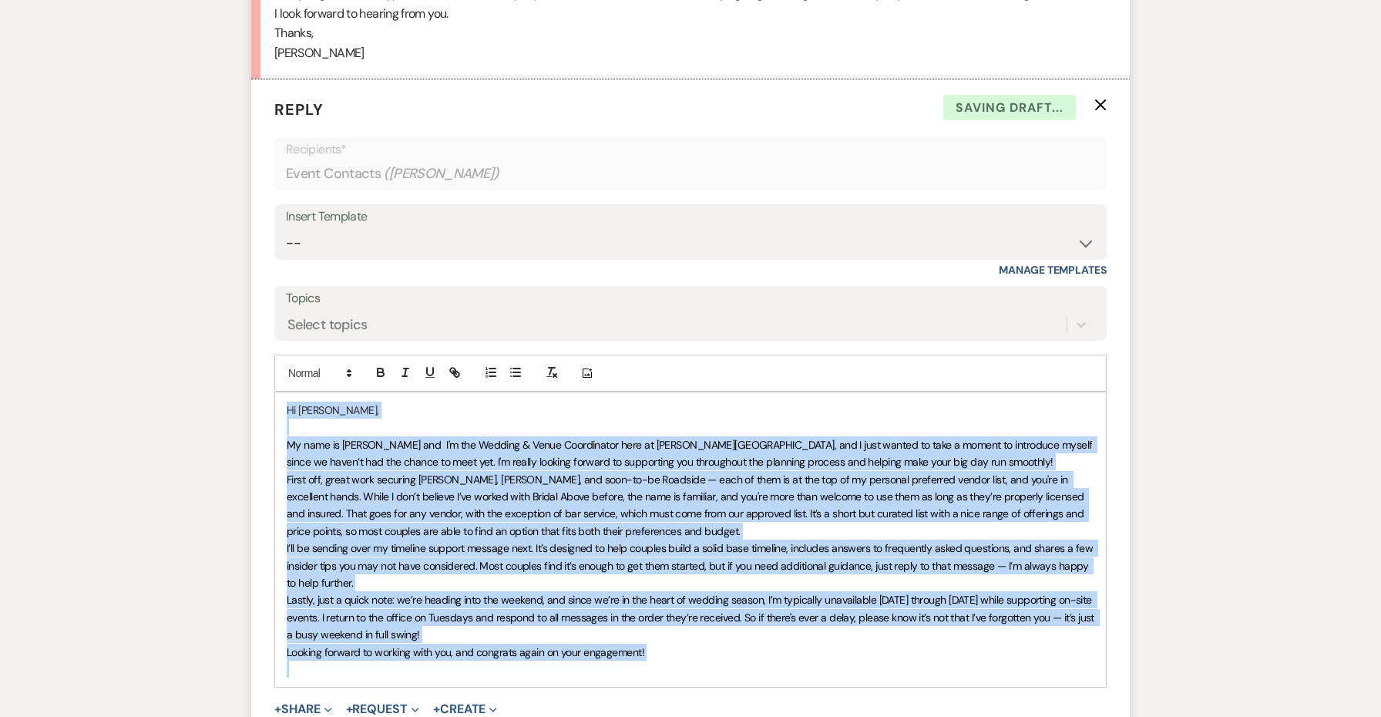
click at [934, 440] on span "My name is [PERSON_NAME] and I'm the Wedding & Venue Coordinator here at [PERSO…" at bounding box center [691, 453] width 808 height 31
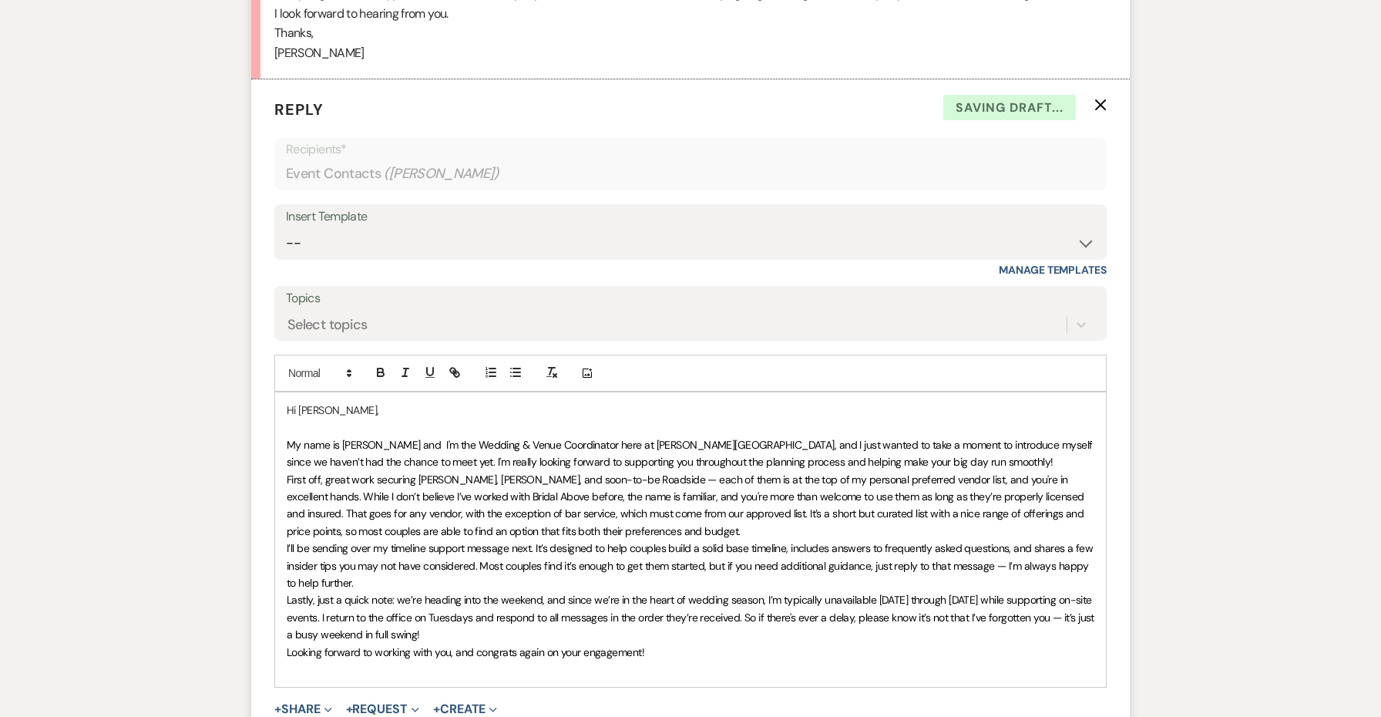
click at [931, 450] on p "My name is [PERSON_NAME] and I'm the Wedding & Venue Coordinator here at [PERSO…" at bounding box center [690, 453] width 807 height 35
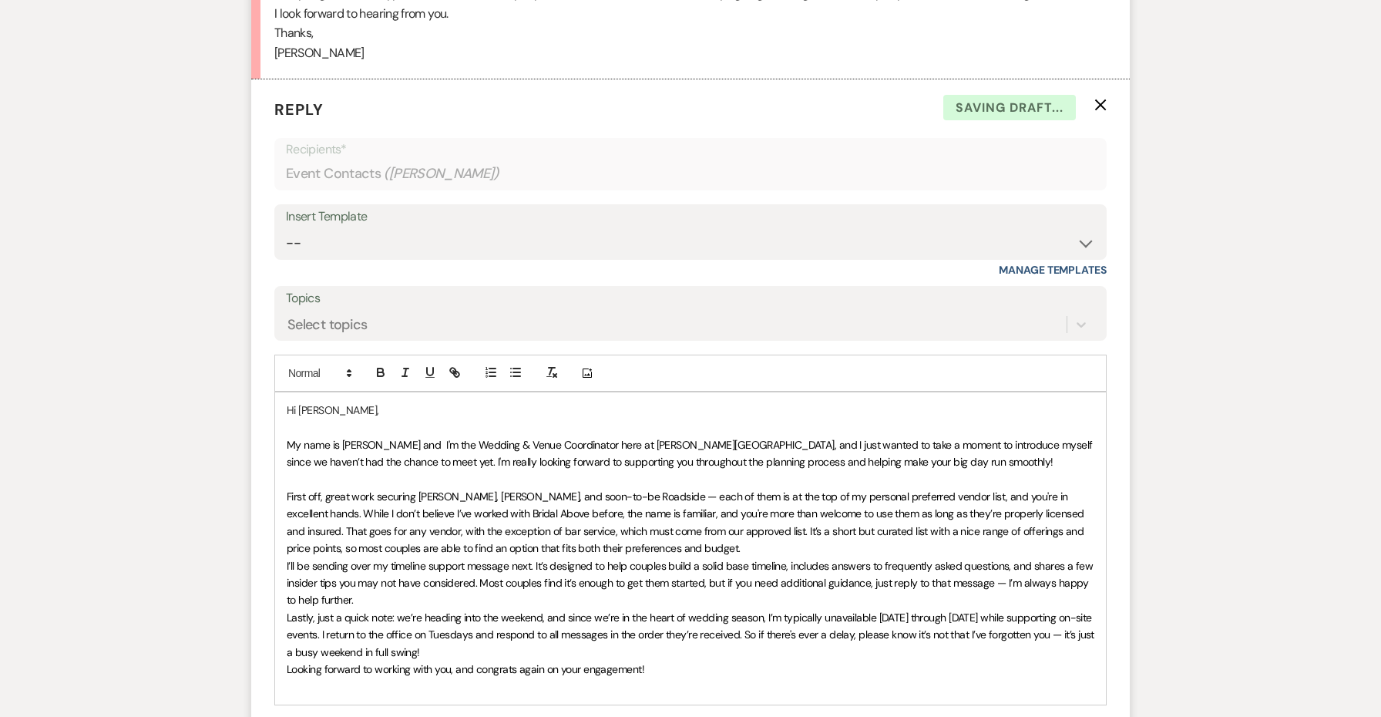
click at [711, 526] on span "First off, great work securing [PERSON_NAME], [PERSON_NAME], and soon-to-be Roa…" at bounding box center [687, 521] width 800 height 65
click at [703, 538] on p "First off, great work securing [PERSON_NAME], [PERSON_NAME], and soon-to-be Roa…" at bounding box center [690, 522] width 807 height 69
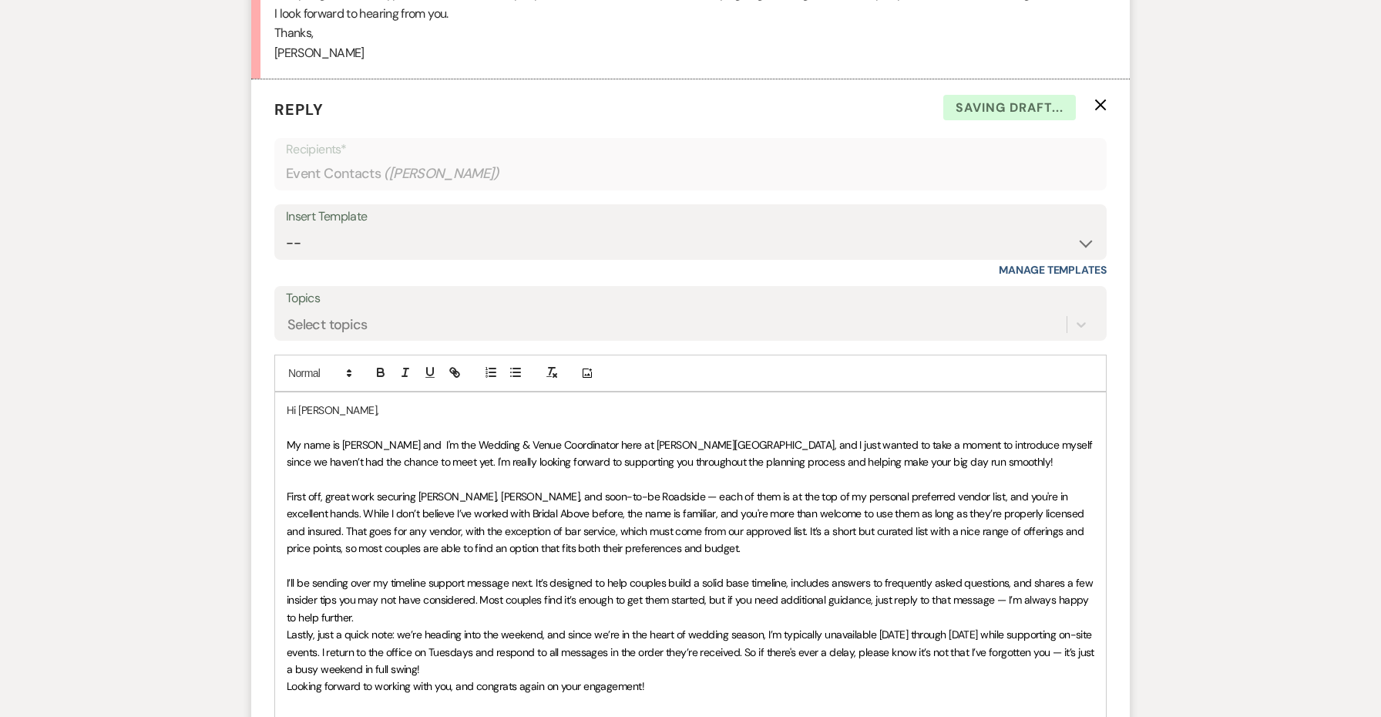
click at [558, 605] on p "I’ll be sending over my timeline support message next. It’s designed to help co…" at bounding box center [690, 600] width 807 height 52
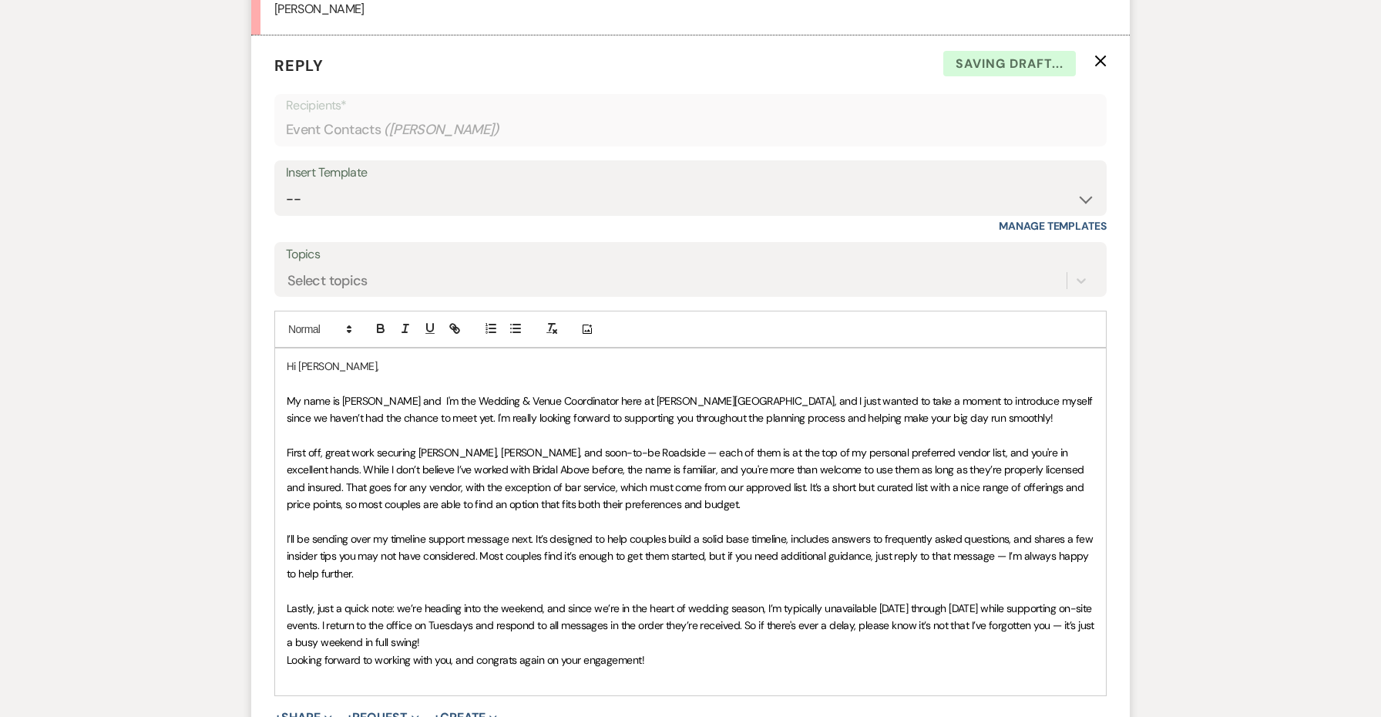
scroll to position [698, 0]
click at [456, 623] on p "Lastly, just a quick note: we’re heading into the weekend, and since we’re in t…" at bounding box center [690, 623] width 807 height 52
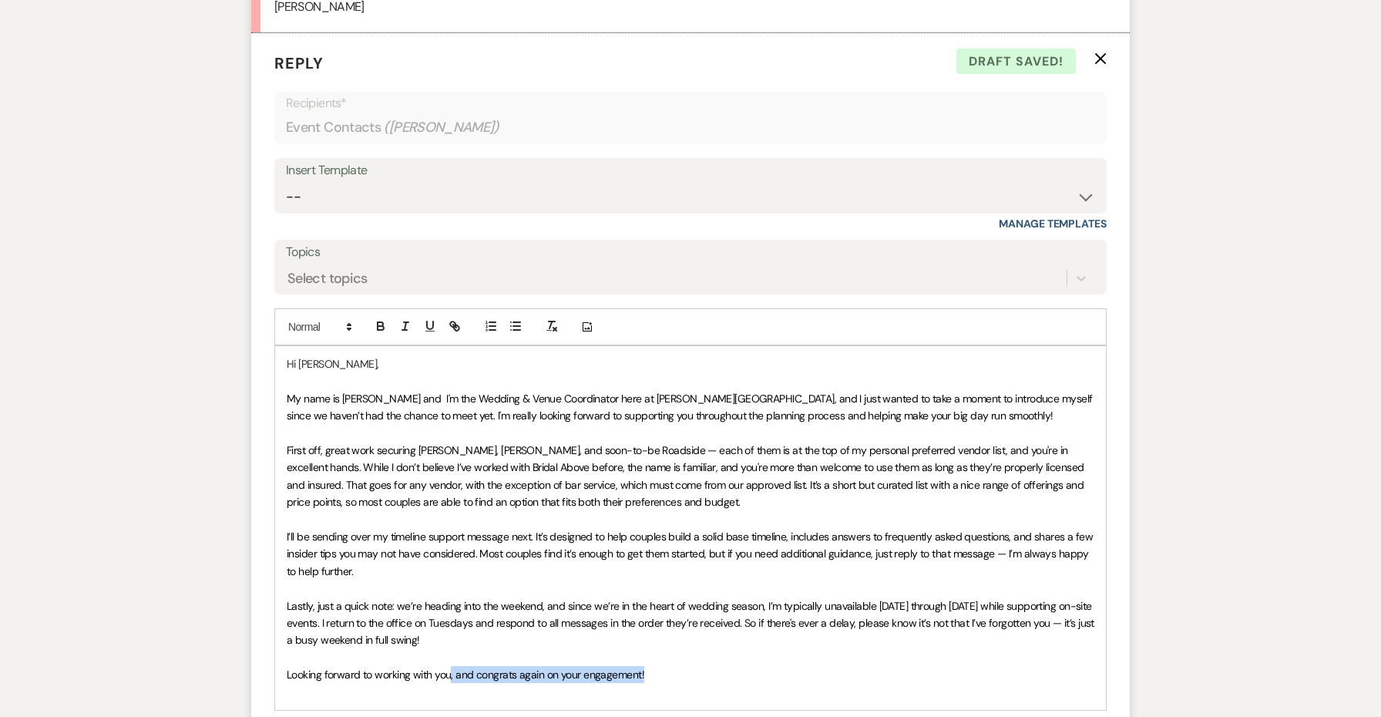
drag, startPoint x: 658, startPoint y: 658, endPoint x: 451, endPoint y: 661, distance: 207.3
click at [451, 666] on p "Looking forward to working with you, and congrats again on your engagement!" at bounding box center [690, 674] width 807 height 17
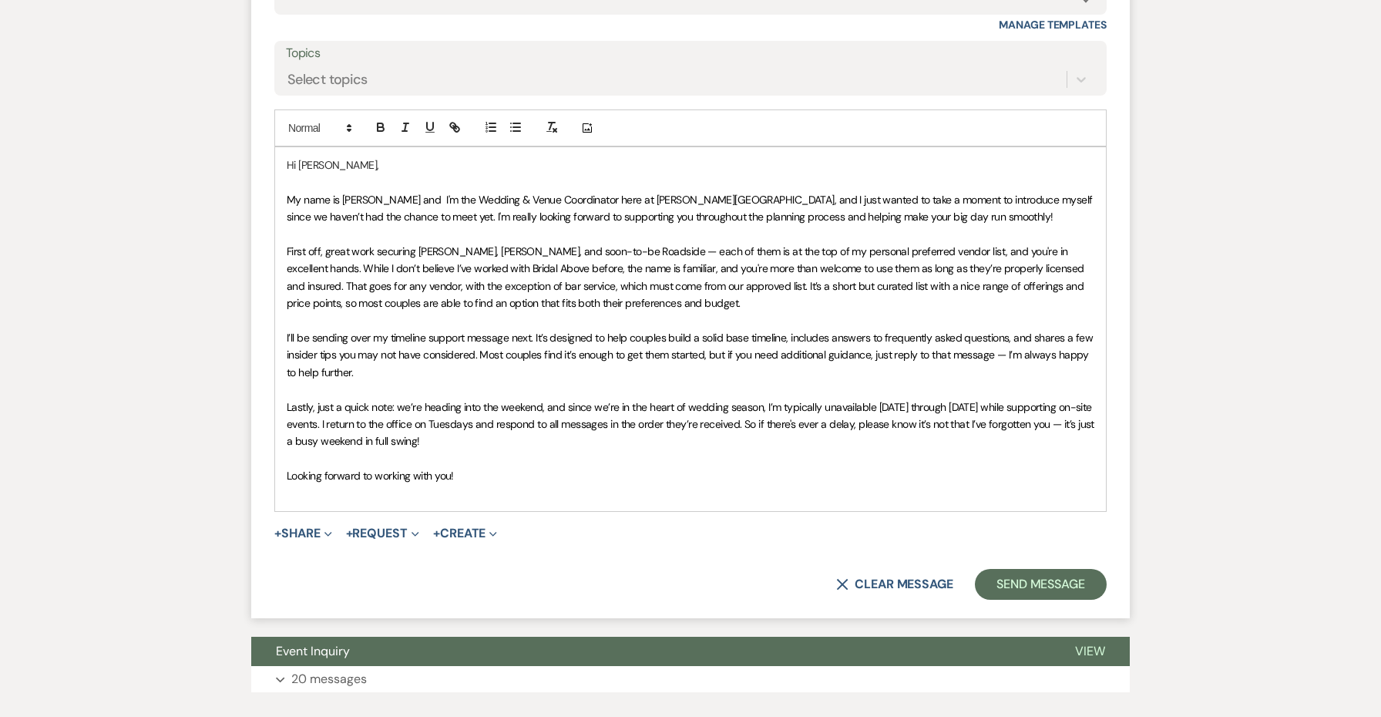
scroll to position [924, 0]
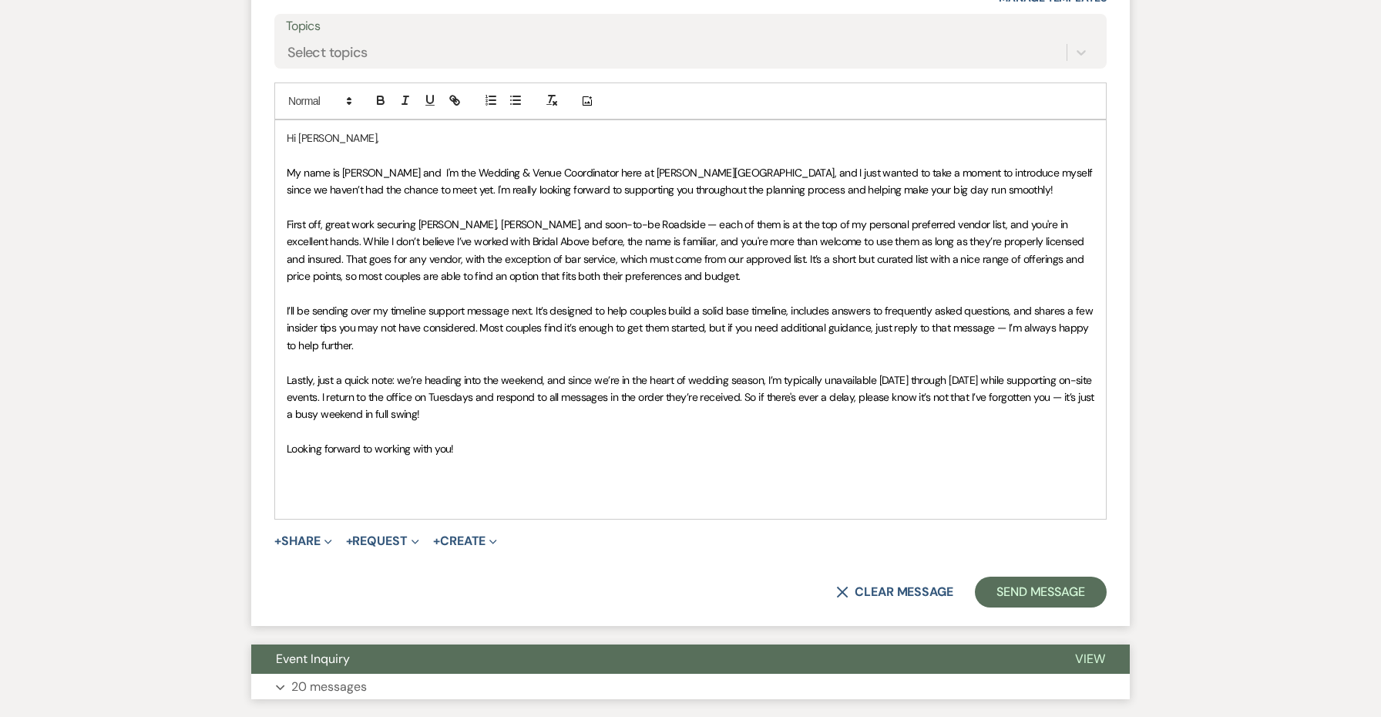
click at [613, 644] on button "Event Inquiry" at bounding box center [650, 658] width 799 height 29
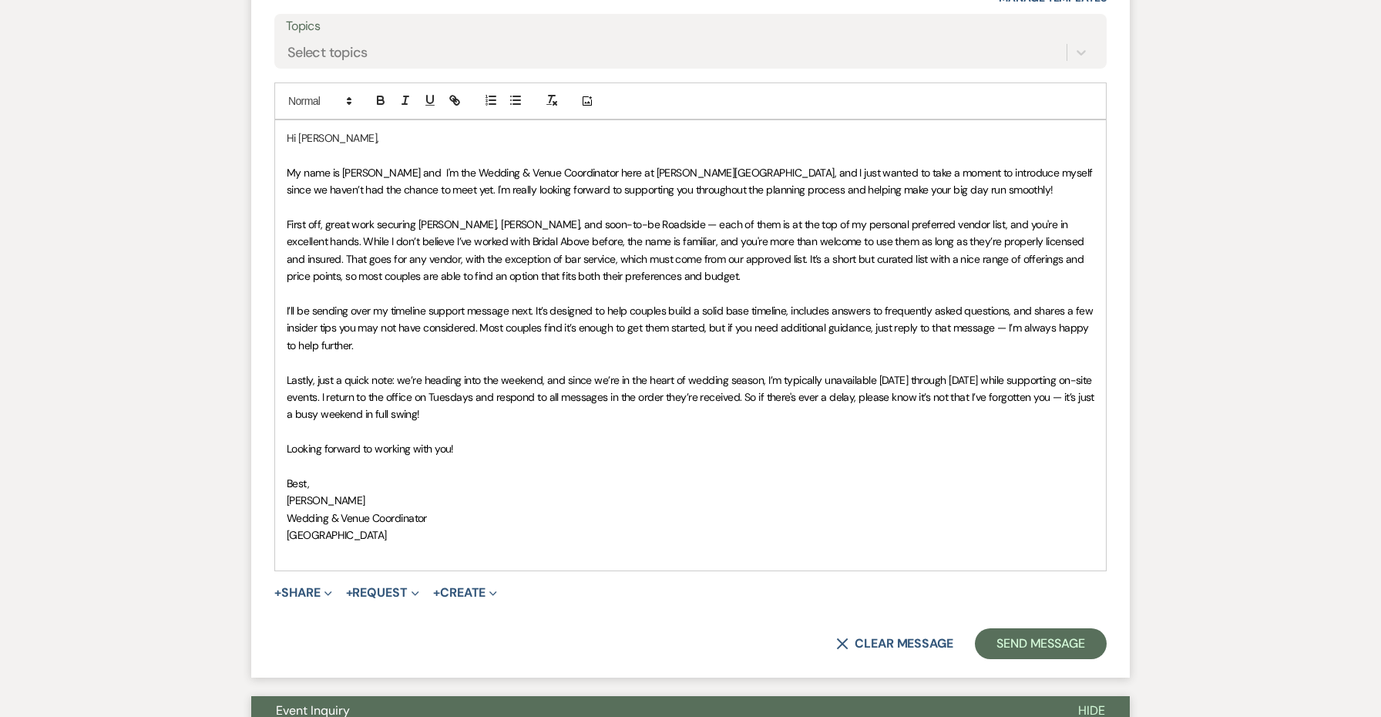
click at [543, 554] on div "Hi [PERSON_NAME], My name is [PERSON_NAME] and I'm the Wedding & Venue Coordina…" at bounding box center [690, 345] width 831 height 450
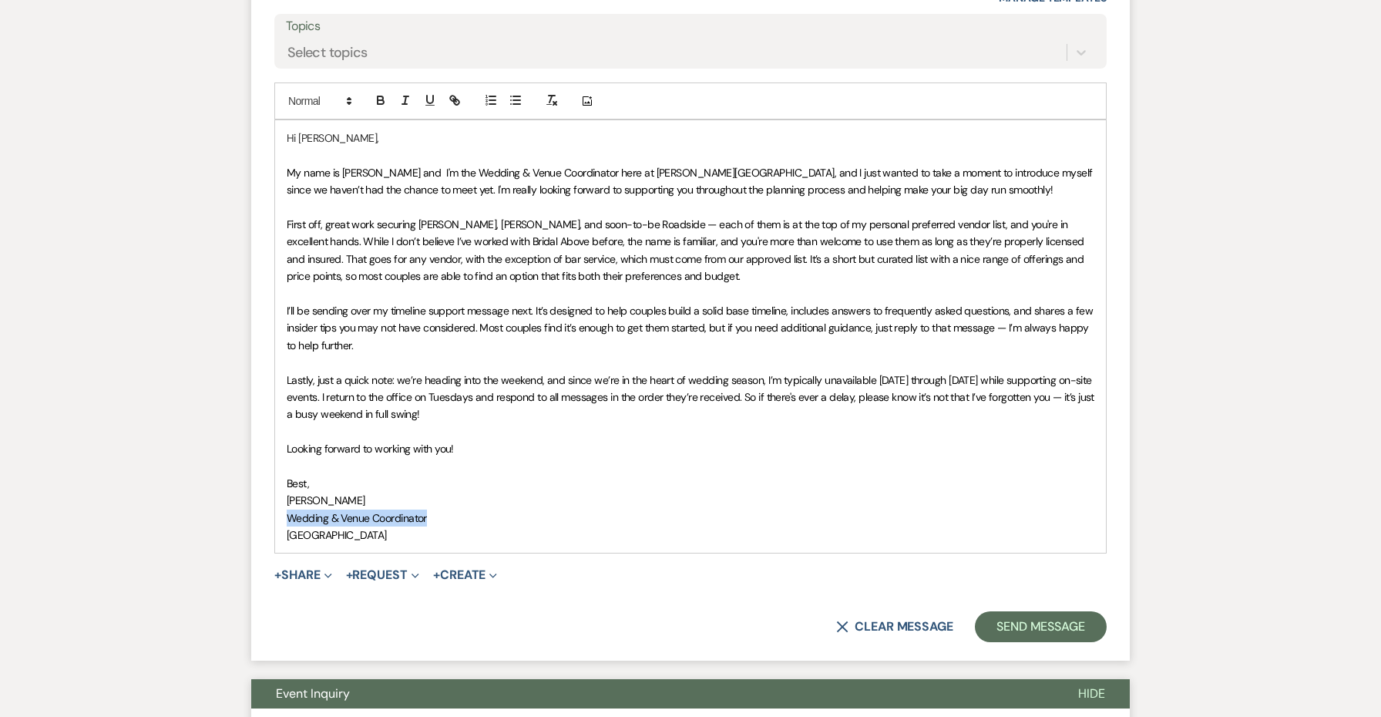
drag, startPoint x: 441, startPoint y: 508, endPoint x: 260, endPoint y: 503, distance: 181.9
click at [260, 503] on form "Reply X Saving draft... Recipients* Event Contacts ( [PERSON_NAME] ) Insert Tem…" at bounding box center [690, 233] width 878 height 853
drag, startPoint x: 448, startPoint y: 519, endPoint x: 264, endPoint y: 472, distance: 189.5
click at [264, 472] on form "Reply X Saving draft... Recipients* Event Contacts ( [PERSON_NAME] ) Insert Tem…" at bounding box center [690, 233] width 878 height 853
copy div "Best, [PERSON_NAME] Wedding & Venue Coordinator [GEOGRAPHIC_DATA]"
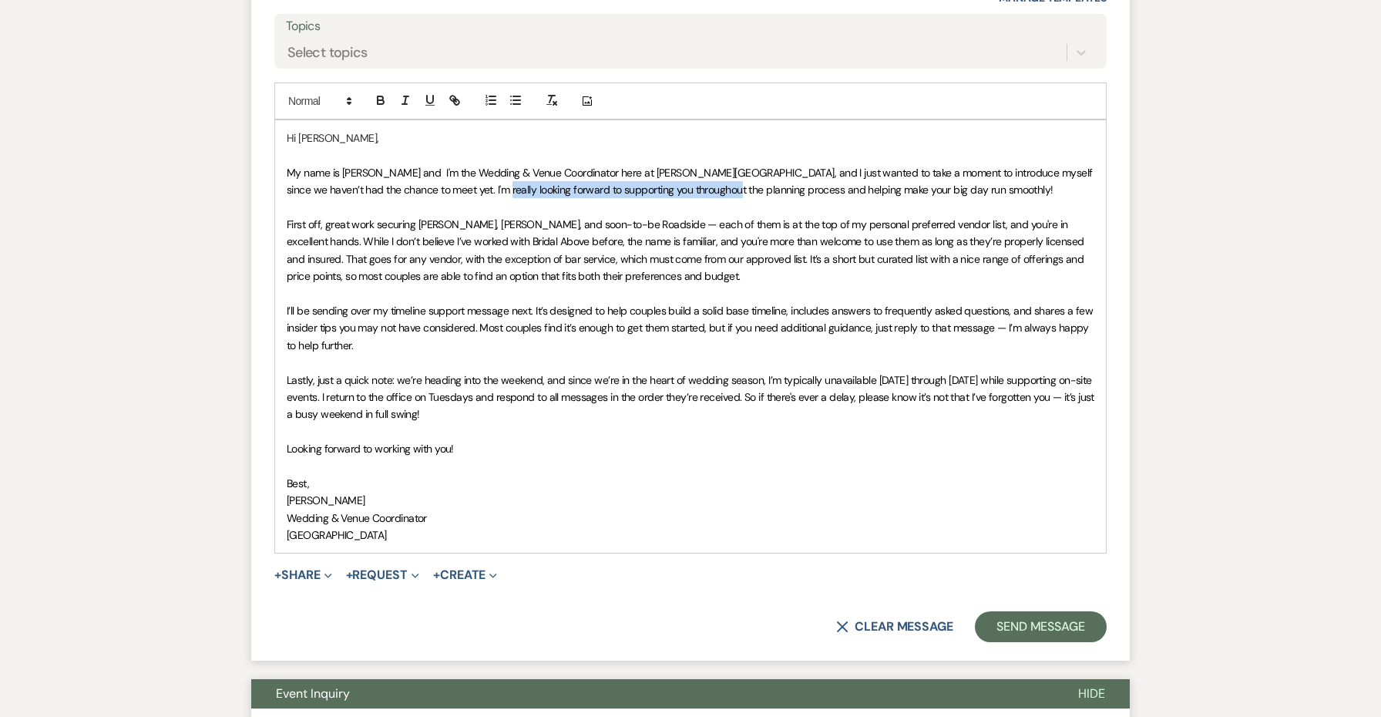
drag, startPoint x: 700, startPoint y: 183, endPoint x: 459, endPoint y: 180, distance: 241.2
click at [459, 180] on span "My name is [PERSON_NAME] and I'm the Wedding & Venue Coordinator here at [PERSO…" at bounding box center [691, 181] width 808 height 31
click at [708, 423] on p at bounding box center [690, 431] width 807 height 17
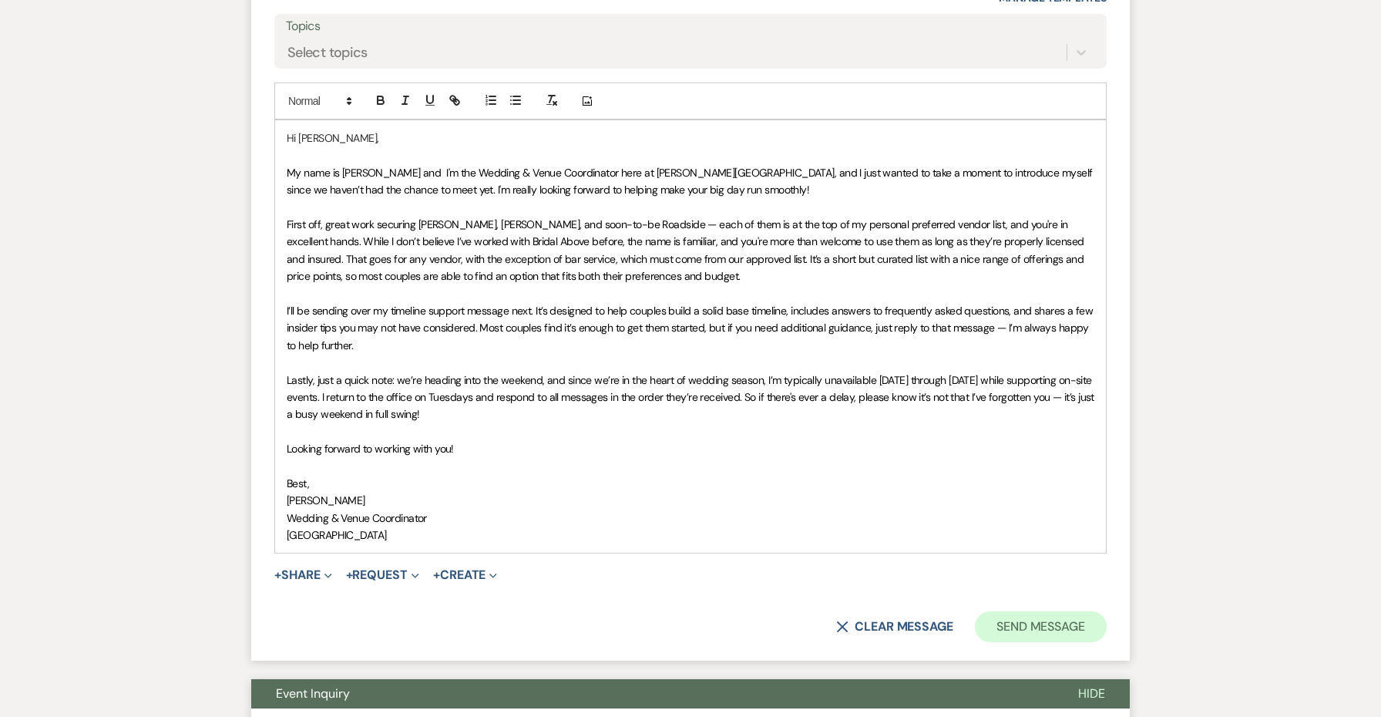
click at [1025, 611] on button "Send Message" at bounding box center [1041, 626] width 132 height 31
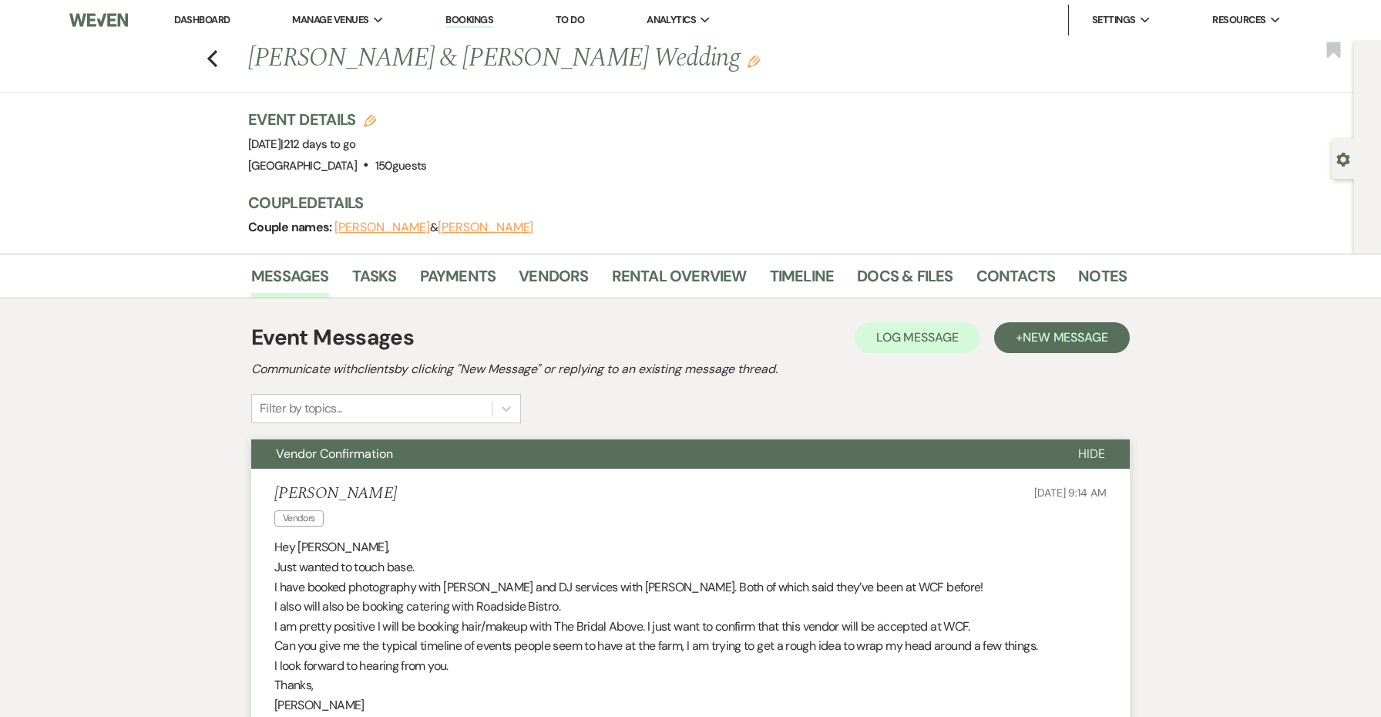
scroll to position [0, 0]
click at [1032, 347] on button "+ New Message" at bounding box center [1062, 337] width 136 height 31
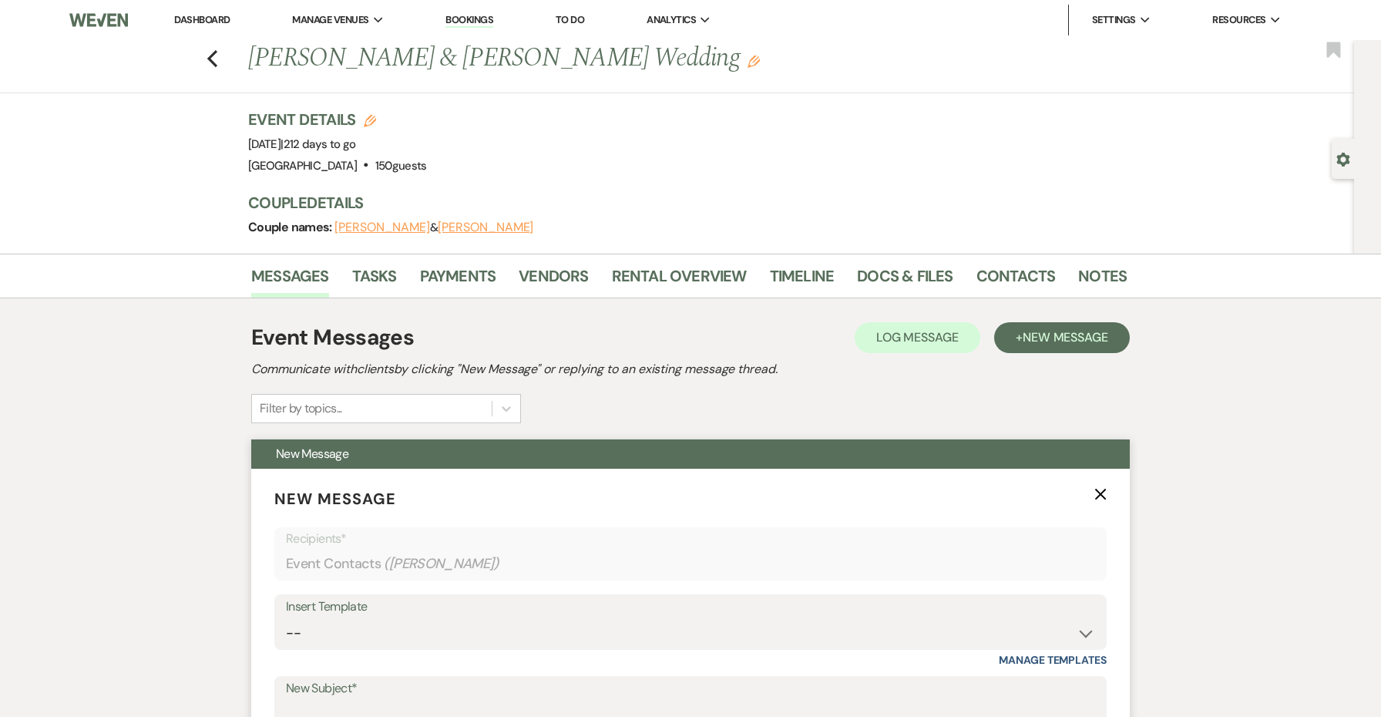
scroll to position [253, 0]
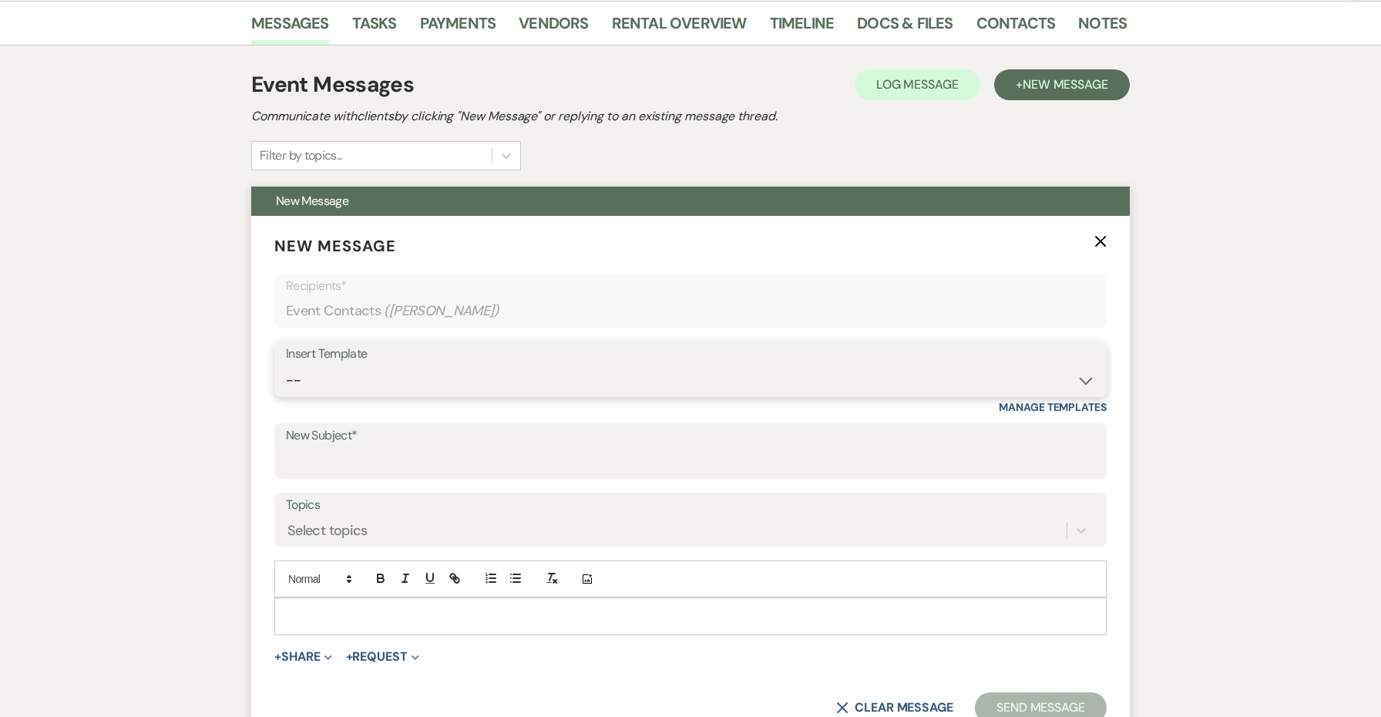
select select "5621"
type input "Timeline Support"
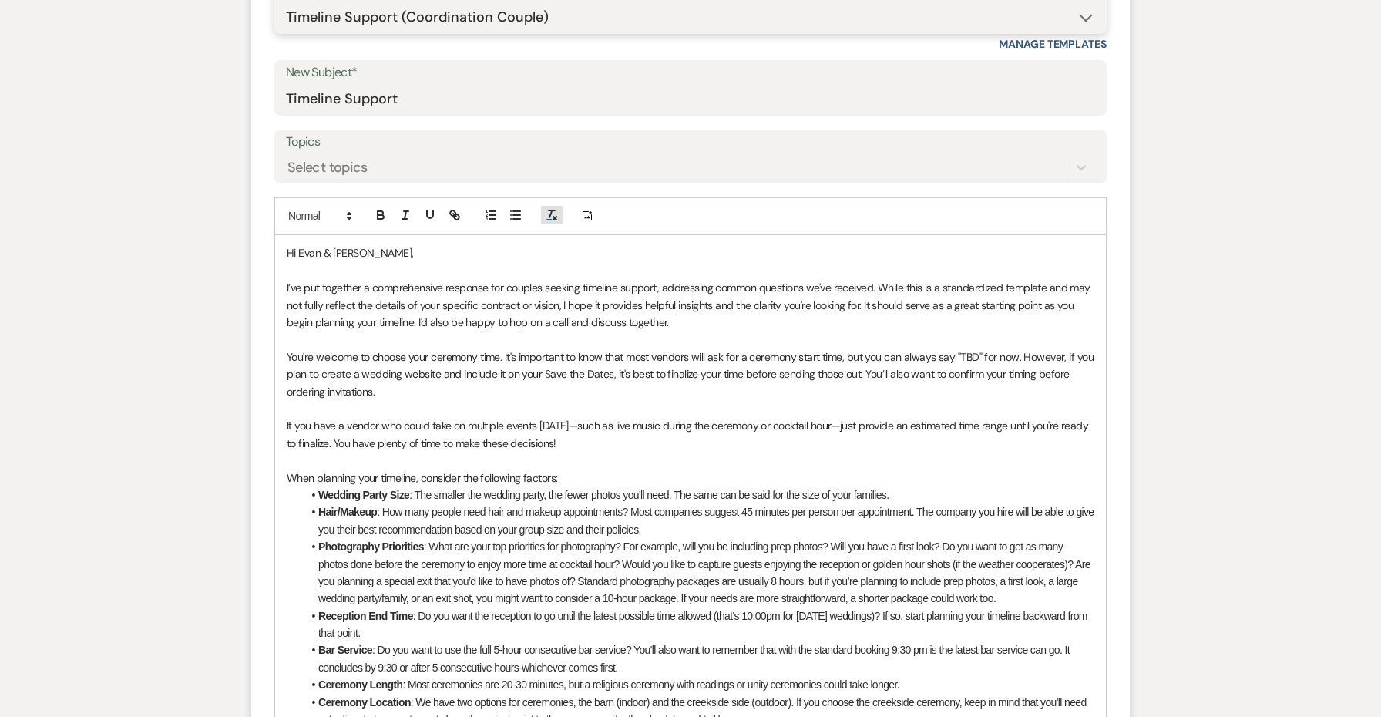
scroll to position [632, 0]
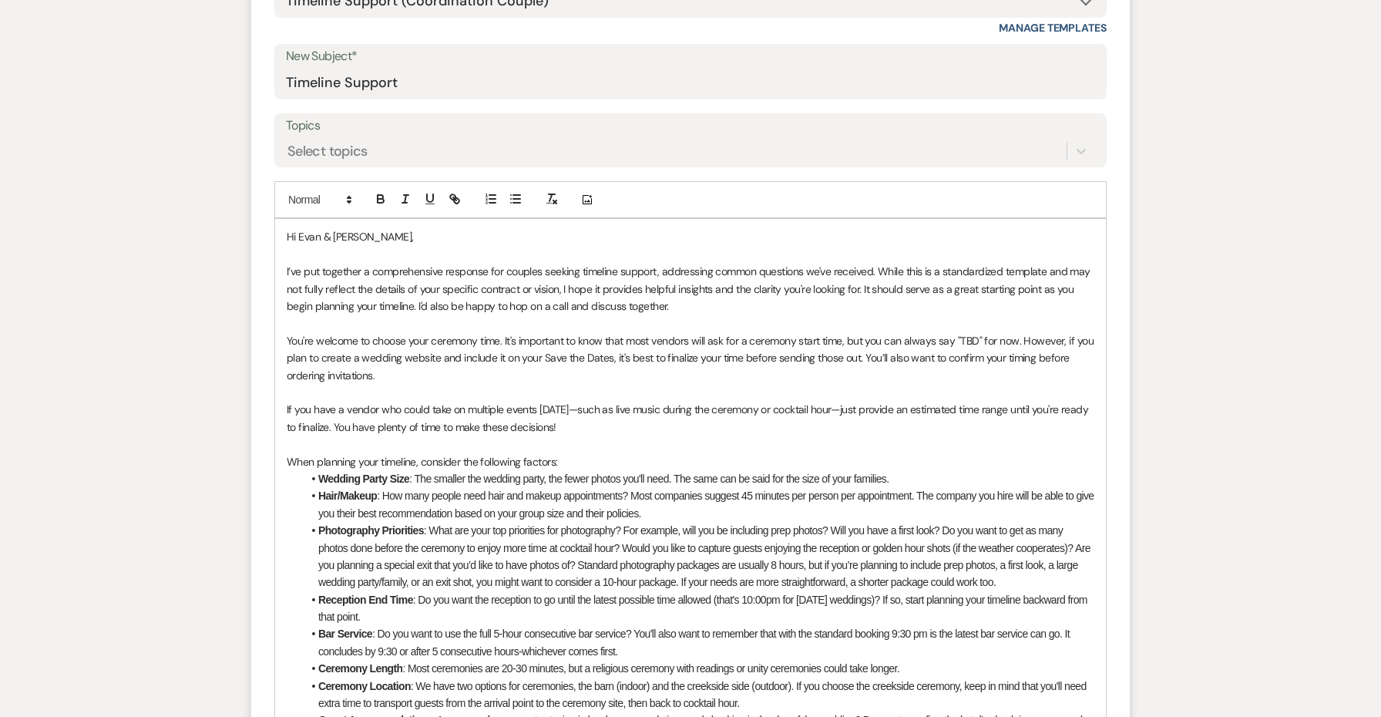
click at [363, 236] on span "Hi Evan & [PERSON_NAME]," at bounding box center [350, 237] width 127 height 14
click at [332, 232] on span "Hi Evan & [PERSON_NAME], & [PERSON_NAME]" at bounding box center [396, 237] width 218 height 14
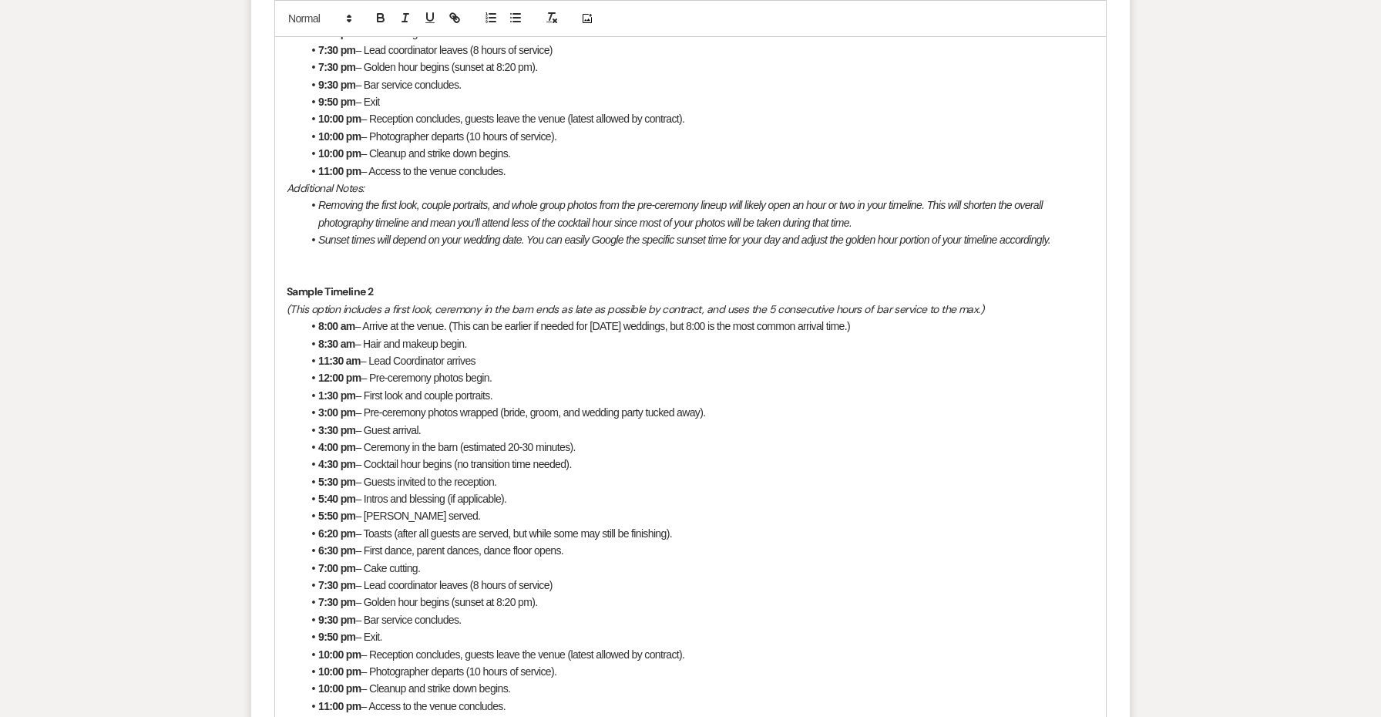
scroll to position [1429, 0]
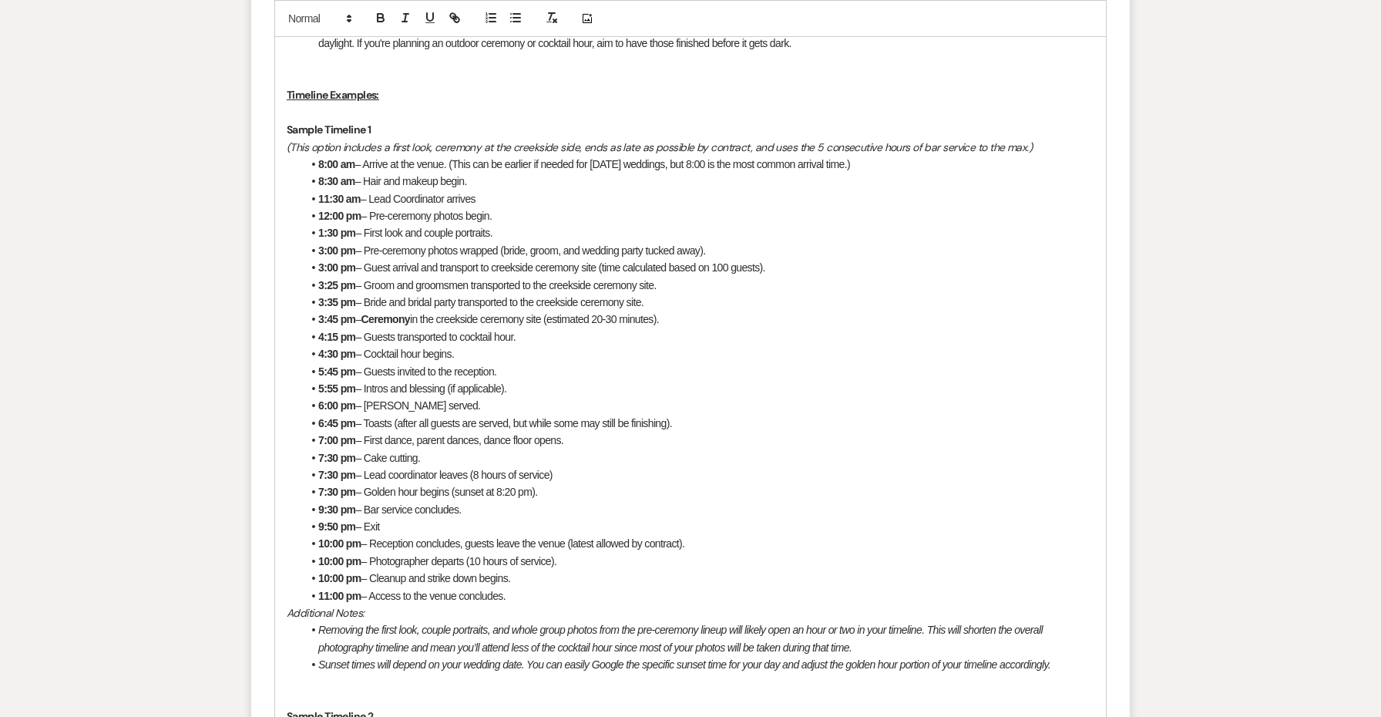
click at [398, 313] on strong "Ceremony" at bounding box center [385, 319] width 49 height 12
click at [539, 415] on li "6:45 pm – Toasts (after all guests are served, but while some may still be fini…" at bounding box center [698, 423] width 792 height 17
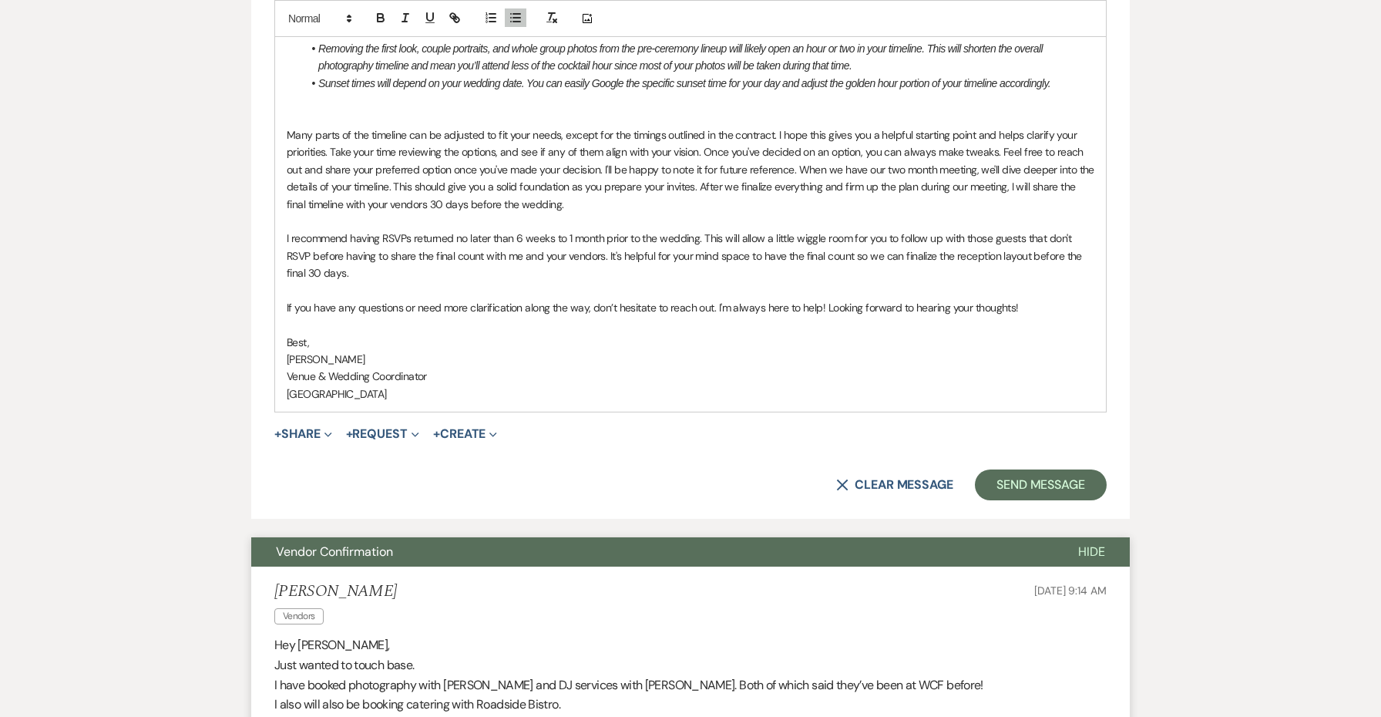
scroll to position [3044, 0]
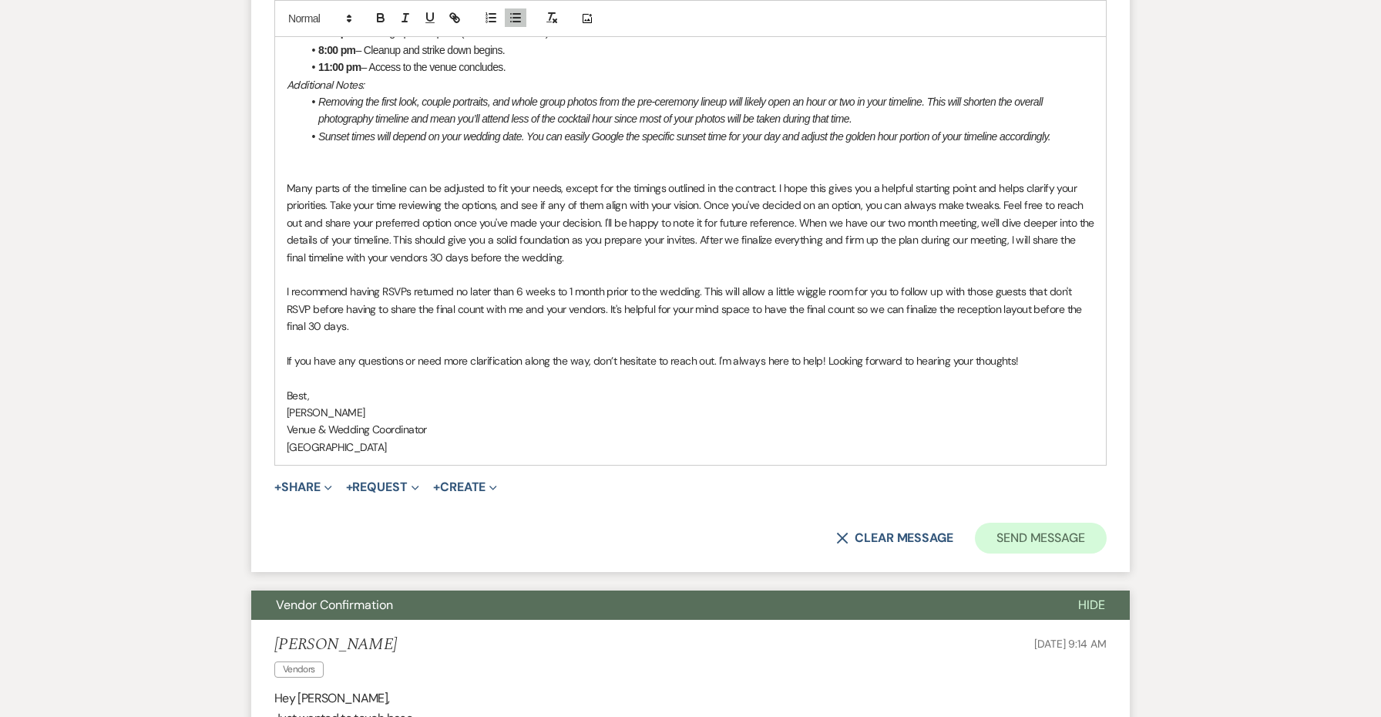
click at [1022, 522] on button "Send Message" at bounding box center [1041, 537] width 132 height 31
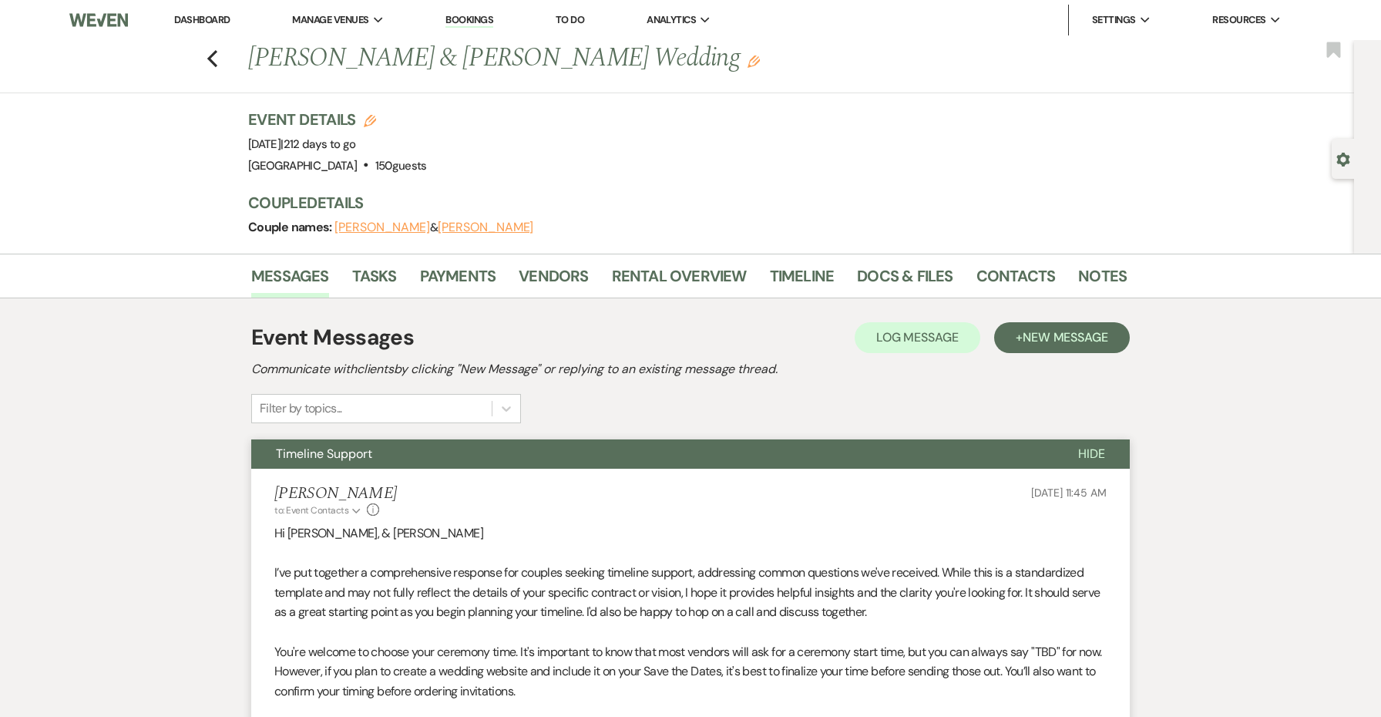
scroll to position [0, 0]
click at [212, 52] on icon "Previous" at bounding box center [212, 58] width 12 height 18
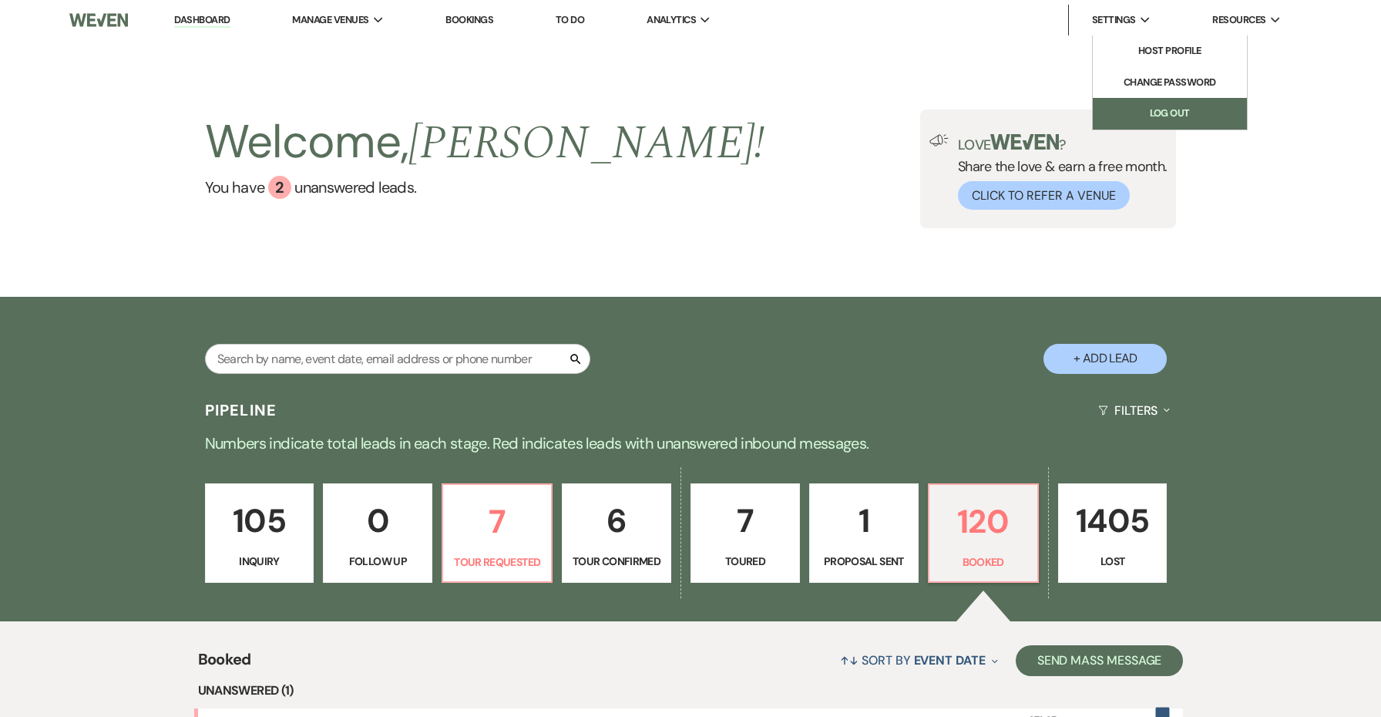
click at [1161, 109] on link "Log Out" at bounding box center [1170, 113] width 154 height 31
